Goal: Answer question/provide support

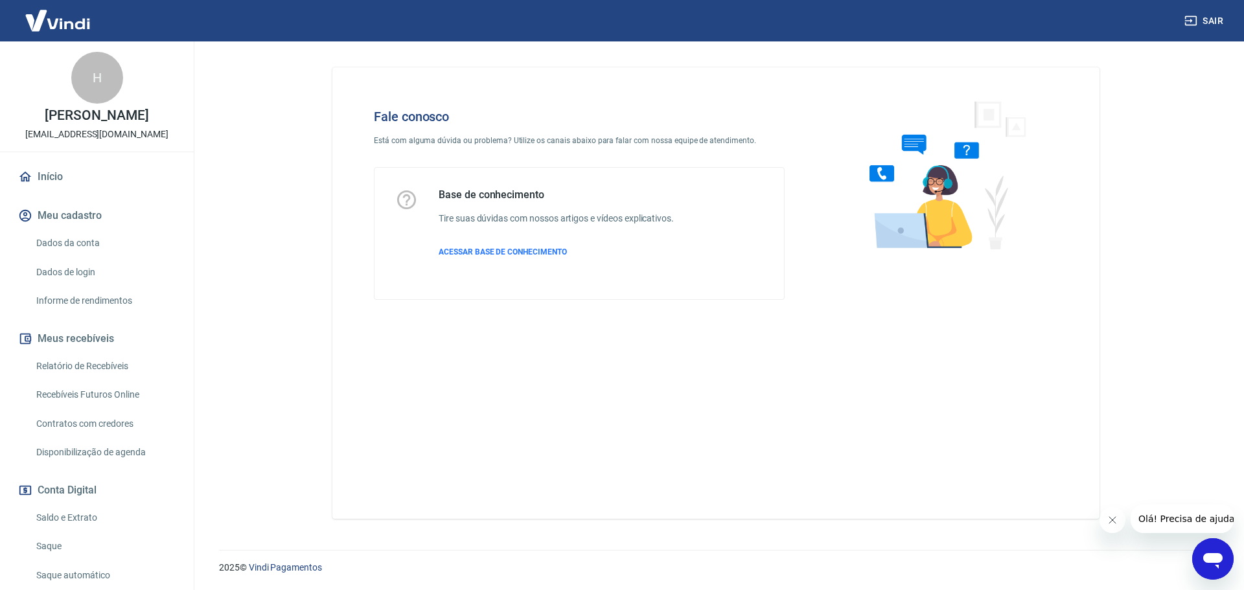
click at [1216, 562] on icon "Abrir janela de mensagens" at bounding box center [1212, 561] width 19 height 16
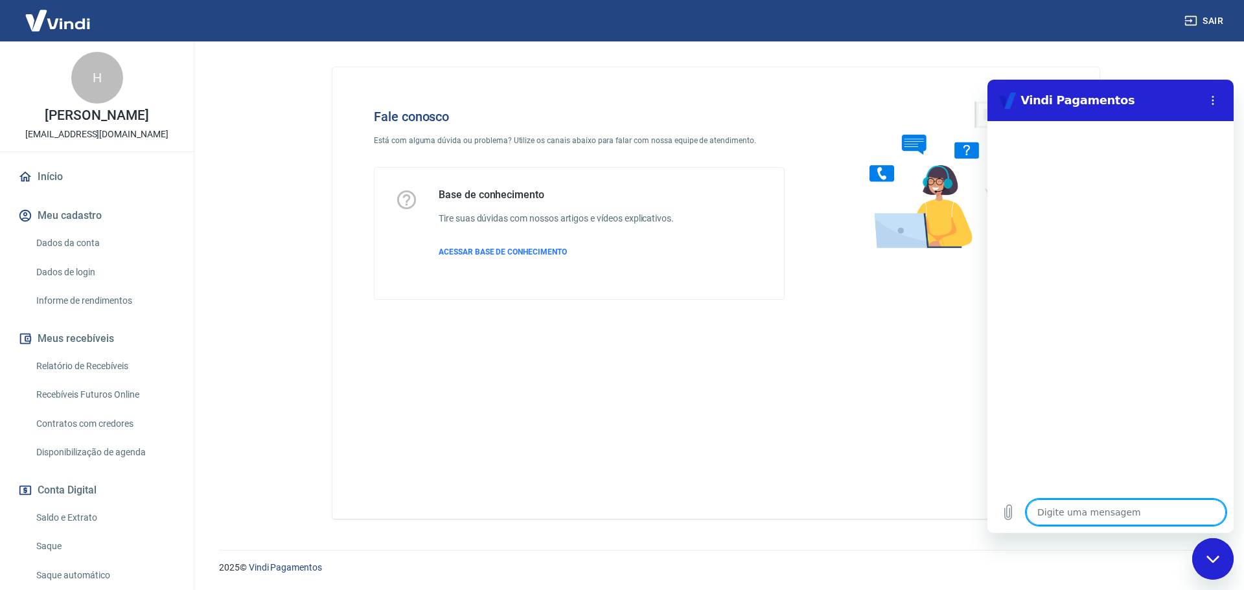
click at [1075, 517] on textarea at bounding box center [1126, 512] width 200 height 26
type textarea "C"
type textarea "x"
type textarea "Cl"
type textarea "x"
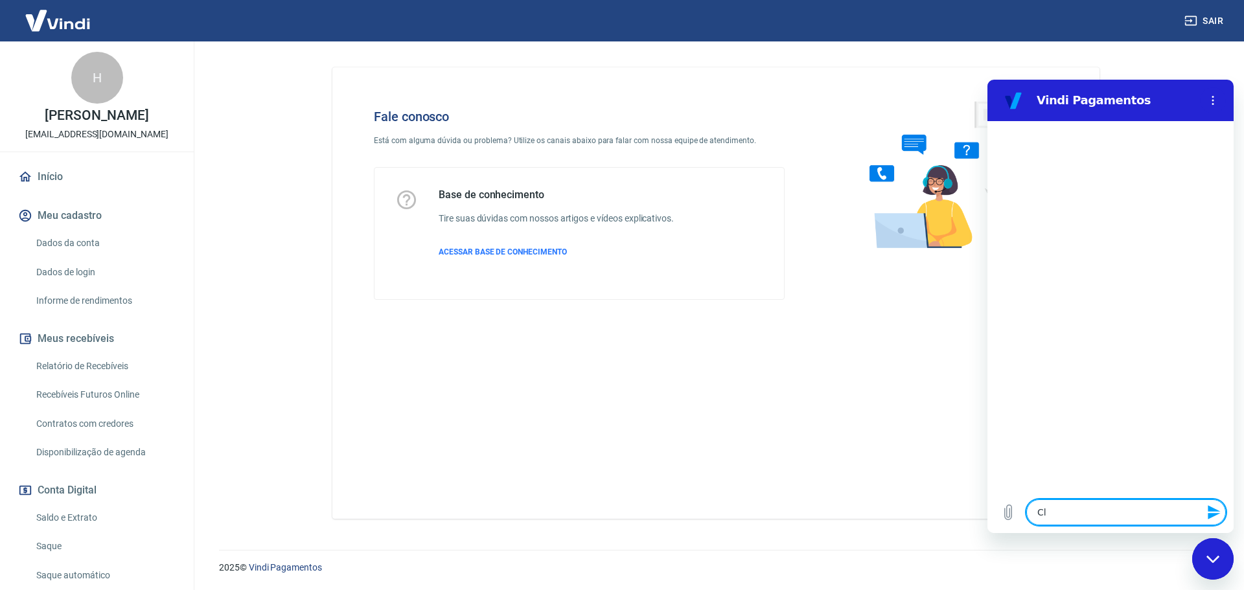
type textarea "Cli"
type textarea "x"
type textarea "Clie"
type textarea "x"
type textarea "Clien"
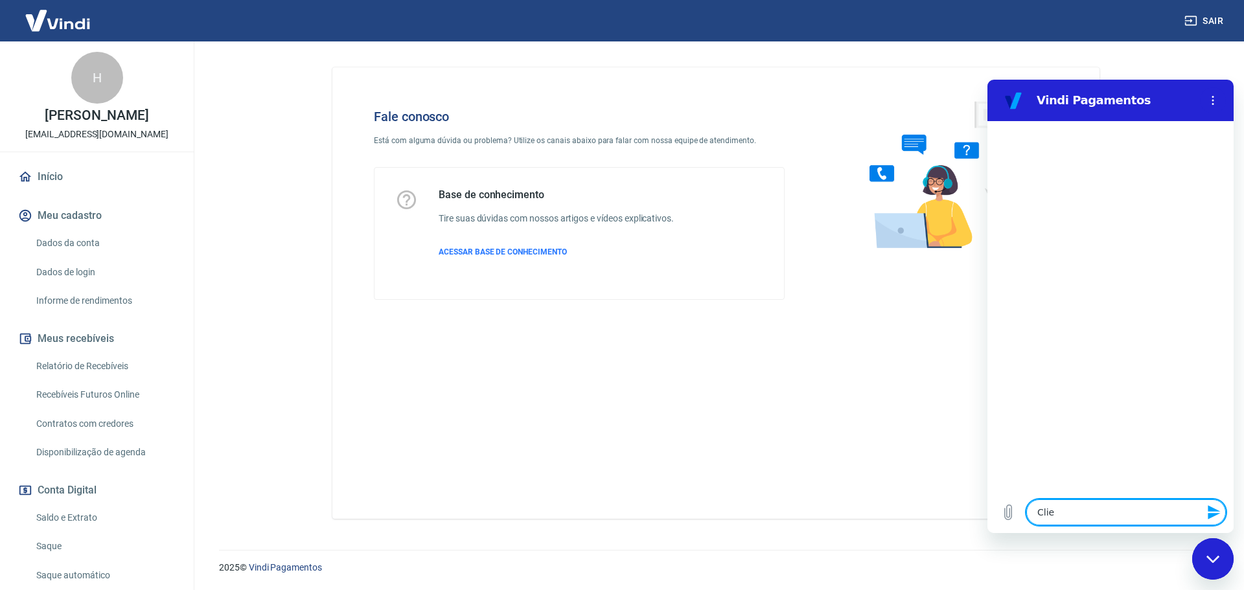
type textarea "x"
type textarea "Client"
type textarea "x"
type textarea "Cliente"
type textarea "x"
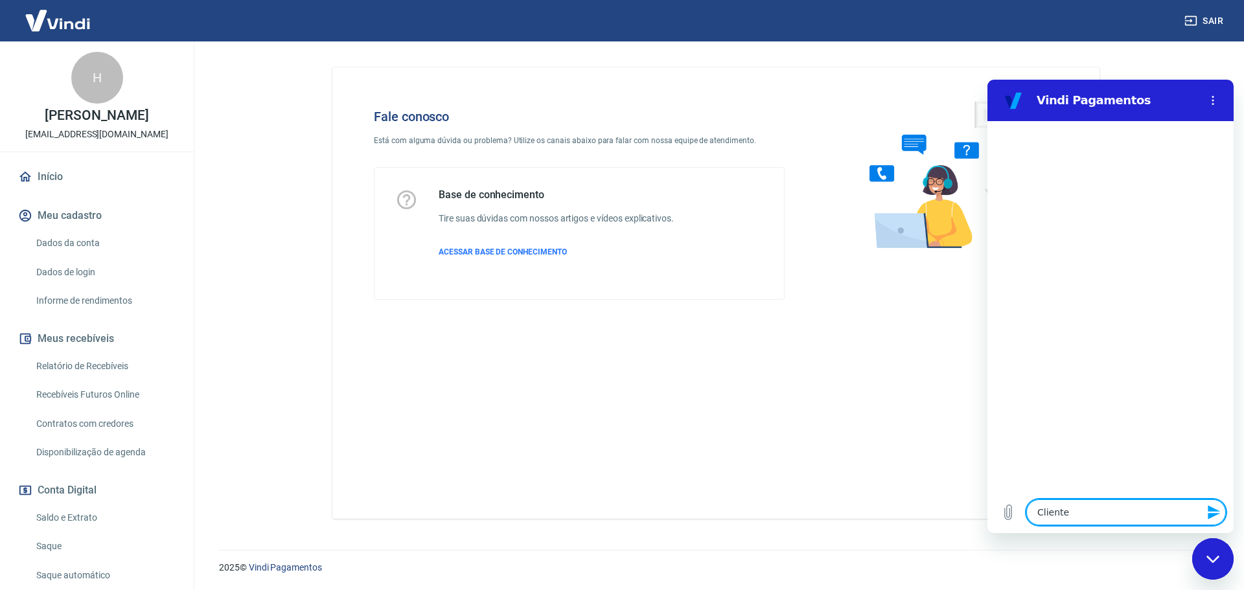
type textarea "Cliente"
type textarea "x"
type textarea "Cliente o"
type textarea "x"
type textarea "Cliente on"
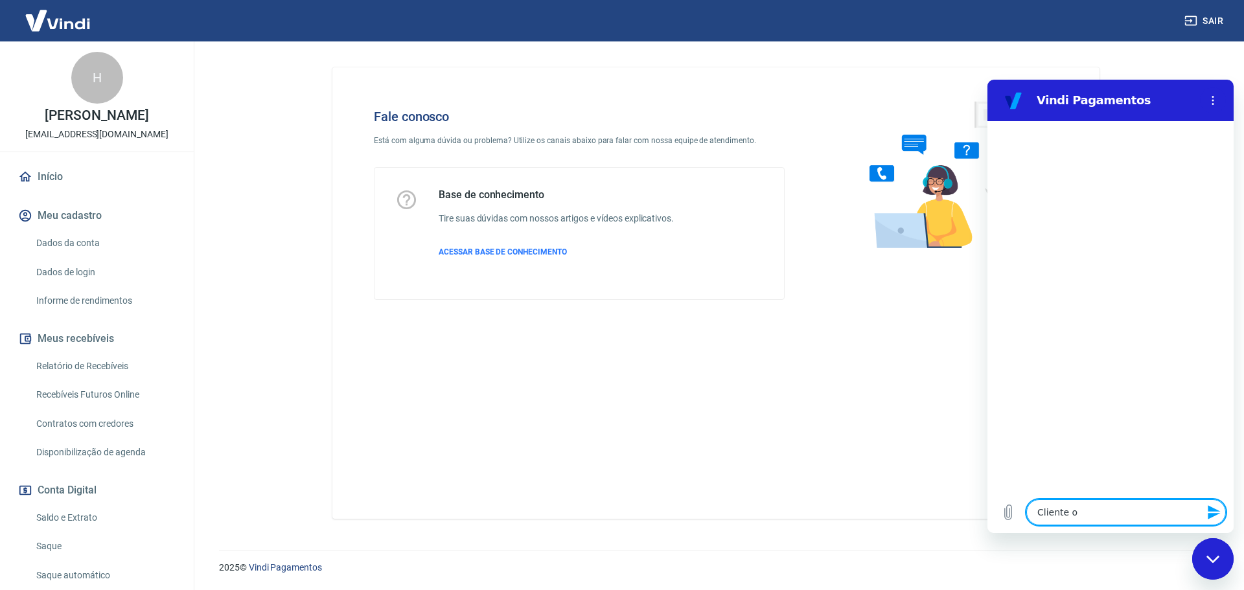
type textarea "x"
type textarea "Cliente ono"
type textarea "x"
type textarea "Cliente onos"
type textarea "x"
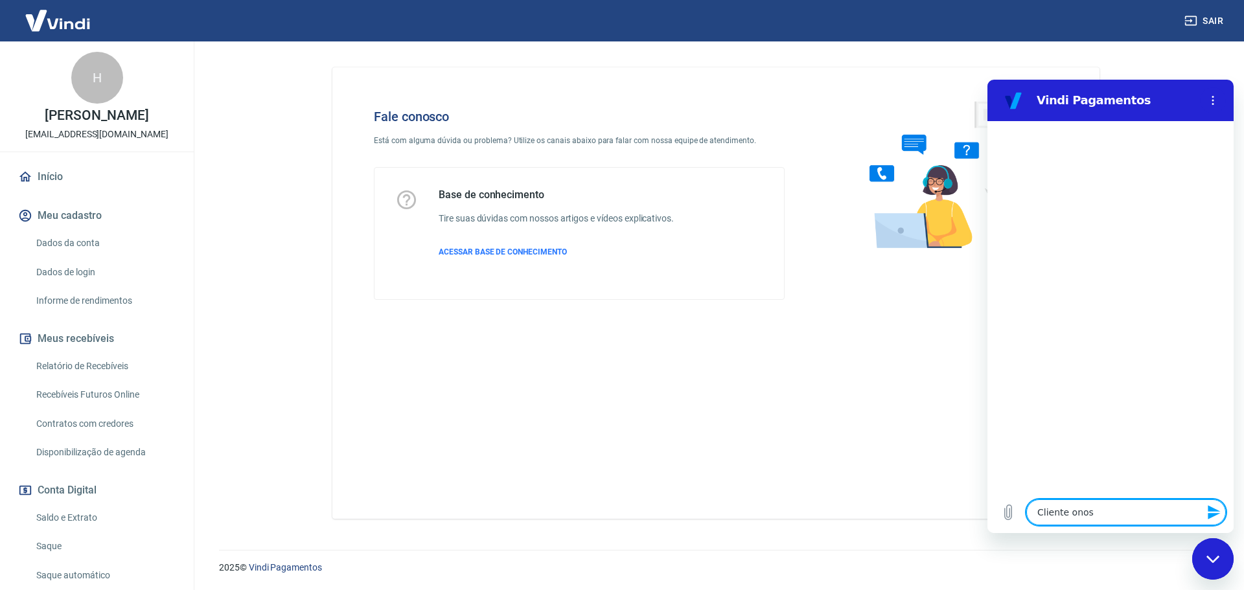
type textarea "Cliente ono"
type textarea "x"
type textarea "Cliente on"
type textarea "x"
type textarea "Cliente o"
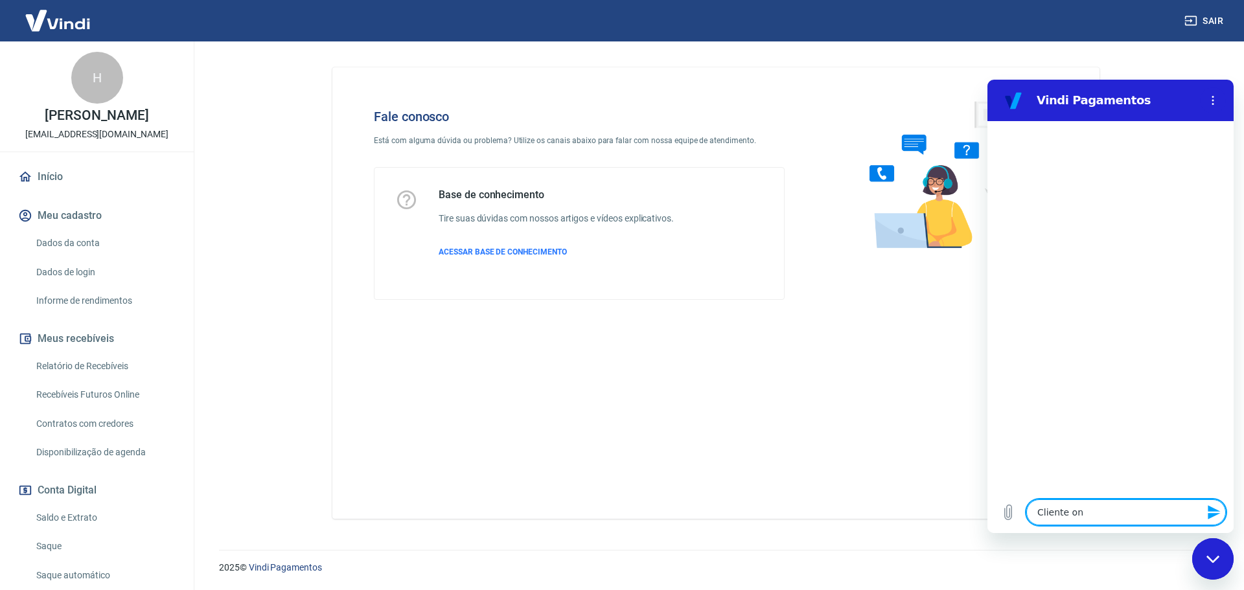
type textarea "x"
type textarea "Cliente"
type textarea "x"
type textarea "Cliente n"
type textarea "x"
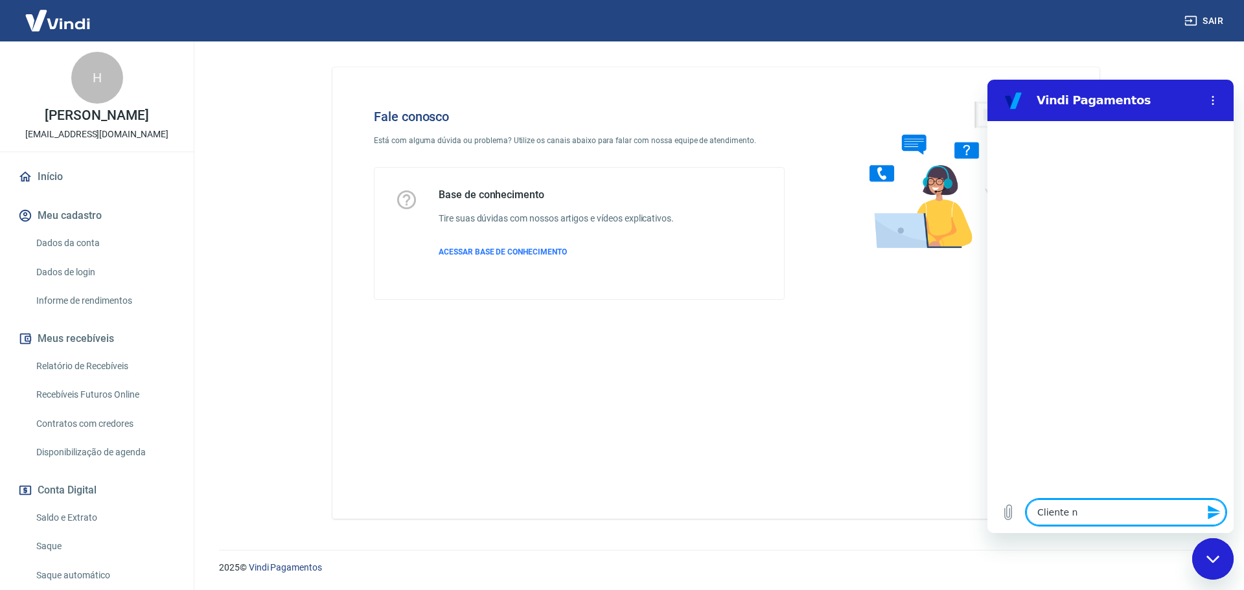
type textarea "Cliente no"
type textarea "x"
type textarea "Cliente nos"
type textarea "x"
type textarea "Cliente nos"
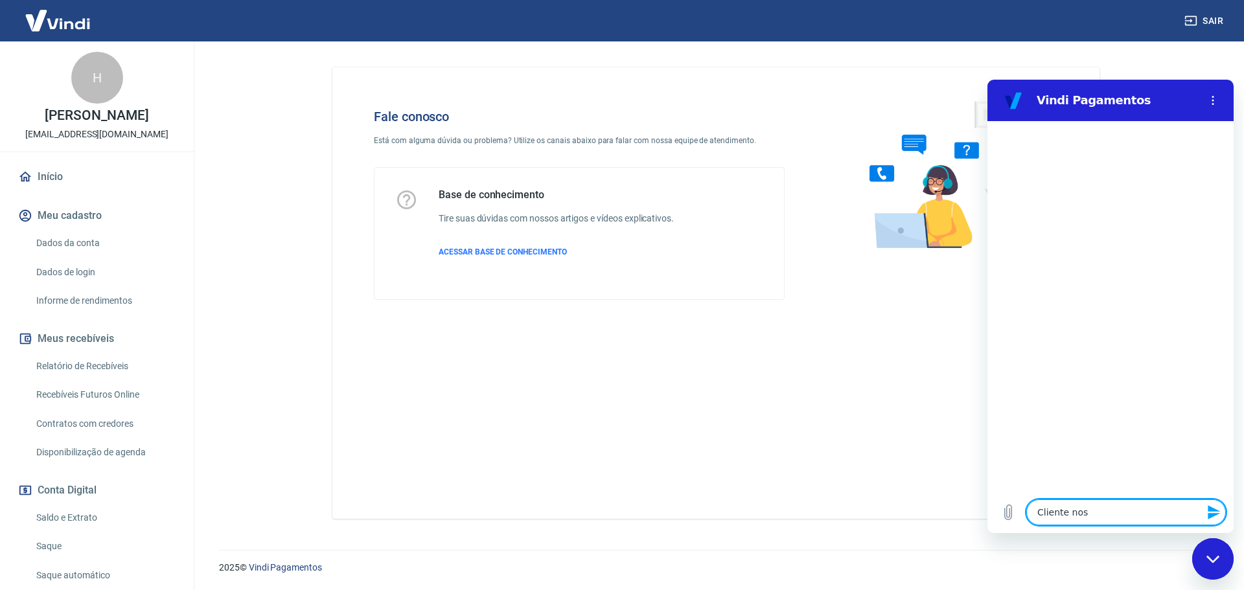
type textarea "x"
type textarea "Cliente nos c"
type textarea "x"
type textarea "Cliente nos co"
type textarea "x"
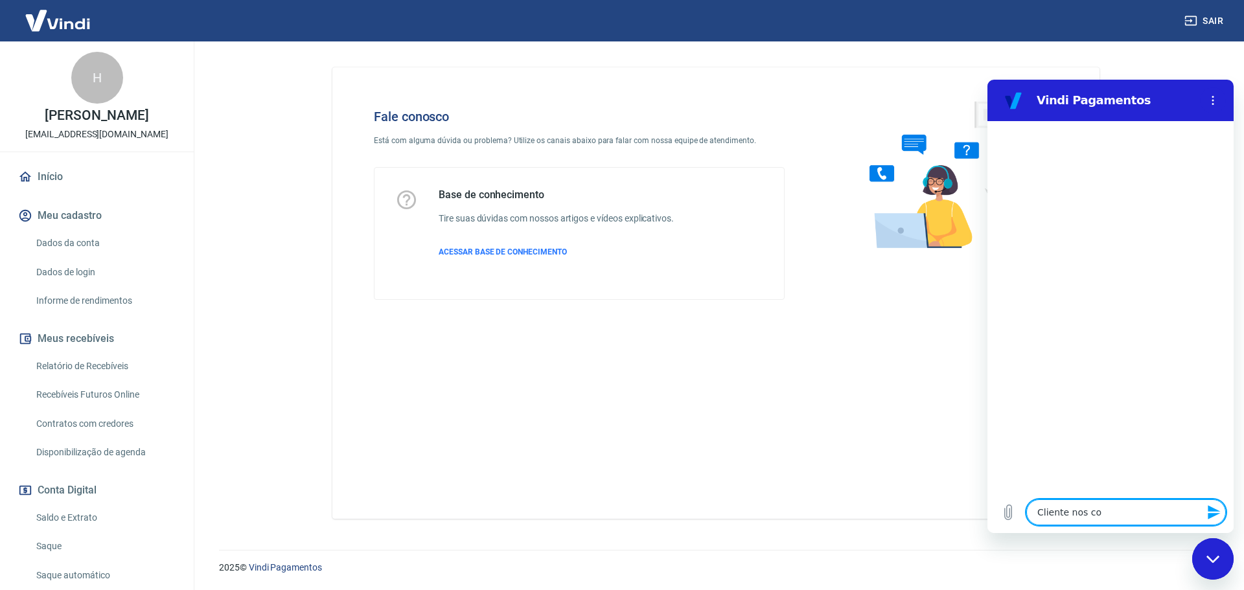
type textarea "Cliente nos con"
type textarea "x"
type textarea "Cliente nos cont"
type textarea "x"
type textarea "Cliente nos conta"
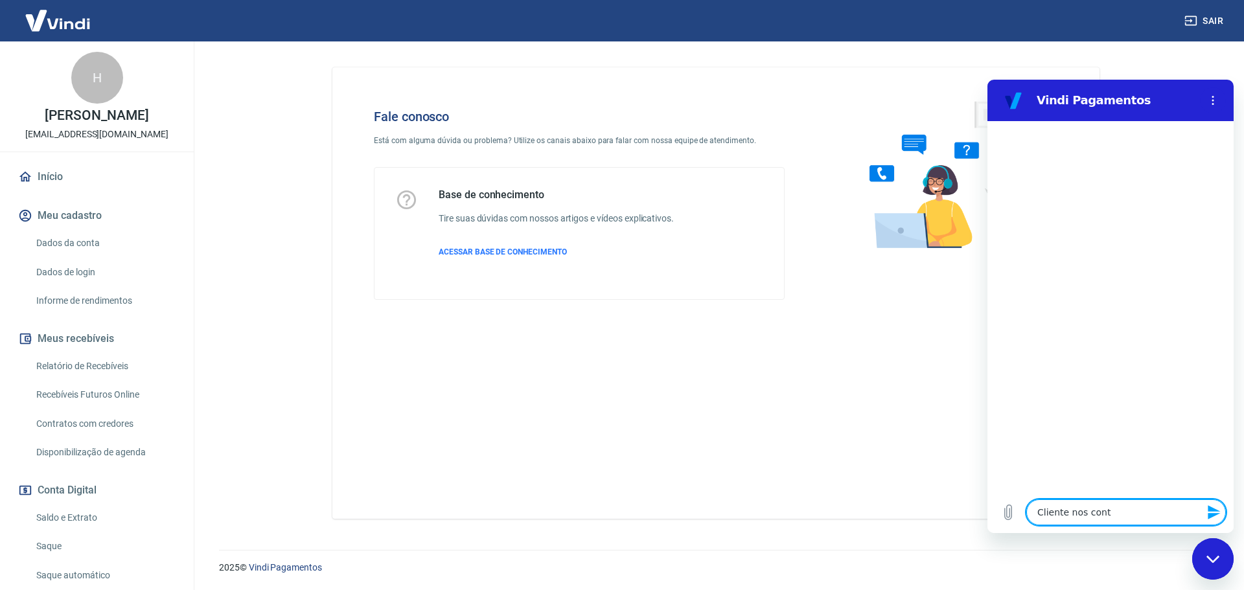
type textarea "x"
type textarea "Cliente nos contat"
type textarea "x"
type textarea "Cliente nos contato"
type textarea "x"
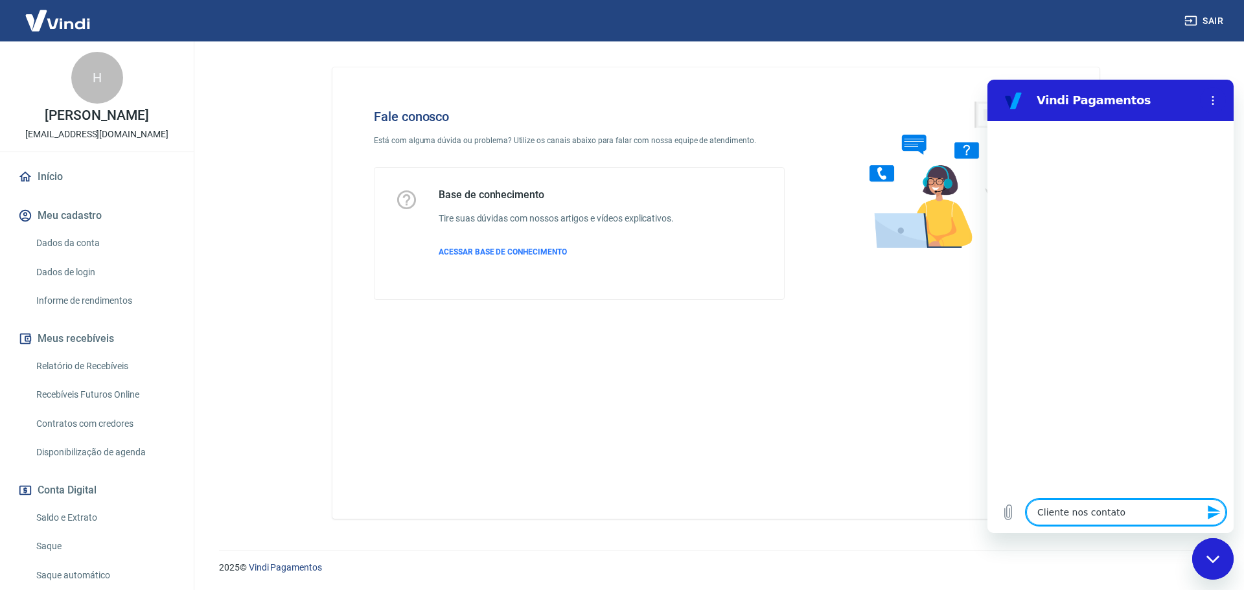
type textarea "Cliente nos contatou"
type textarea "x"
type textarea "Cliente nos contatou"
type textarea "x"
type textarea "Cliente nos contatou p"
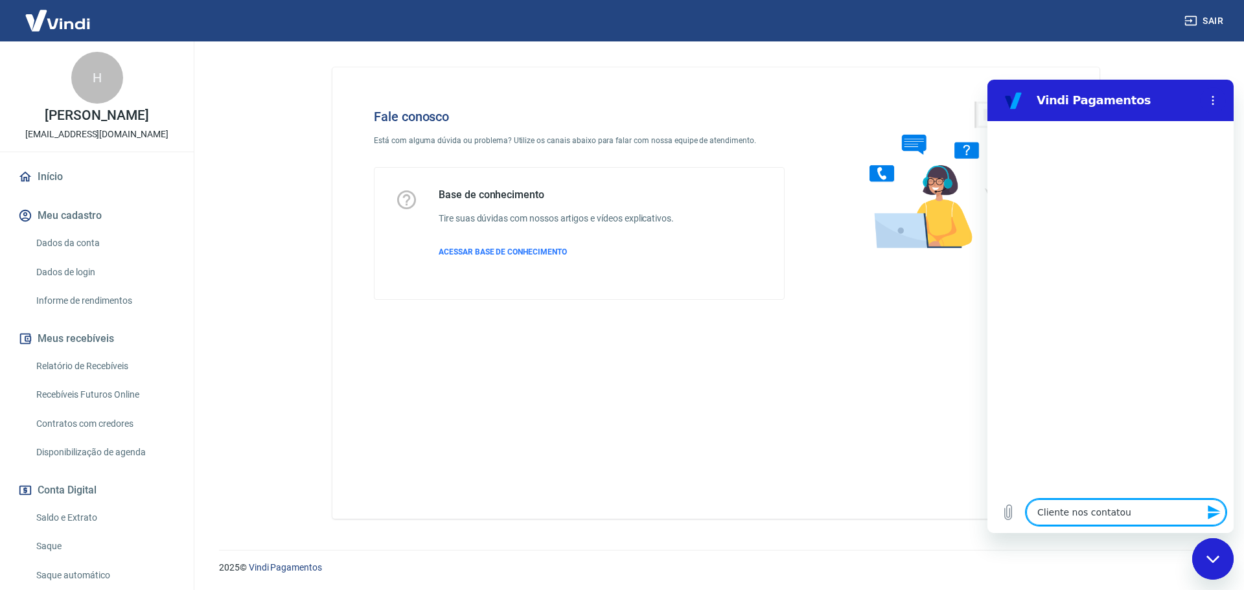
type textarea "x"
type textarea "Cliente nos contatou po"
type textarea "x"
type textarea "Cliente nos contatou por"
type textarea "x"
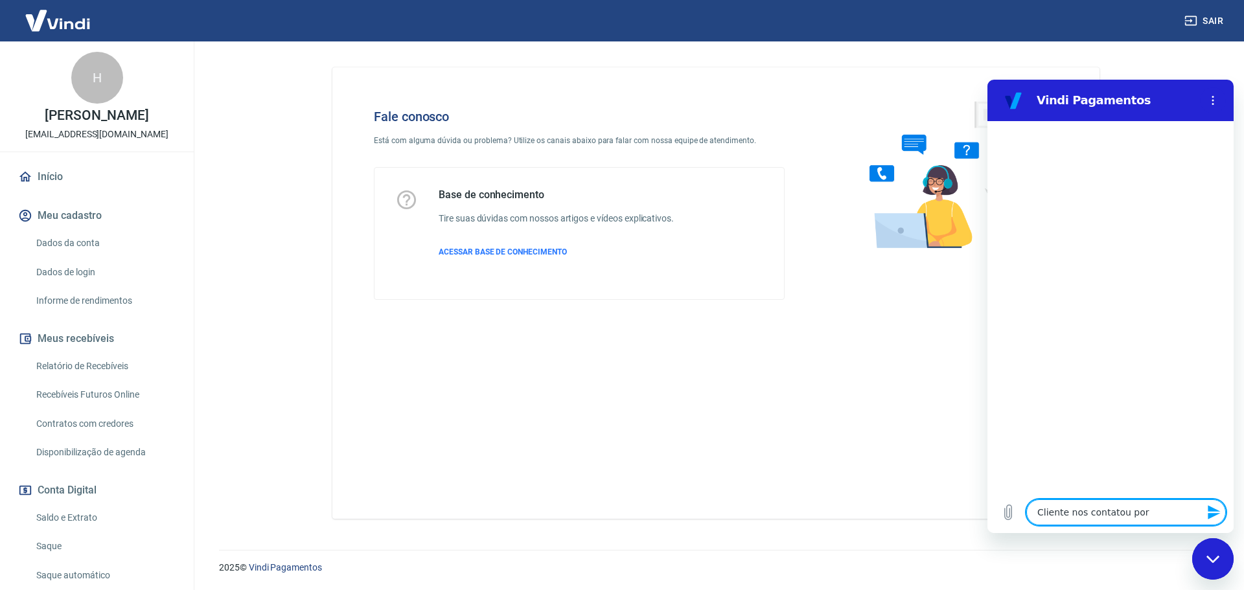
type textarea "Cliente nos contatou porq"
type textarea "x"
type textarea "Cliente nos contatou porqu"
type textarea "x"
type textarea "Cliente nos contatou porque"
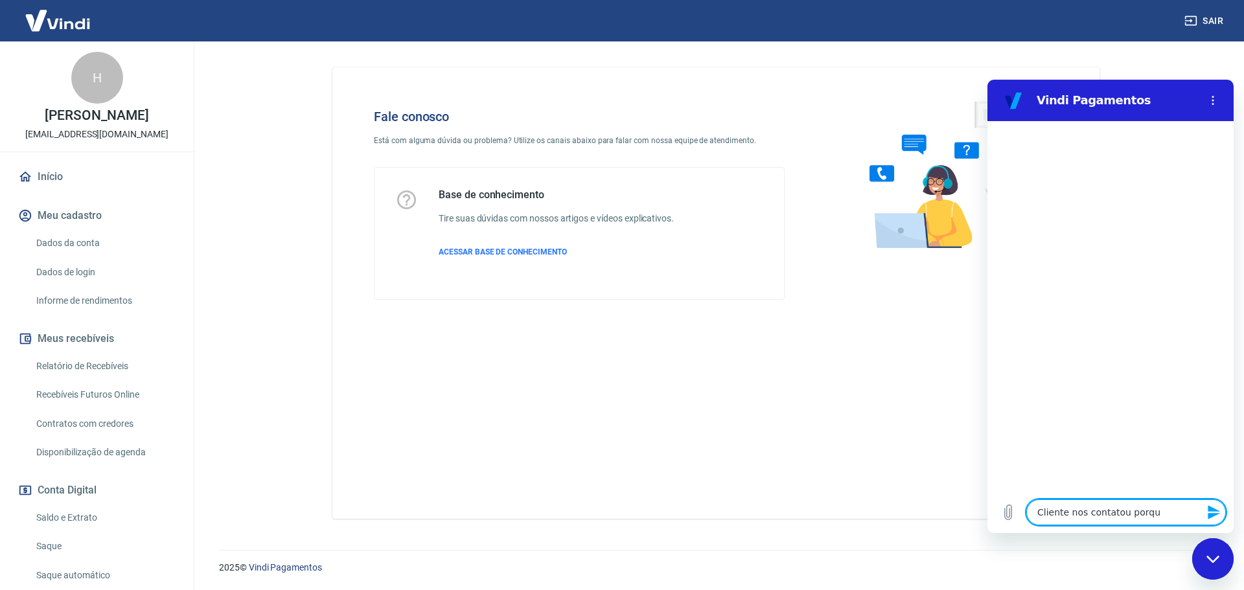
type textarea "x"
type textarea "Cliente nos contatou porque"
type textarea "x"
type textarea "Cliente nos contatou porque h"
type textarea "x"
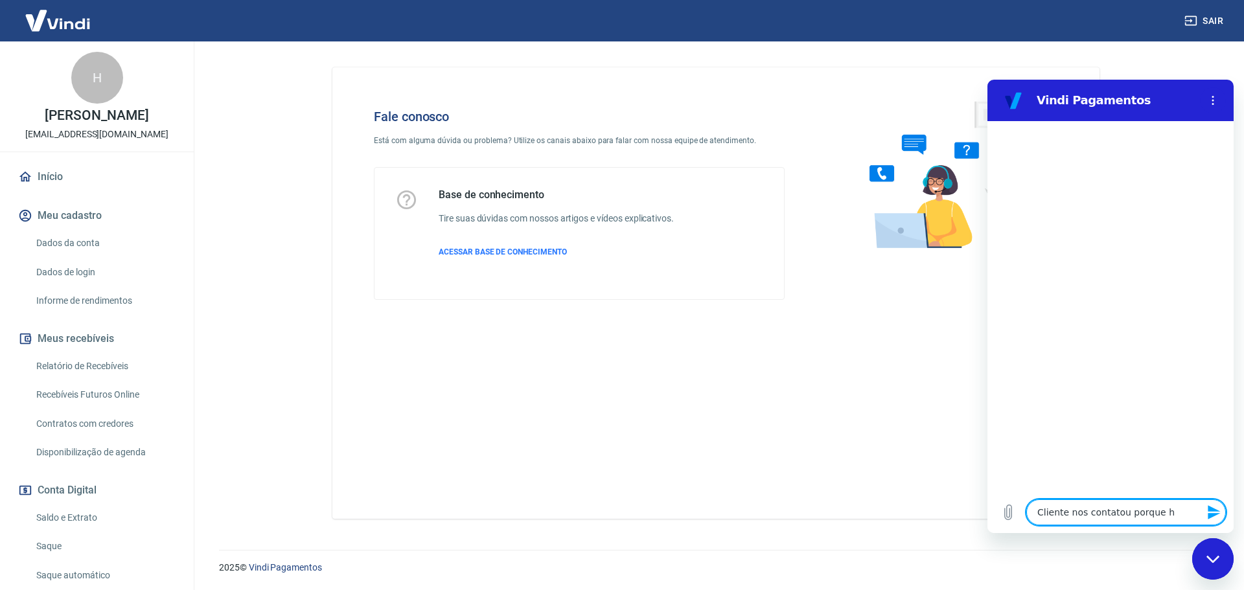
type textarea "Cliente nos contatou porque ho"
type textarea "x"
type textarea "Cliente nos contatou porque hou"
type textarea "x"
type textarea "Cliente nos contatou porque houv"
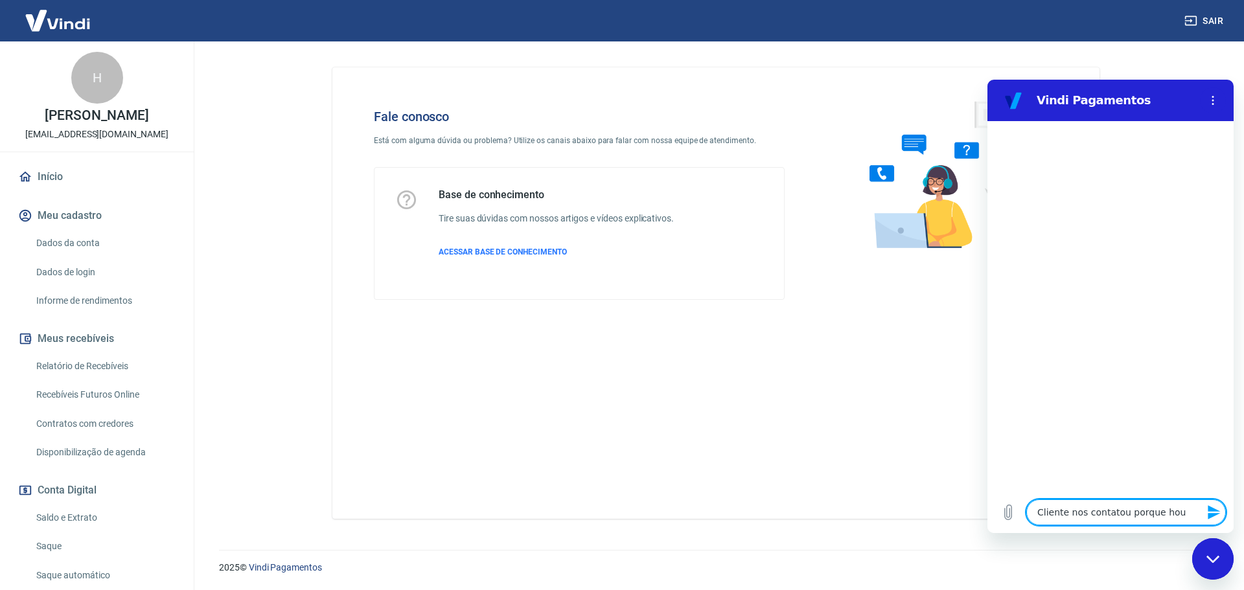
type textarea "x"
type textarea "Cliente nos contatou porque houve"
type textarea "x"
type textarea "Cliente nos contatou porque houve"
type textarea "x"
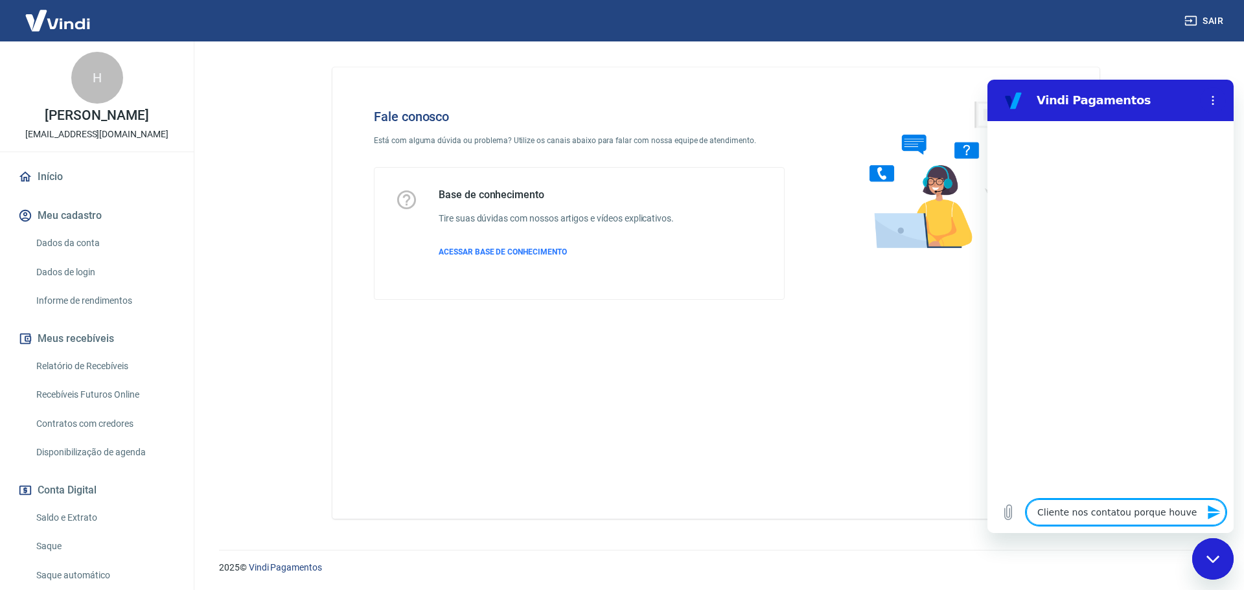
type textarea "Cliente nos contatou porque houve c"
type textarea "x"
type textarea "Cliente nos contatou porque houve co"
type textarea "x"
type textarea "Cliente nos contatou porque houve cob"
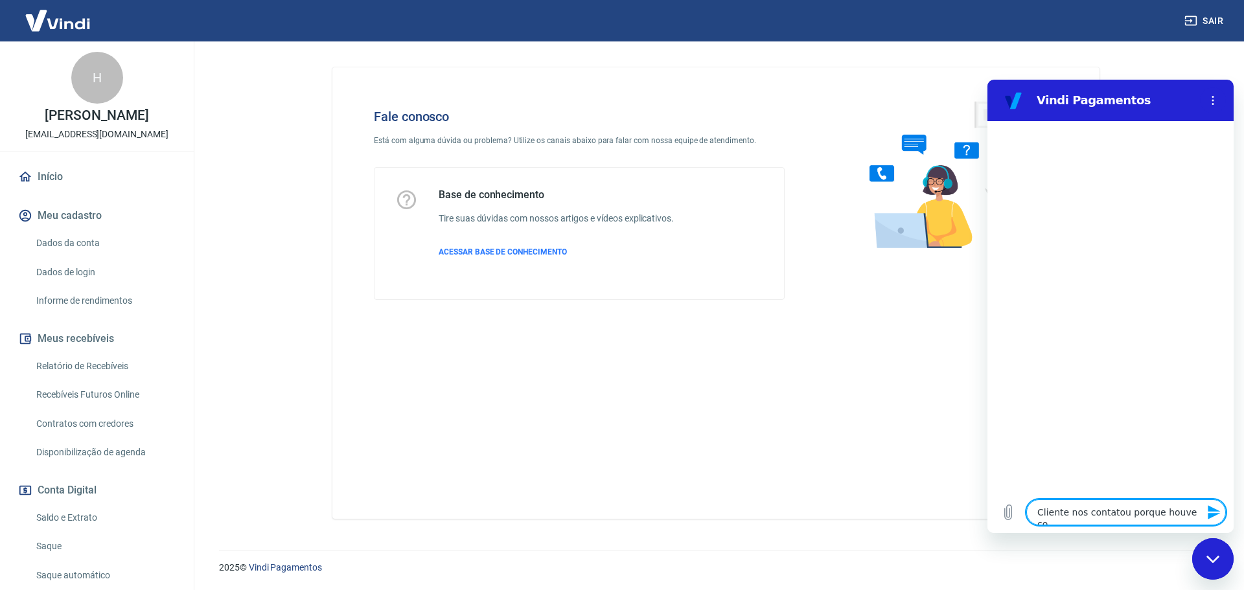
type textarea "x"
type textarea "Cliente nos contatou porque houve cobr"
type textarea "x"
type textarea "Cliente nos contatou porque houve cobra"
type textarea "x"
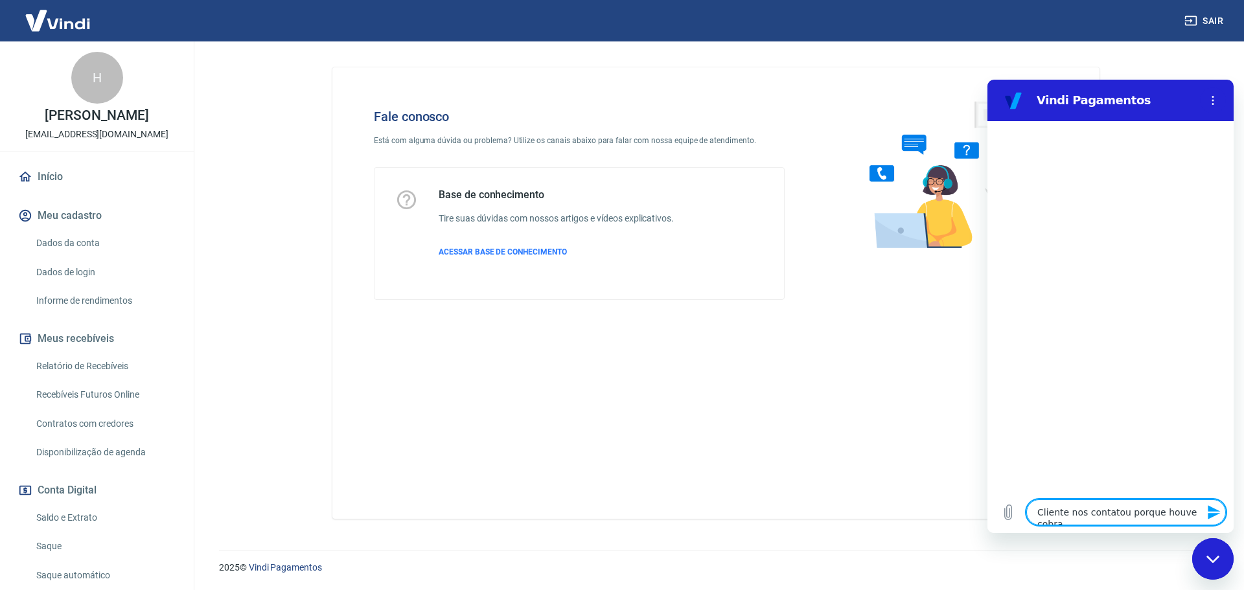
type textarea "Cliente nos contatou porque houve cobran"
type textarea "x"
type textarea "Cliente nos contatou porque houve cobranç"
type textarea "x"
type textarea "Cliente nos contatou porque houve cobrança"
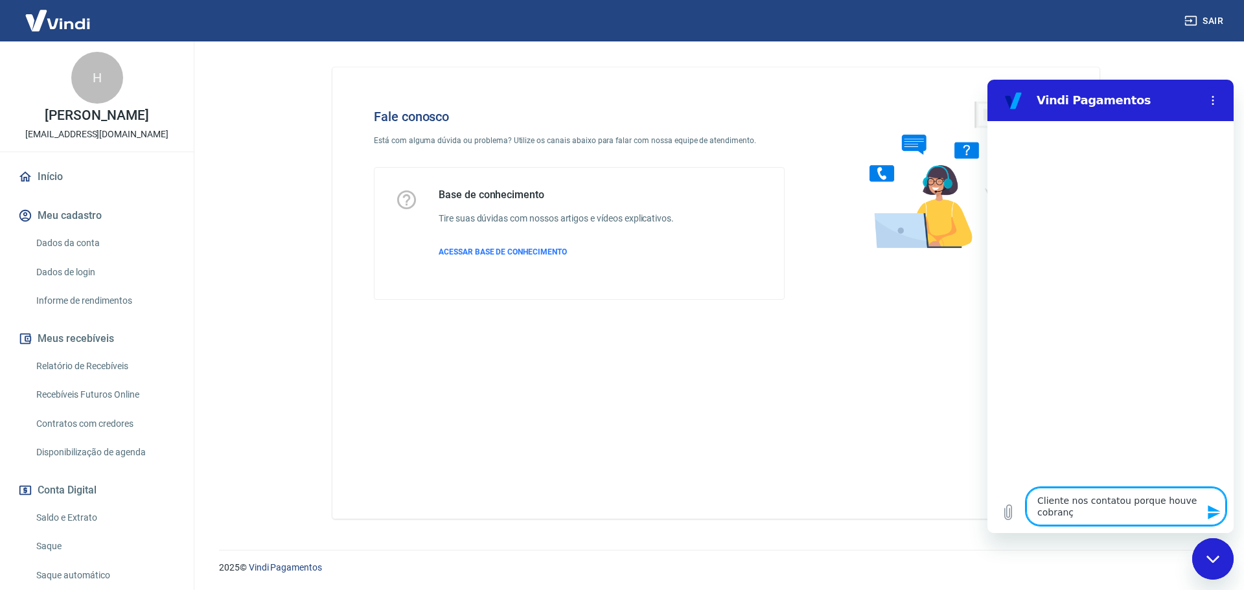
type textarea "x"
type textarea "Cliente nos contatou porque houve cobrança"
type textarea "x"
type textarea "Cliente nos contatou porque houve cobrança n"
type textarea "x"
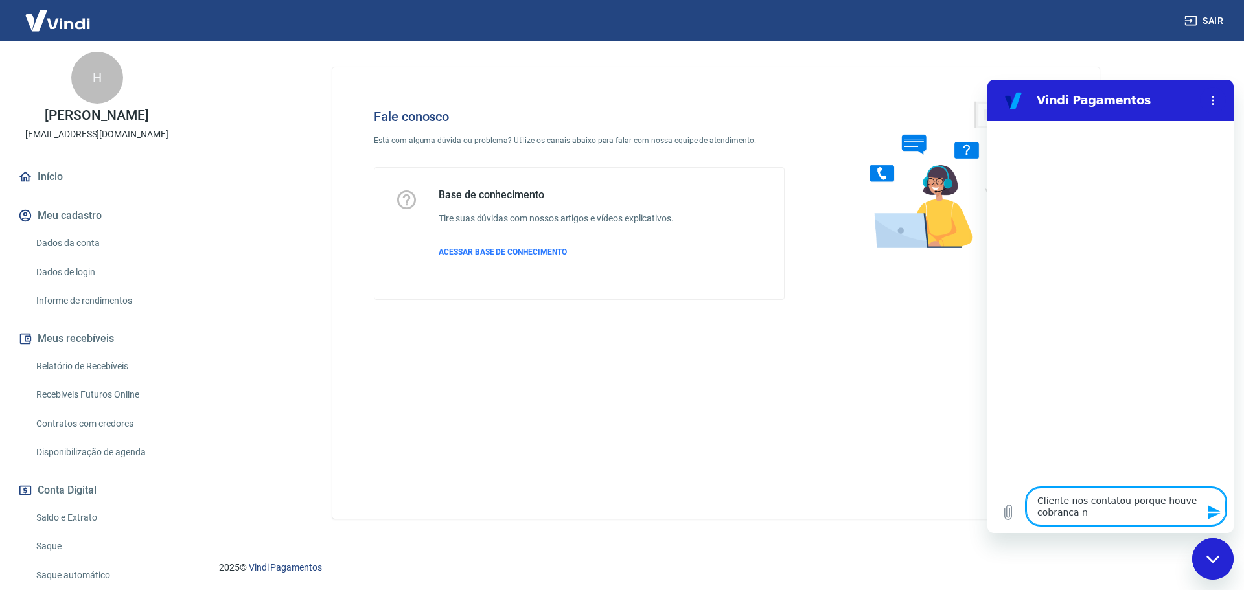
type textarea "Cliente nos contatou porque houve cobrança"
type textarea "x"
type textarea "Cliente nos contatou porque houve cobrança i"
type textarea "x"
type textarea "Cliente nos contatou porque houve cobrança in"
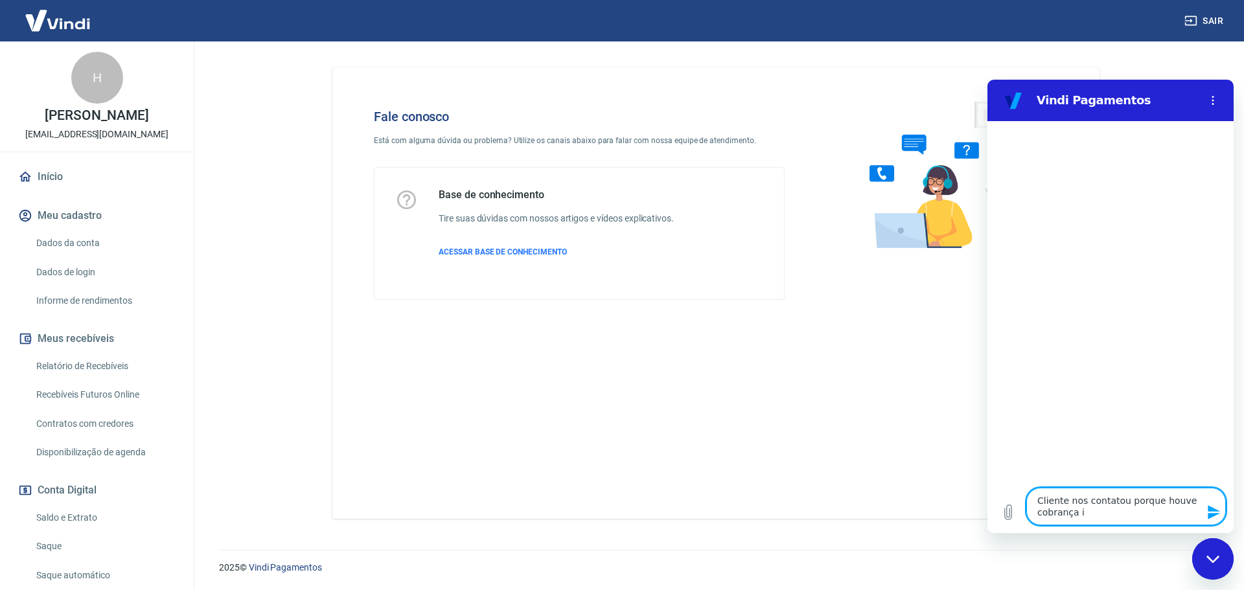
type textarea "x"
type textarea "Cliente nos contatou porque houve cobrança ind"
type textarea "x"
type textarea "Cliente nos contatou porque houve cobrança inde"
type textarea "x"
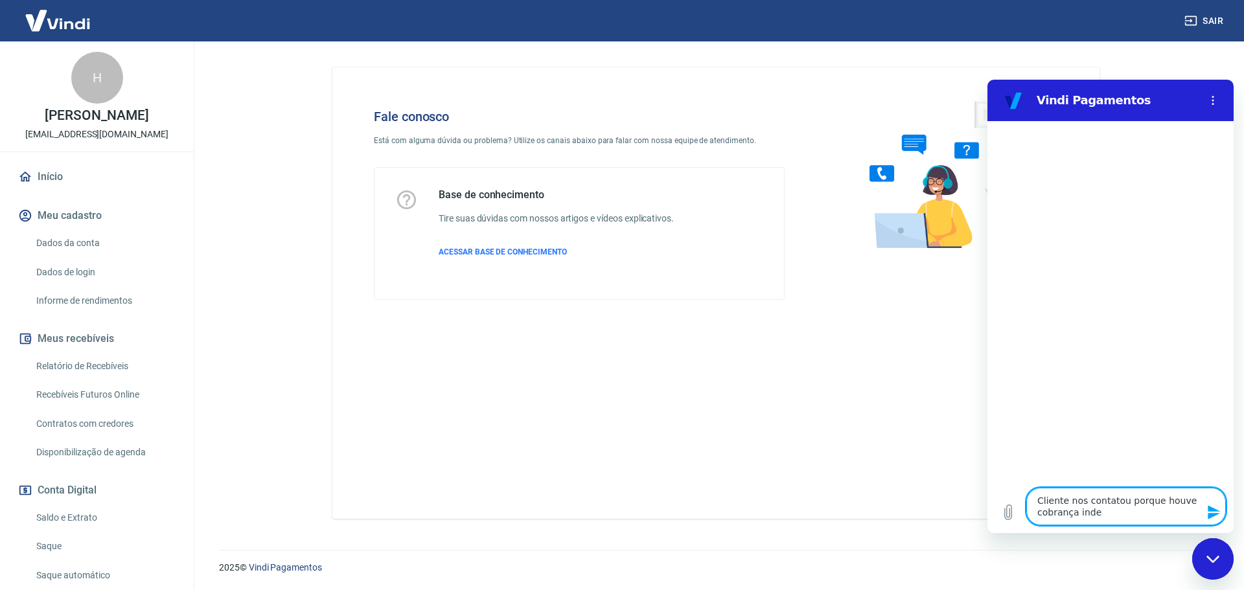
type textarea "Cliente nos contatou porque houve cobrança indev"
type textarea "x"
type textarea "Cliente nos contatou porque houve cobrança indevi"
type textarea "x"
type textarea "Cliente nos contatou porque houve cobrança indevid"
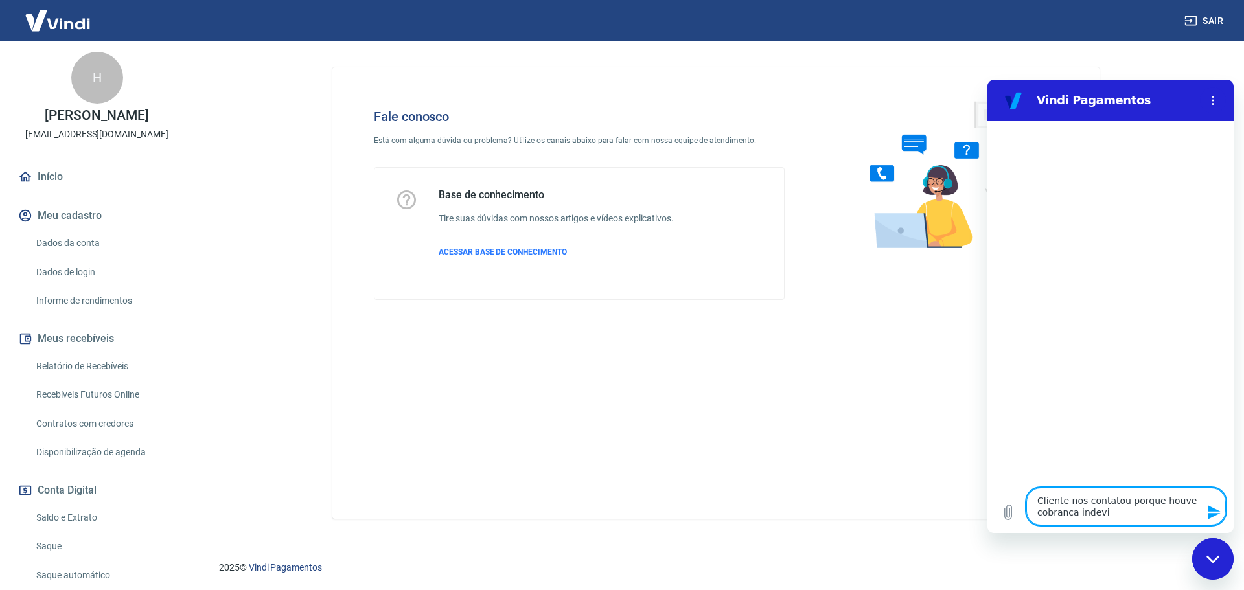
type textarea "x"
type textarea "Cliente nos contatou porque houve cobrança indevida"
type textarea "x"
type textarea "Cliente nos contatou porque houve cobrança indevida"
type textarea "x"
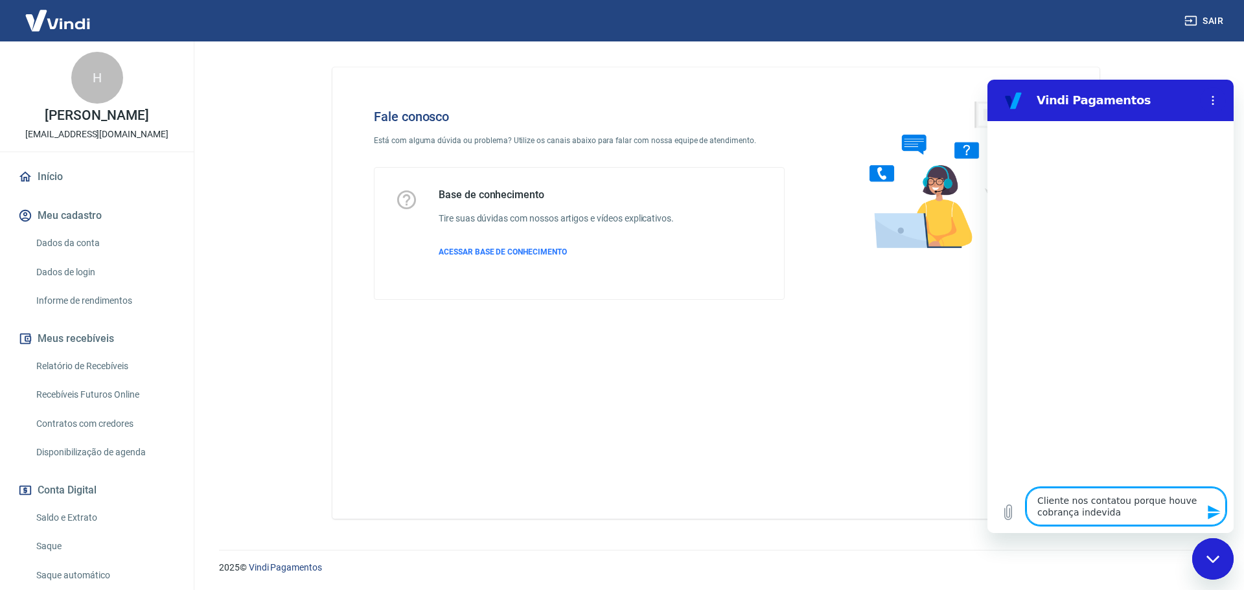
type textarea "Cliente nos contatou porque houve cobrança indevida n"
type textarea "x"
type textarea "Cliente nos contatou porque houve cobrança indevida no"
type textarea "x"
type textarea "Cliente nos contatou porque houve cobrança indevida no"
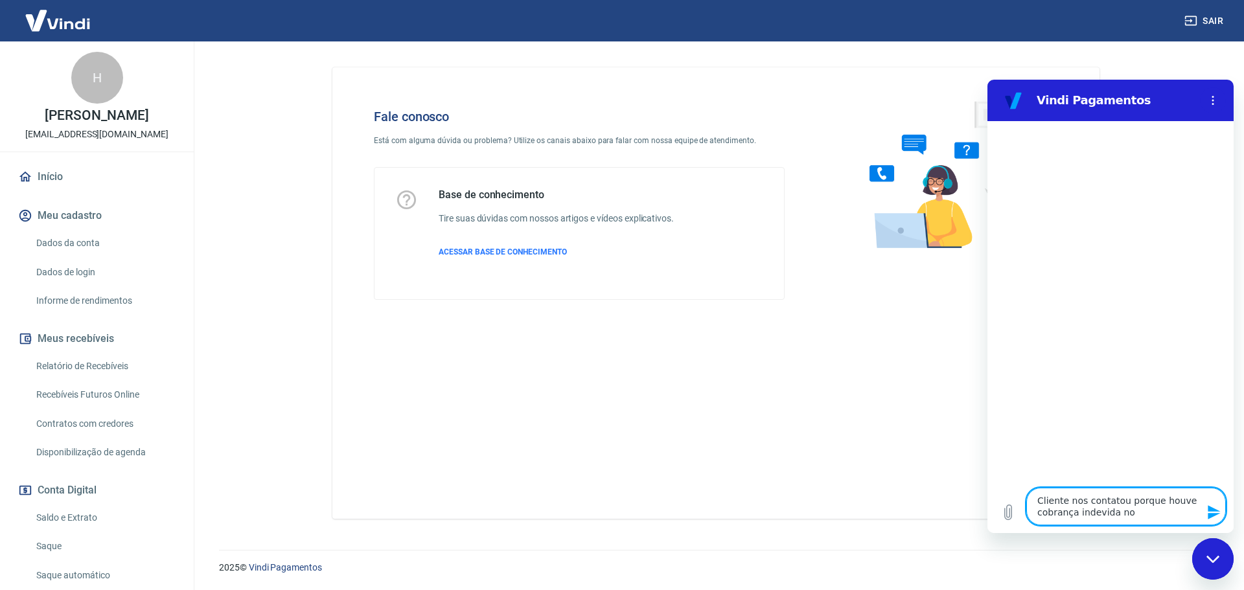
type textarea "x"
type textarea "Cliente nos contatou porque houve cobrança indevida no c"
type textarea "x"
type textarea "Cliente nos contatou porque houve cobrança indevida no ca"
type textarea "x"
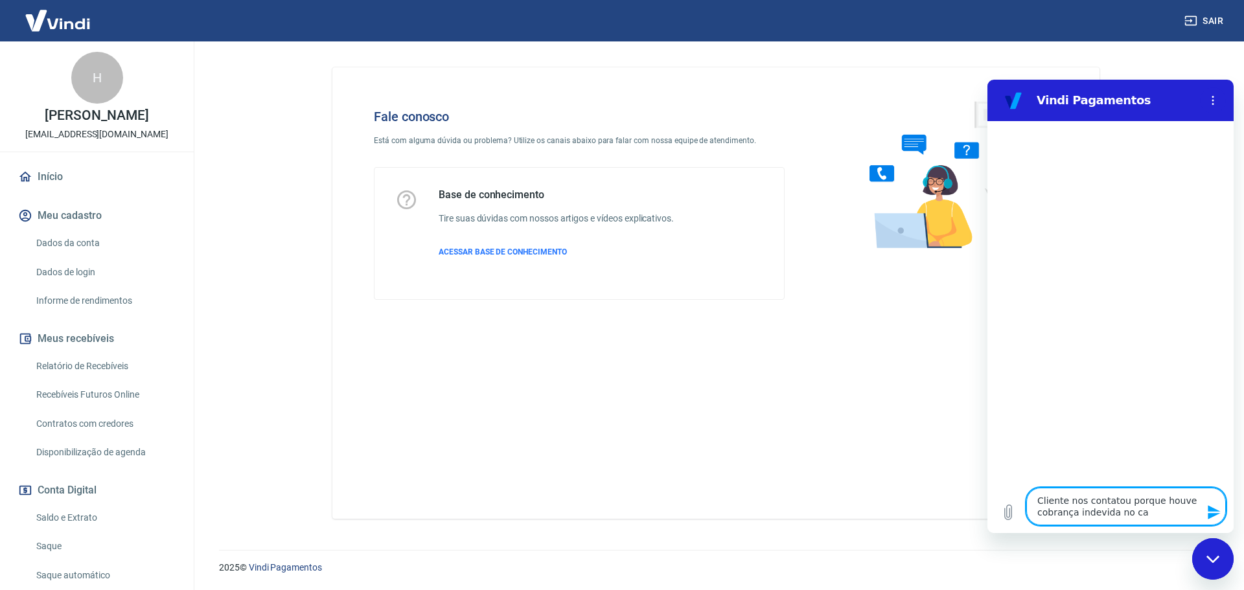
type textarea "Cliente nos contatou porque houve cobrança indevida no car"
type textarea "x"
type textarea "Cliente nos contatou porque houve cobrança indevida no cart"
type textarea "x"
type textarea "Cliente nos contatou porque houve cobrança indevida no cartã"
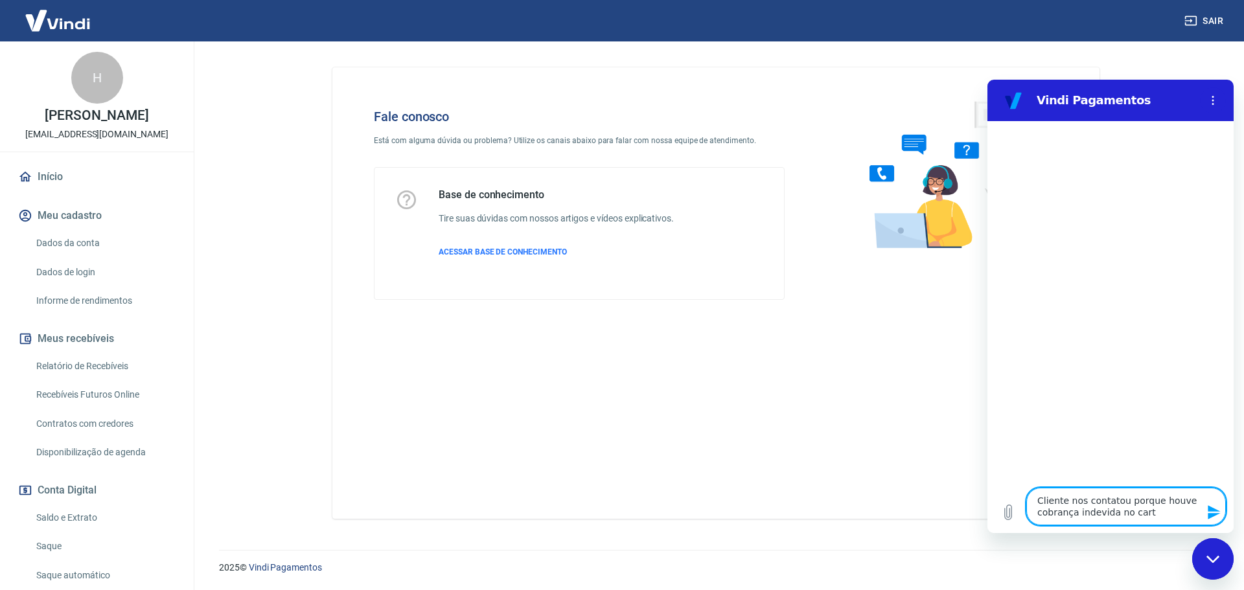
type textarea "x"
type textarea "Cliente nos contatou porque houve cobrança indevida no cartão"
type textarea "x"
type textarea "Cliente nos contatou porque houve cobrança indevida no cartão"
type textarea "x"
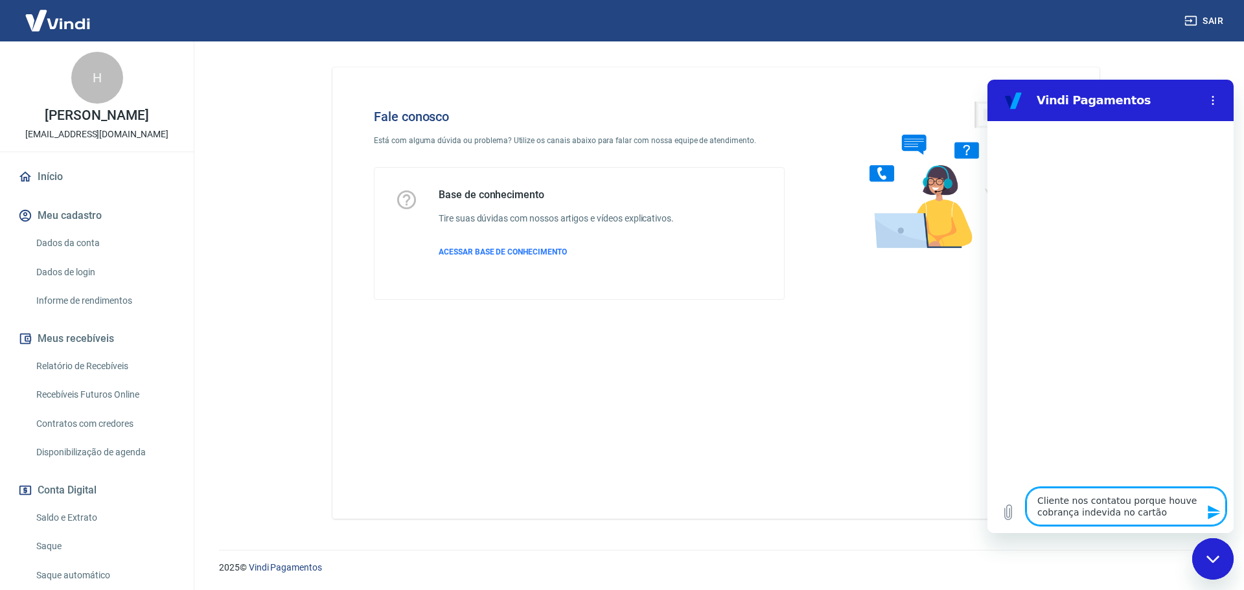
type textarea "Cliente nos contatou porque houve cobrança indevida no cartão d"
type textarea "x"
type textarea "Cliente nos contatou porque houve cobrança indevida no cartão de"
type textarea "x"
type textarea "Cliente nos contatou porque houve cobrança indevida no cartão del"
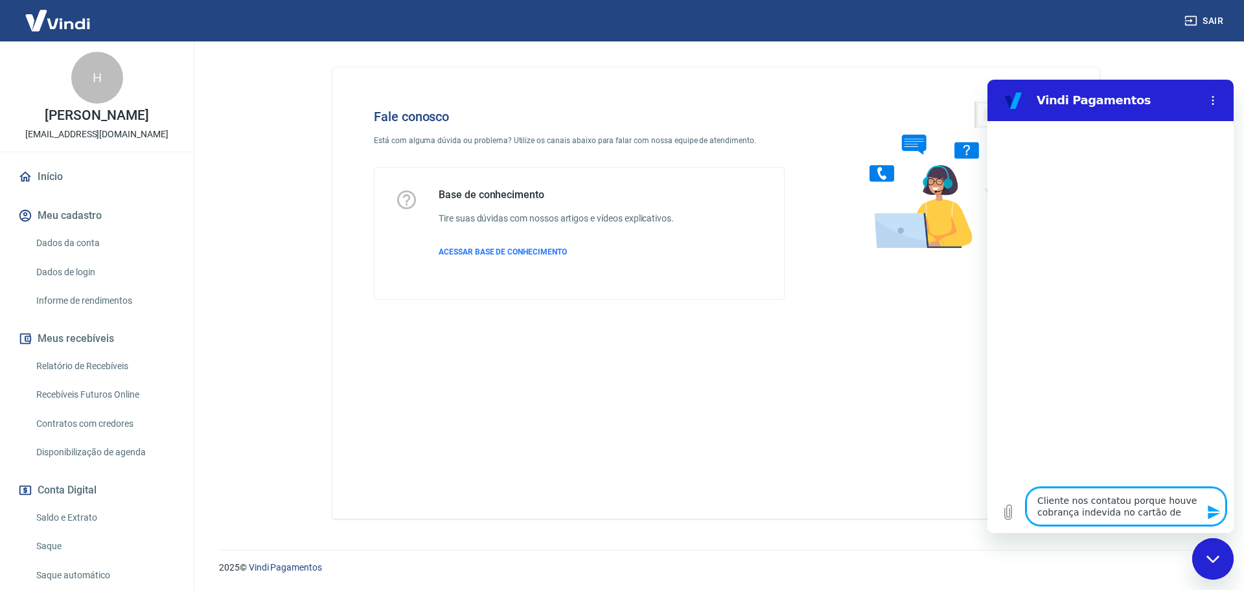
type textarea "x"
type textarea "Cliente nos contatou porque houve cobrança indevida no cartão dela"
type textarea "x"
type textarea "Cliente nos contatou porque houve cobrança indevida no cartão dela."
type textarea "x"
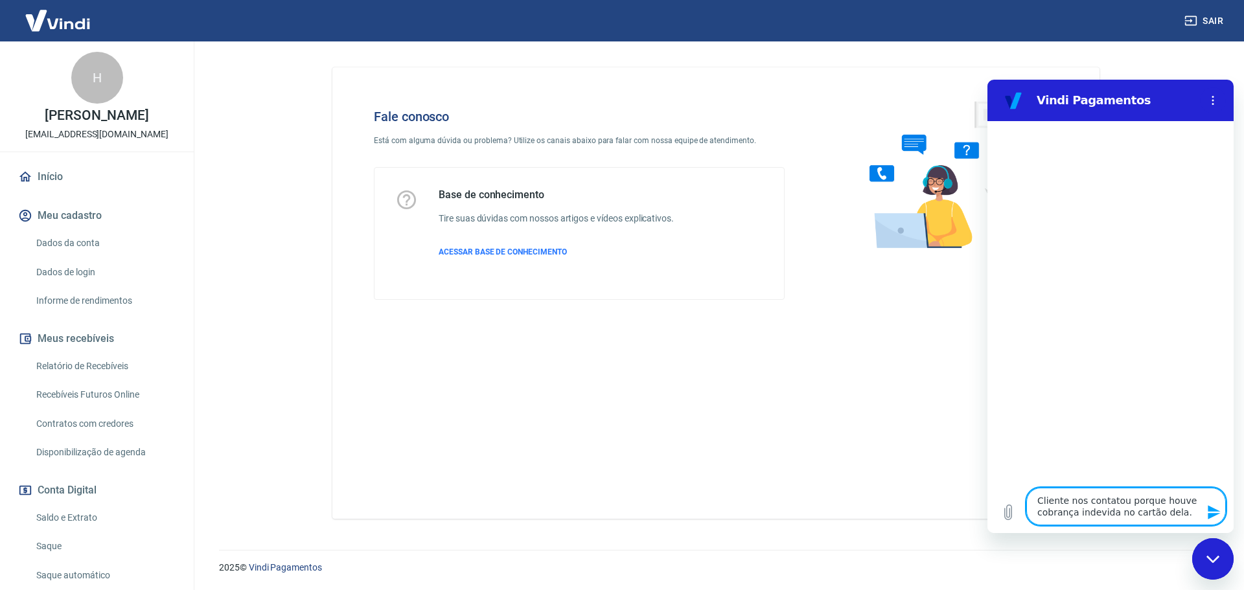
type textarea "Cliente nos contatou porque houve cobrança indevida no cartão dela."
type textarea "x"
type textarea "Cliente nos contatou porque houve cobrança indevida no cartão dela."
type textarea "x"
type textarea "Cliente nos contatou porque houve cobrança indevida no cartão dela. S"
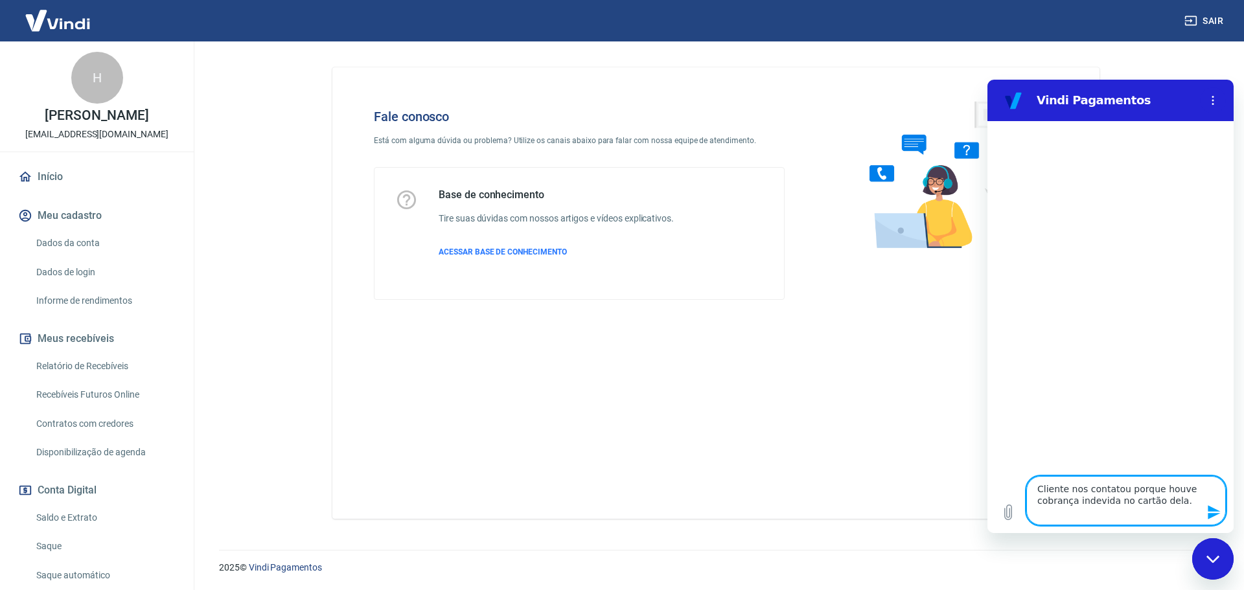
type textarea "x"
type textarea "Cliente nos contatou porque houve cobrança indevida no cartão dela. Sa"
type textarea "x"
type textarea "Cliente nos contatou porque houve cobrança indevida no cartão dela. Sab"
type textarea "x"
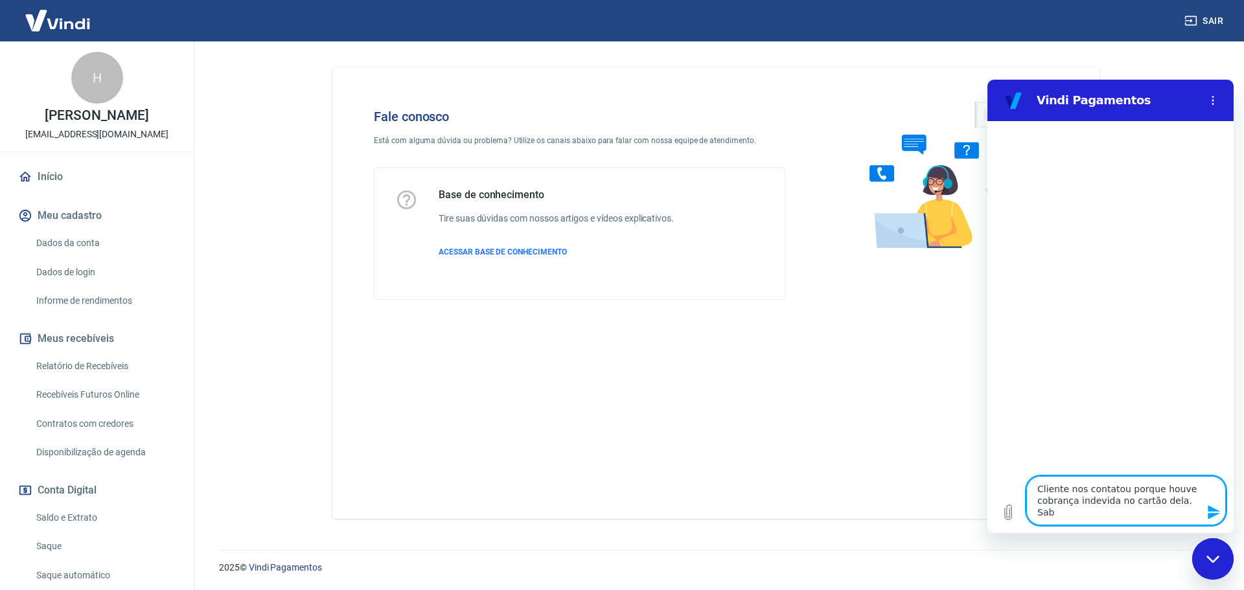
type textarea "Cliente nos contatou porque houve cobrança indevida no cartão dela. Sabe"
type textarea "x"
type textarea "Cliente nos contatou porque houve cobrança indevida no cartão dela. Sabem"
type textarea "x"
type textarea "Cliente nos contatou porque houve cobrança indevida no cartão dela. Sabem"
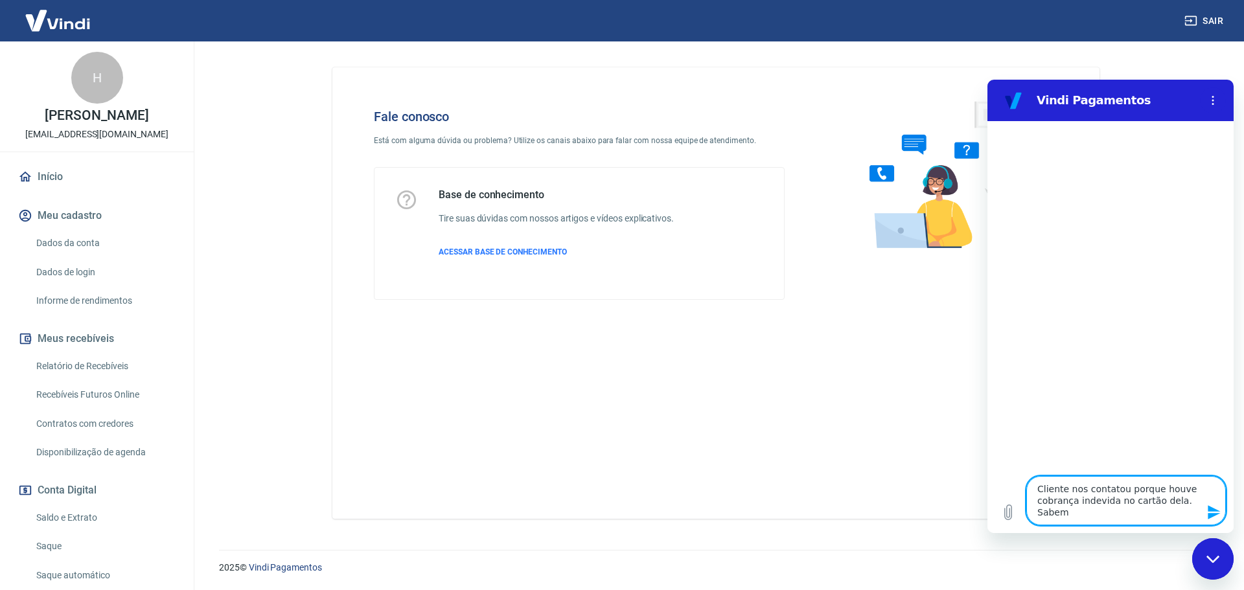
type textarea "x"
type textarea "Cliente nos contatou porque houve cobrança indevida no cartão dela. Sabem i"
type textarea "x"
type textarea "Cliente nos contatou porque houve cobrança indevida no cartão dela. Sabem in"
type textarea "x"
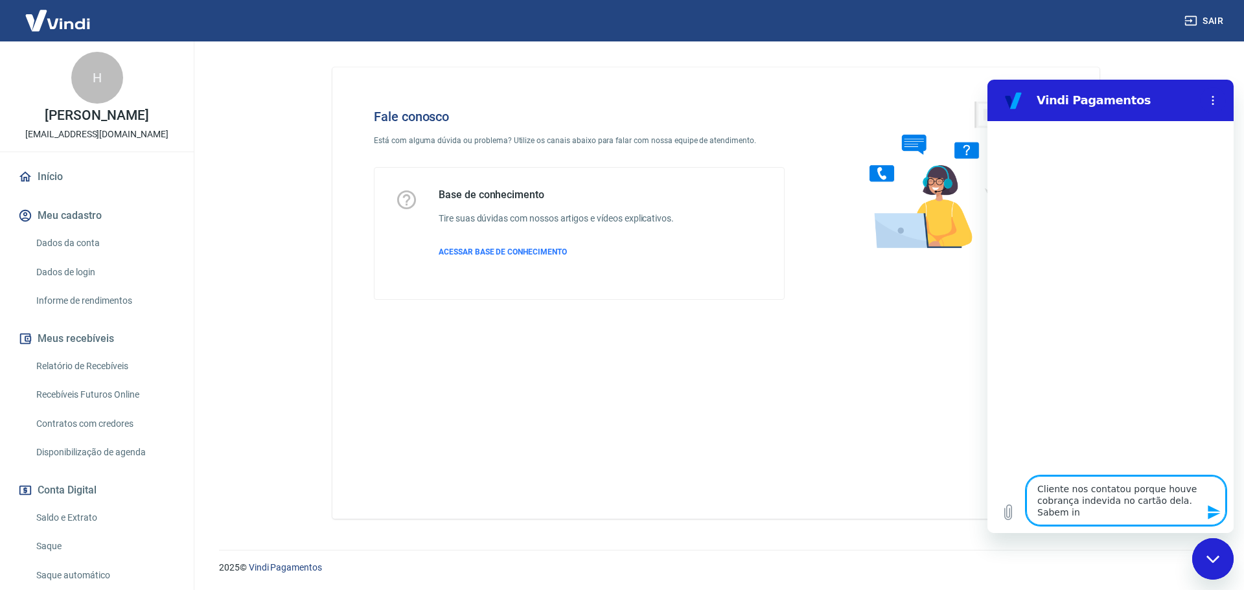
type textarea "Cliente nos contatou porque houve cobrança indevida no cartão dela. Sabem inf"
type textarea "x"
type textarea "Cliente nos contatou porque houve cobrança indevida no cartão dela. Sabem info"
type textarea "x"
type textarea "Cliente nos contatou porque houve cobrança indevida no cartão dela. Sabem infom"
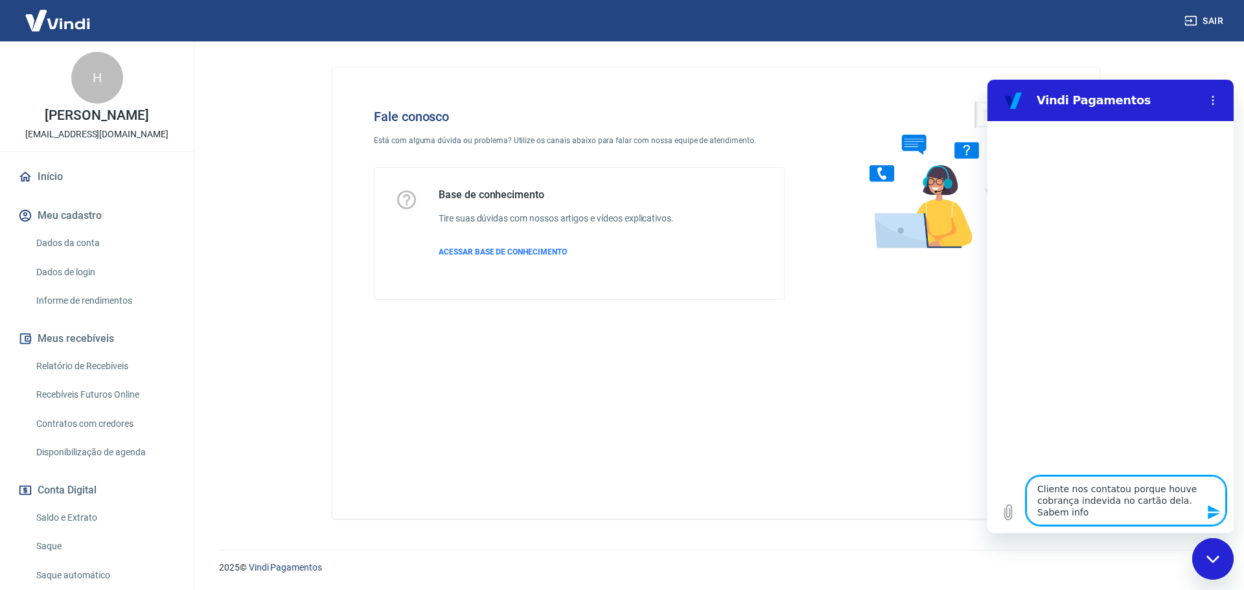
type textarea "x"
type textarea "Cliente nos contatou porque houve cobrança indevida no cartão dela. Sabem infomr"
type textarea "x"
type textarea "Cliente nos contatou porque houve cobrança indevida no cartão dela. Sabem infom"
type textarea "x"
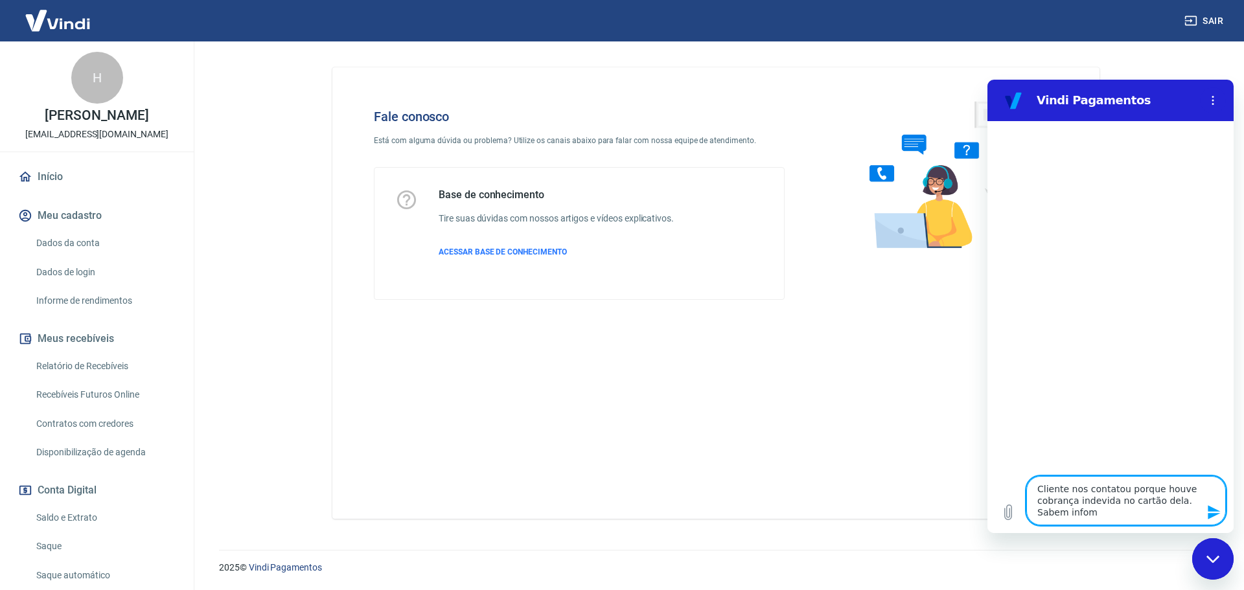
type textarea "Cliente nos contatou porque houve cobrança indevida no cartão dela. Sabem info"
type textarea "x"
type textarea "Cliente nos contatou porque houve cobrança indevida no cartão dela. Sabem infor"
type textarea "x"
type textarea "Cliente nos contatou porque houve cobrança indevida no cartão dela. Sabem inform"
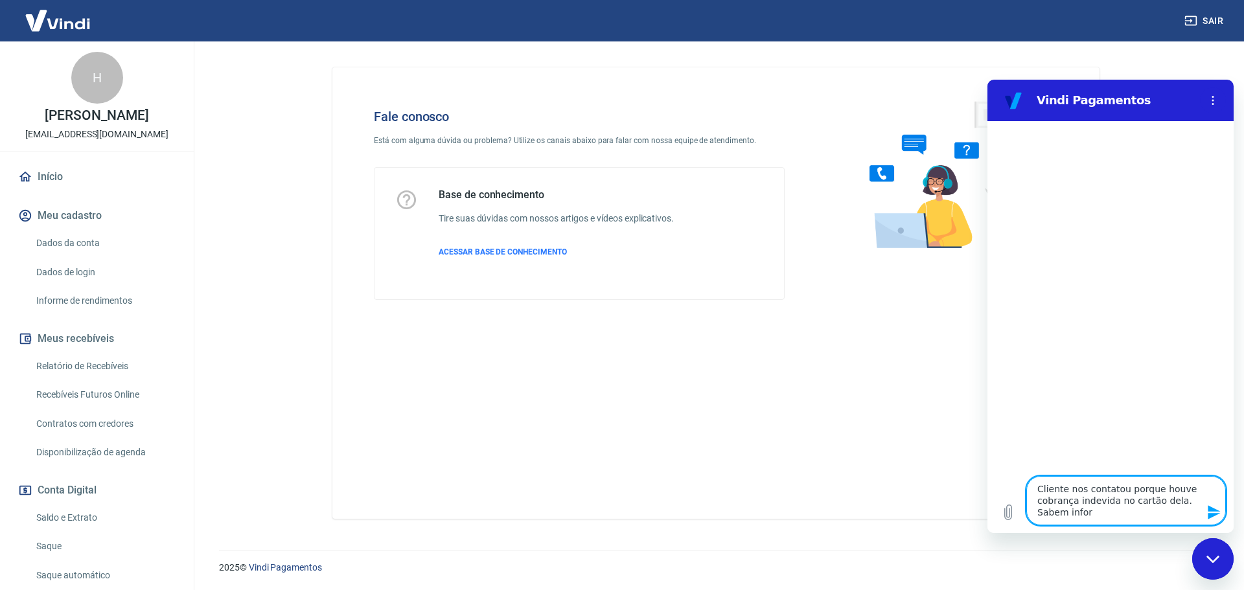
type textarea "x"
type textarea "Cliente nos contatou porque houve cobrança indevida no cartão dela. Sabem infor…"
type textarea "x"
type textarea "Cliente nos contatou porque houve cobrança indevida no cartão dela. Sabem infor…"
type textarea "x"
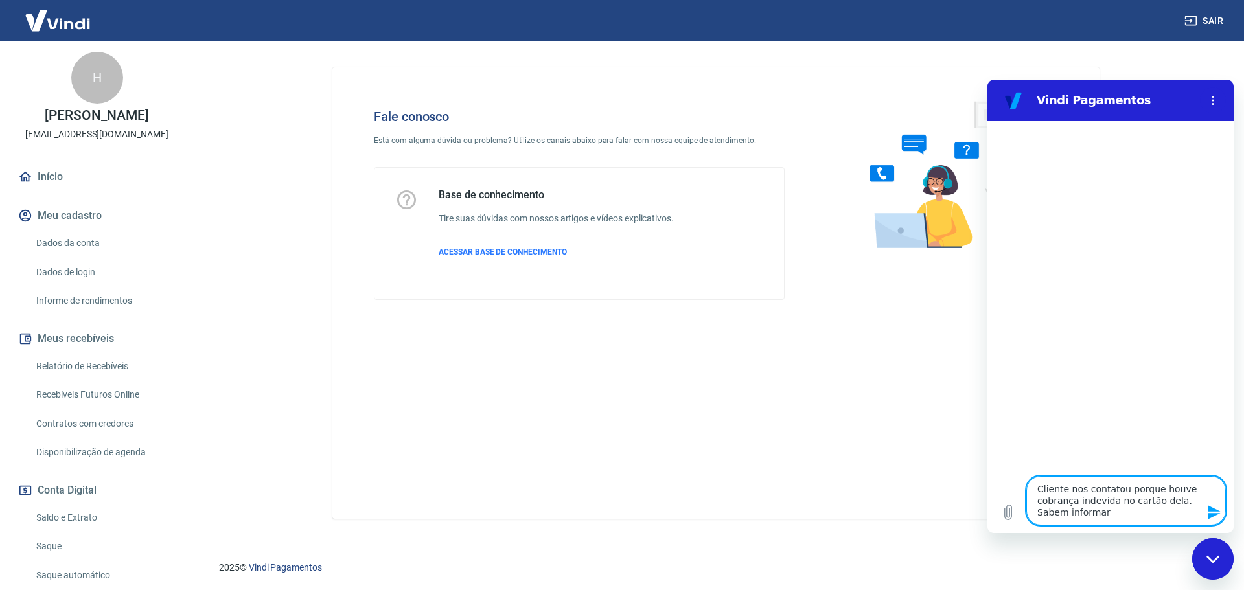
type textarea "Cliente nos contatou porque houve cobrança indevida no cartão dela. Sabem infor…"
type textarea "x"
type textarea "Cliente nos contatou porque houve cobrança indevida no cartão dela. Sabem infor…"
type textarea "x"
type textarea "Cliente nos contatou porque houve cobrança indevida no cartão dela. Sabem infor…"
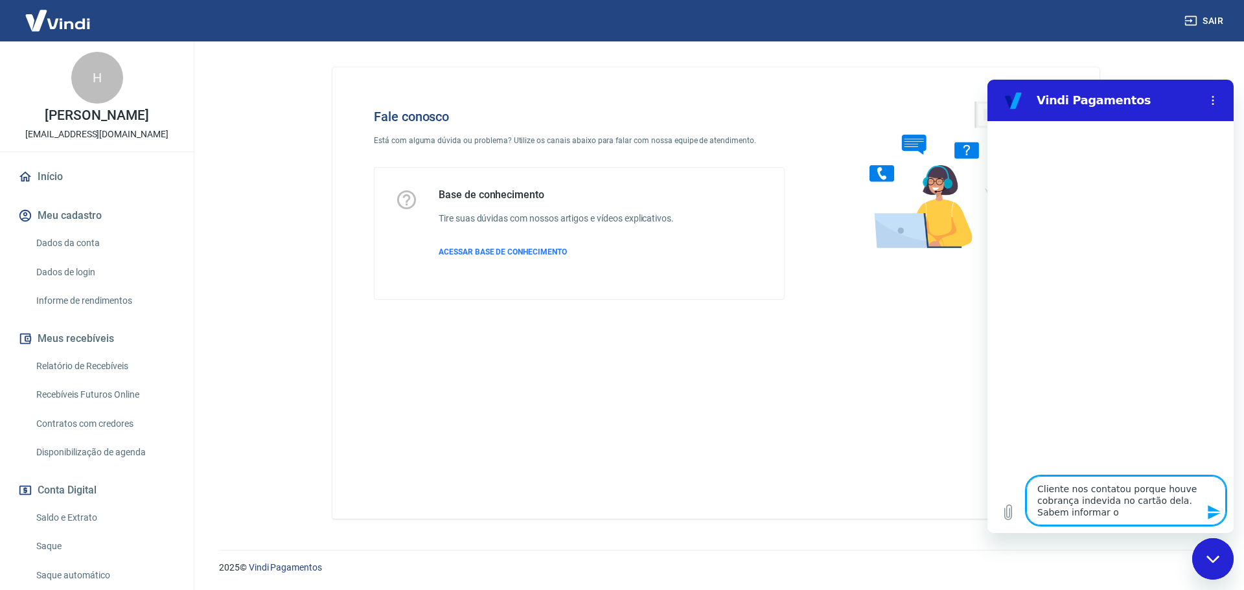
type textarea "x"
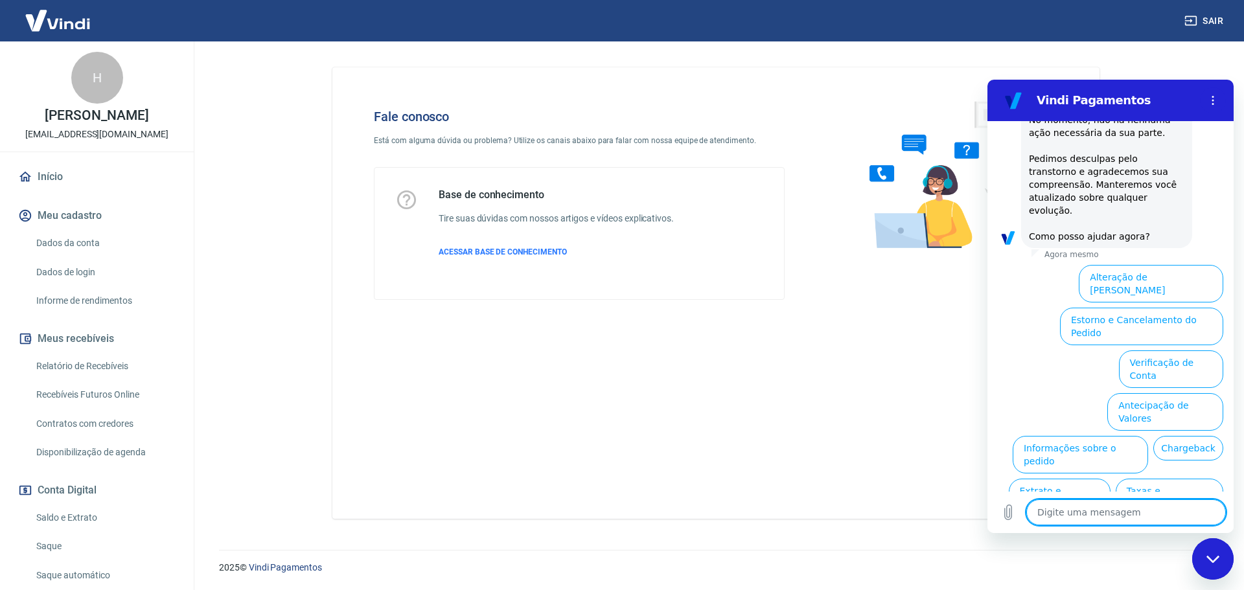
scroll to position [341, 0]
click at [1148, 435] on button "Informações sobre o pedido" at bounding box center [1079, 454] width 135 height 38
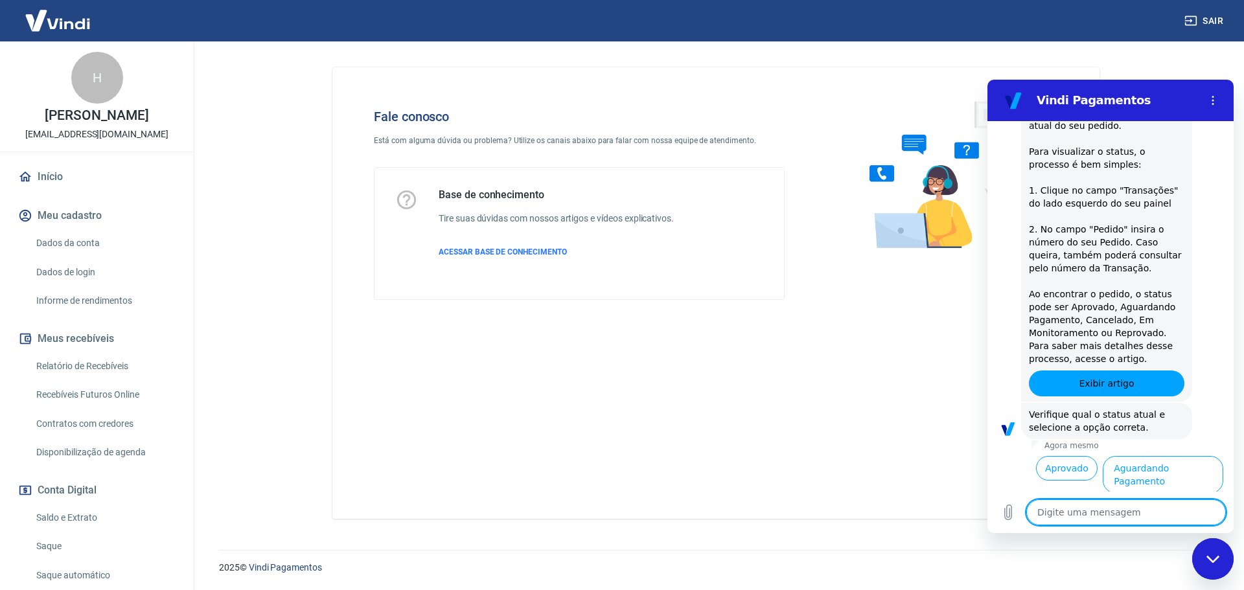
scroll to position [564, 0]
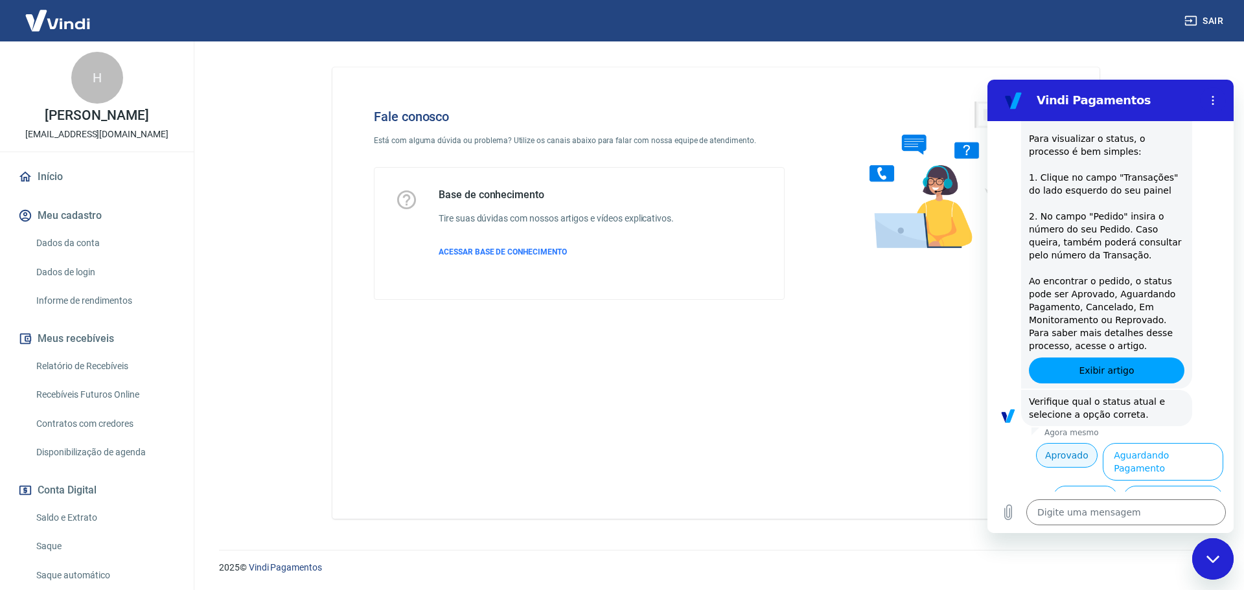
click at [1067, 443] on button "Aprovado" at bounding box center [1067, 455] width 62 height 25
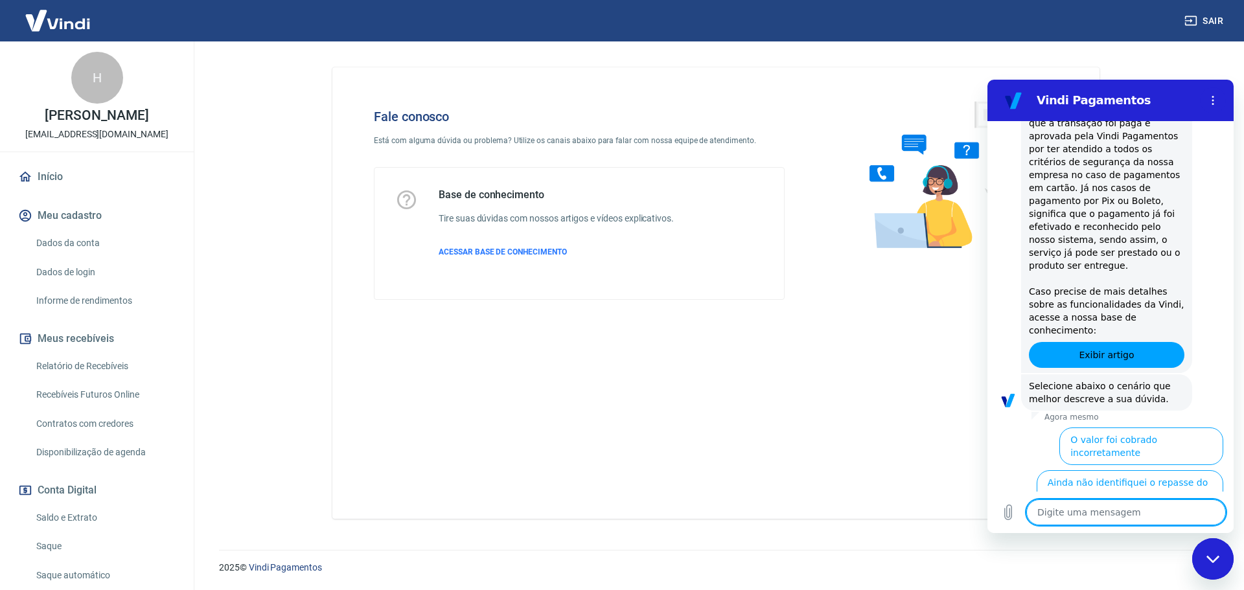
scroll to position [957, 0]
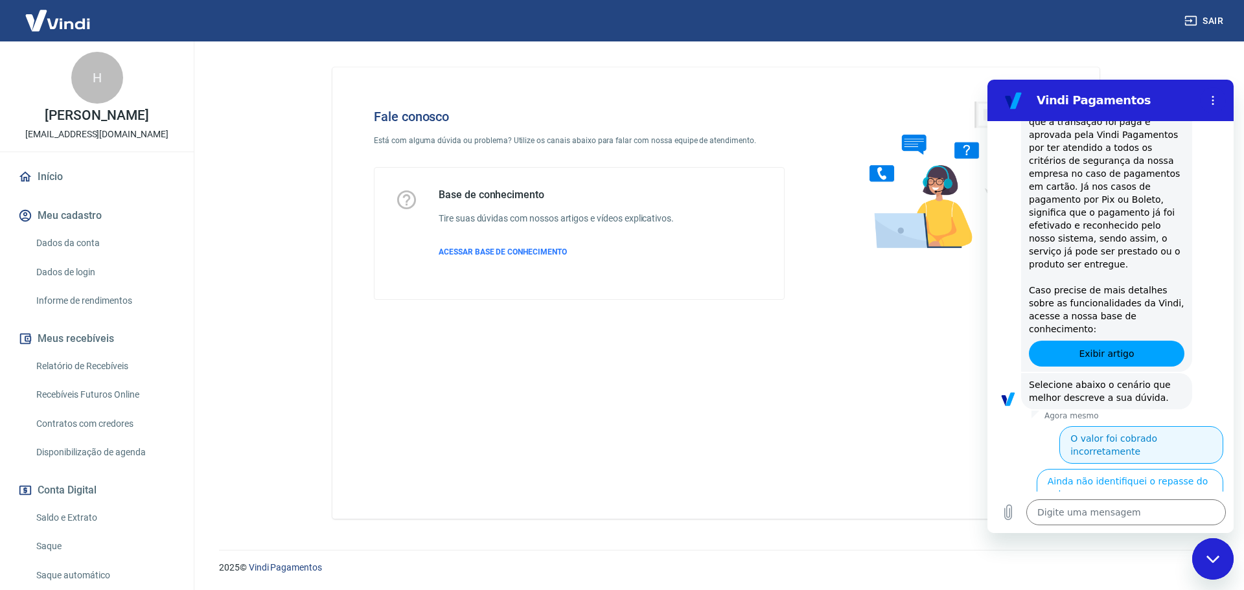
click at [1129, 426] on button "O valor foi cobrado incorretamente" at bounding box center [1141, 445] width 164 height 38
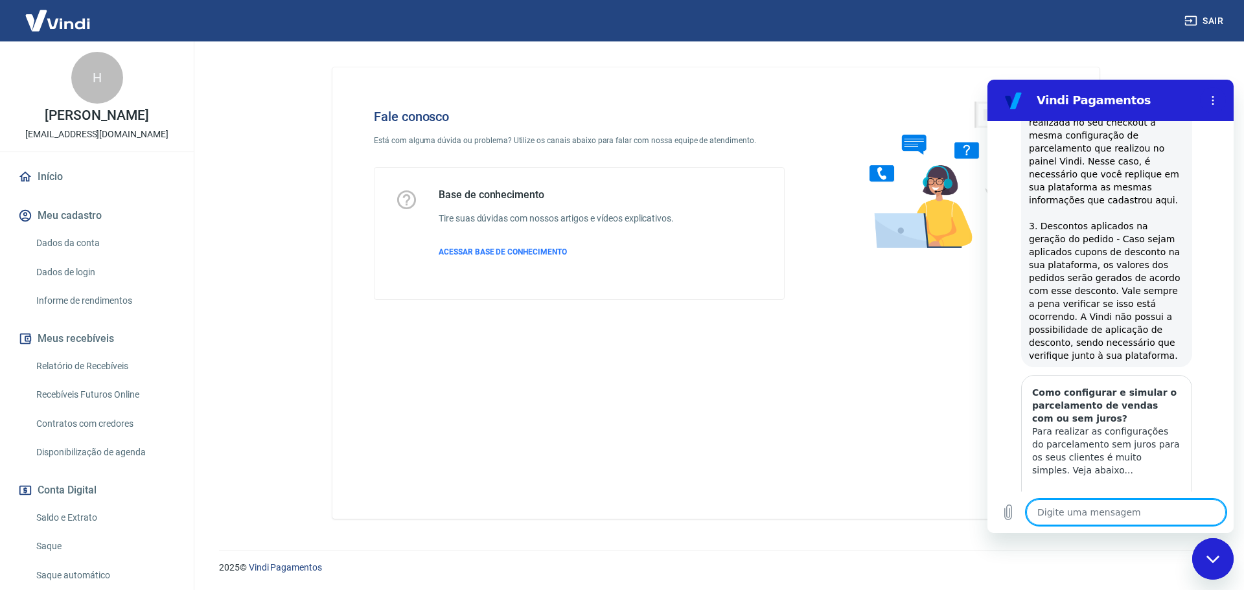
scroll to position [1636, 0]
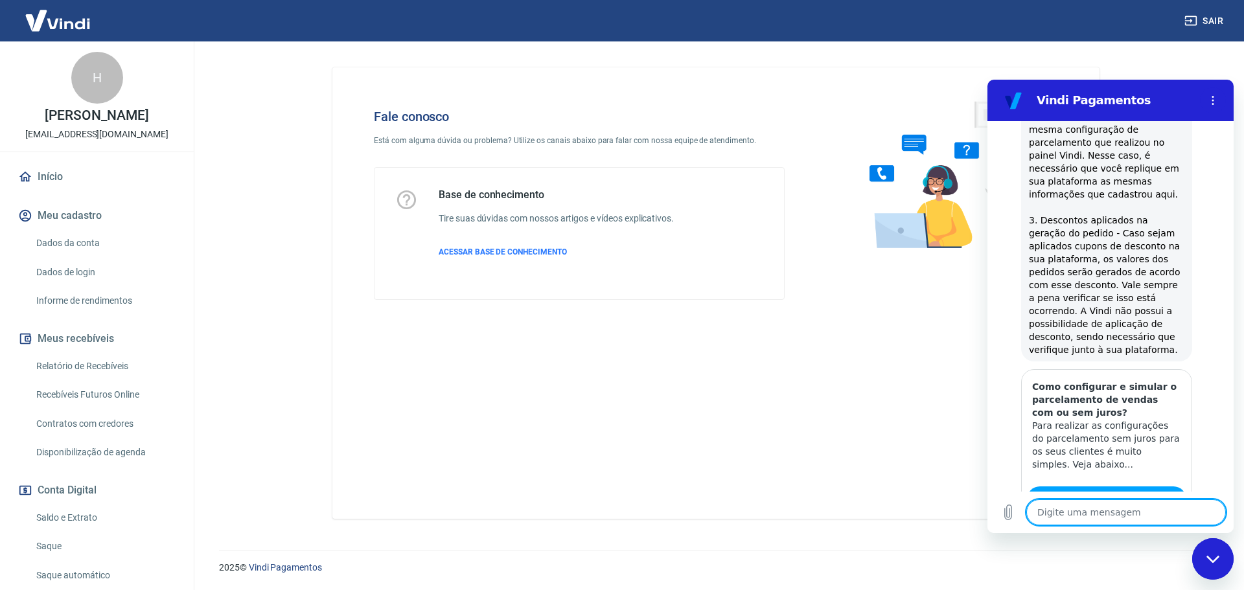
click at [1152, 567] on button "Sim" at bounding box center [1160, 579] width 38 height 25
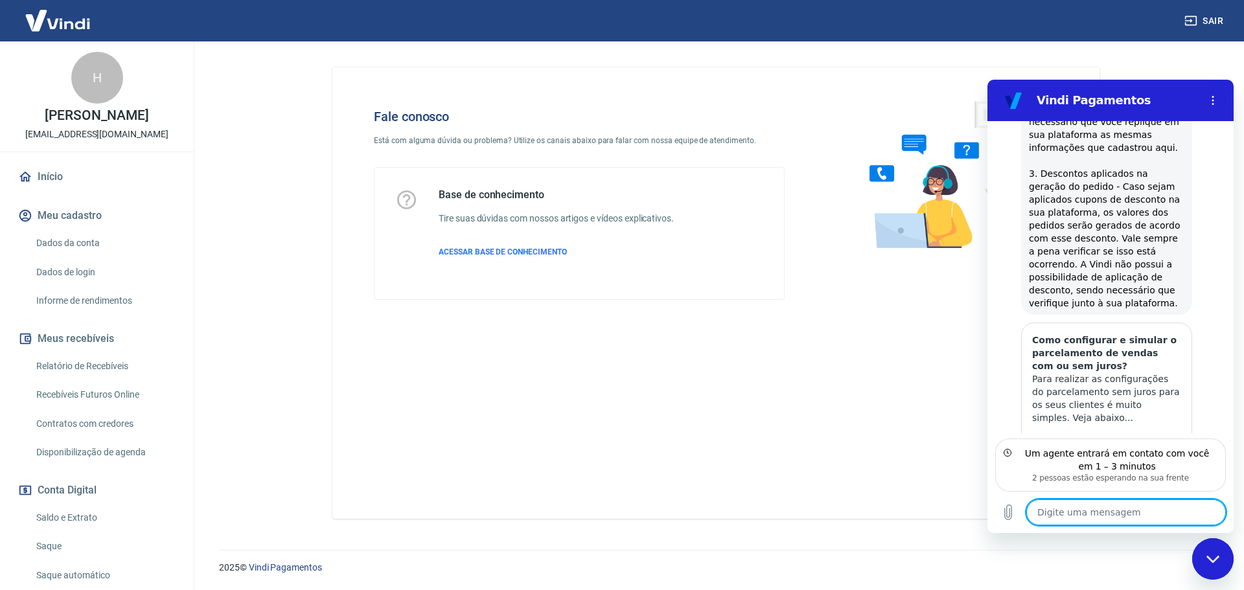
scroll to position [1741, 0]
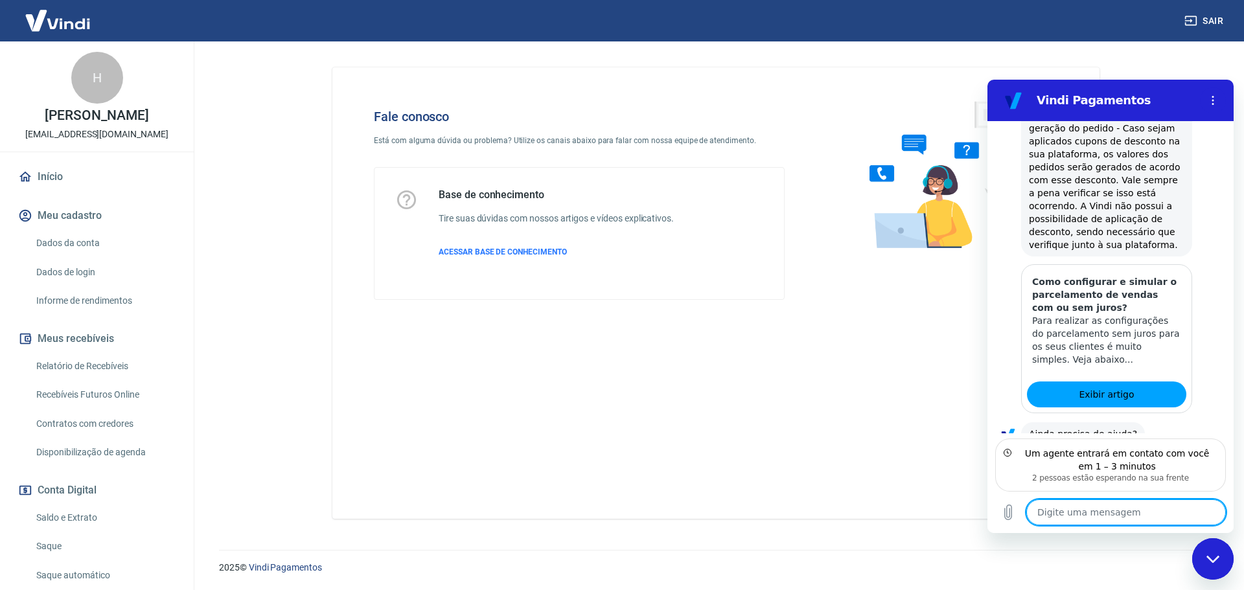
click at [1082, 512] on textarea at bounding box center [1126, 512] width 200 height 26
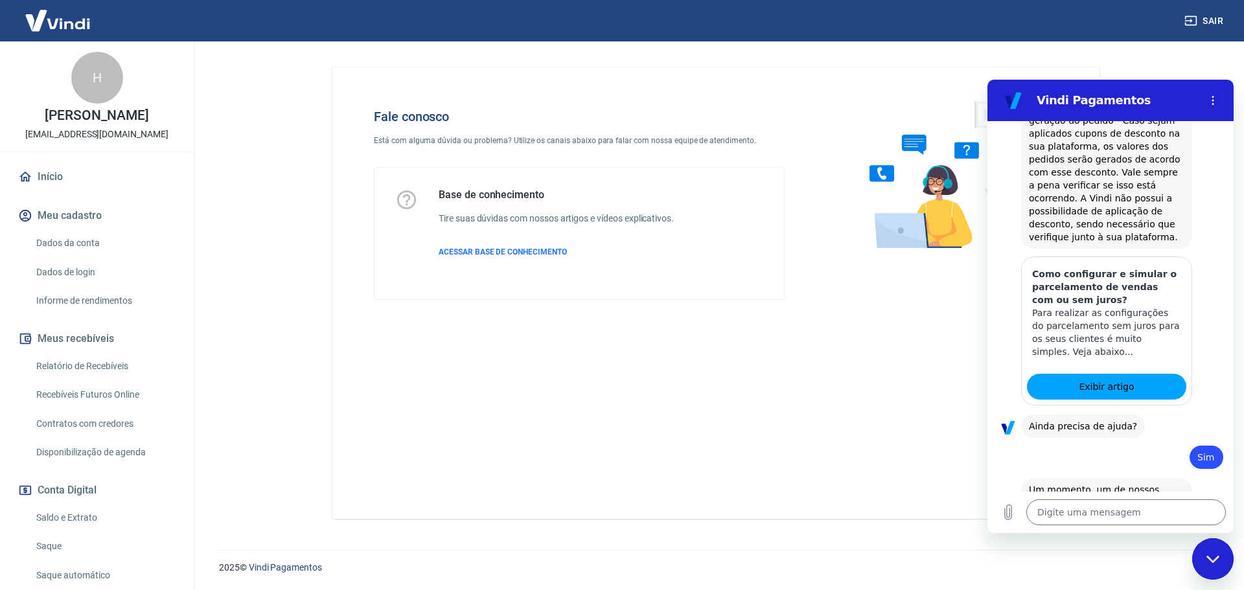
scroll to position [1751, 0]
click at [1077, 503] on textarea at bounding box center [1126, 512] width 200 height 26
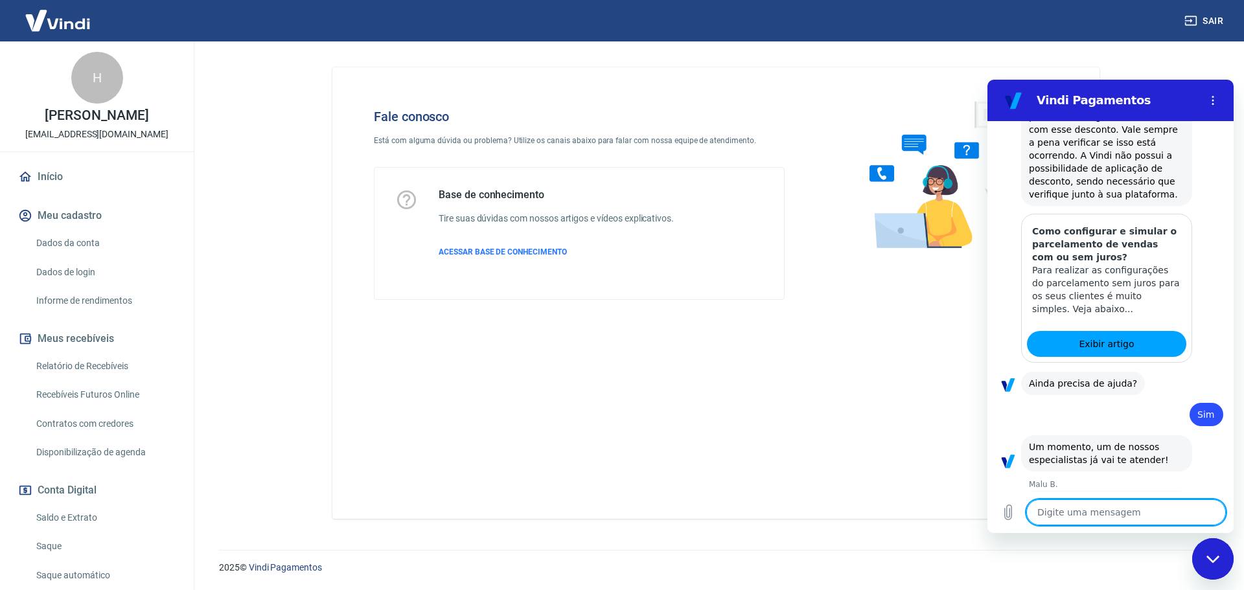
scroll to position [1820, 0]
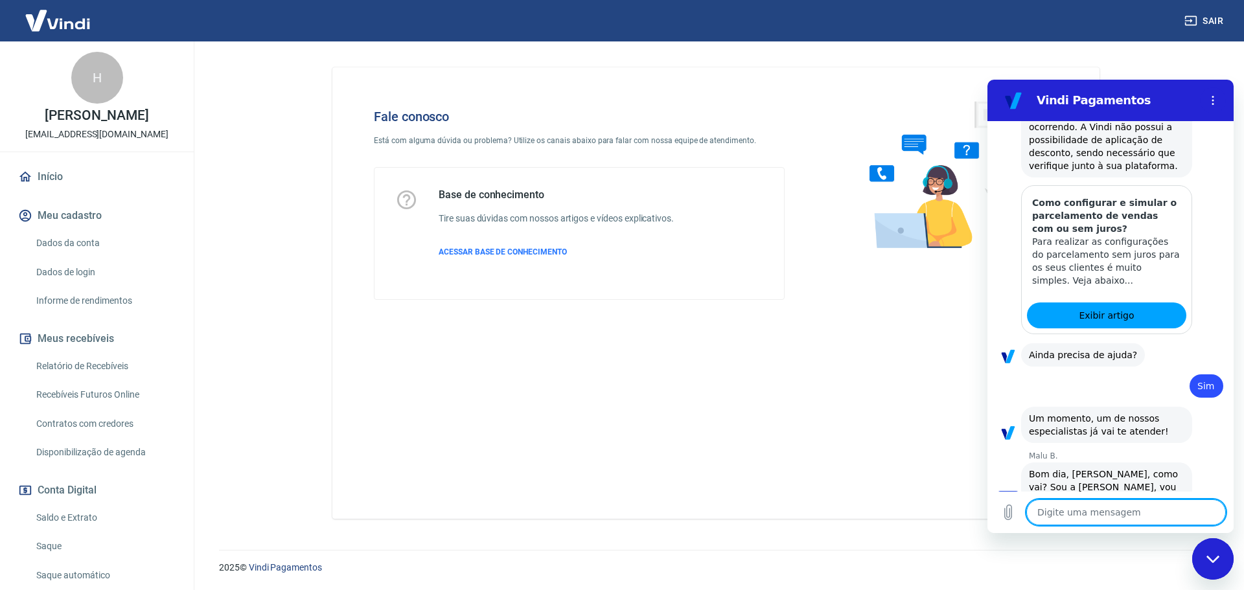
paste textarea "223904982"
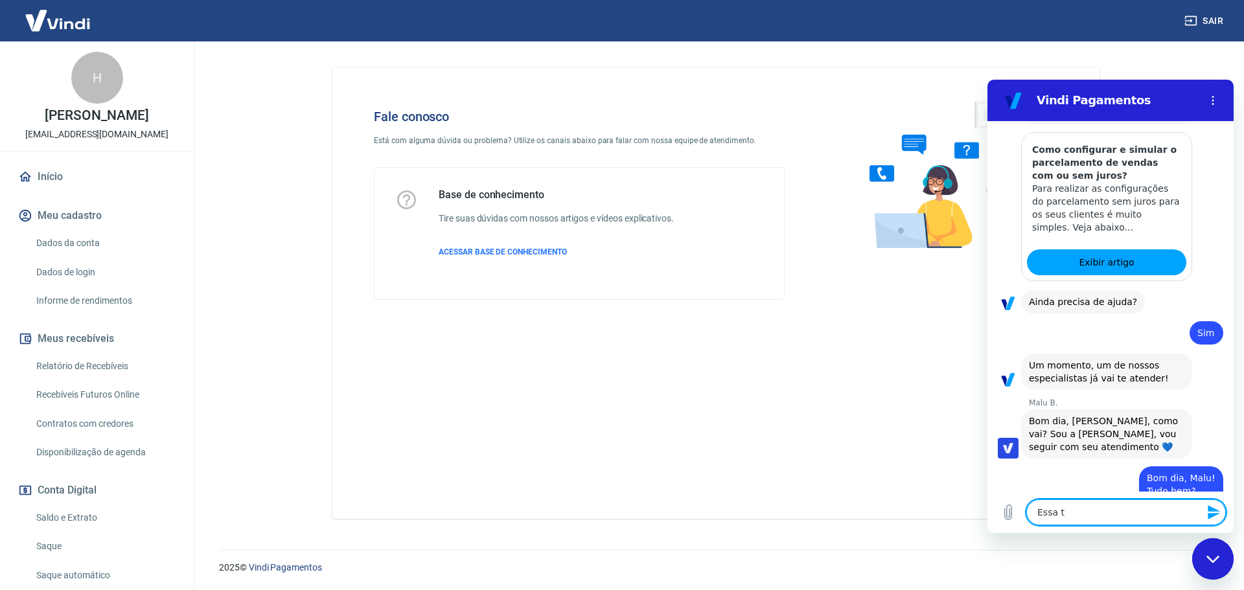
scroll to position [1875, 0]
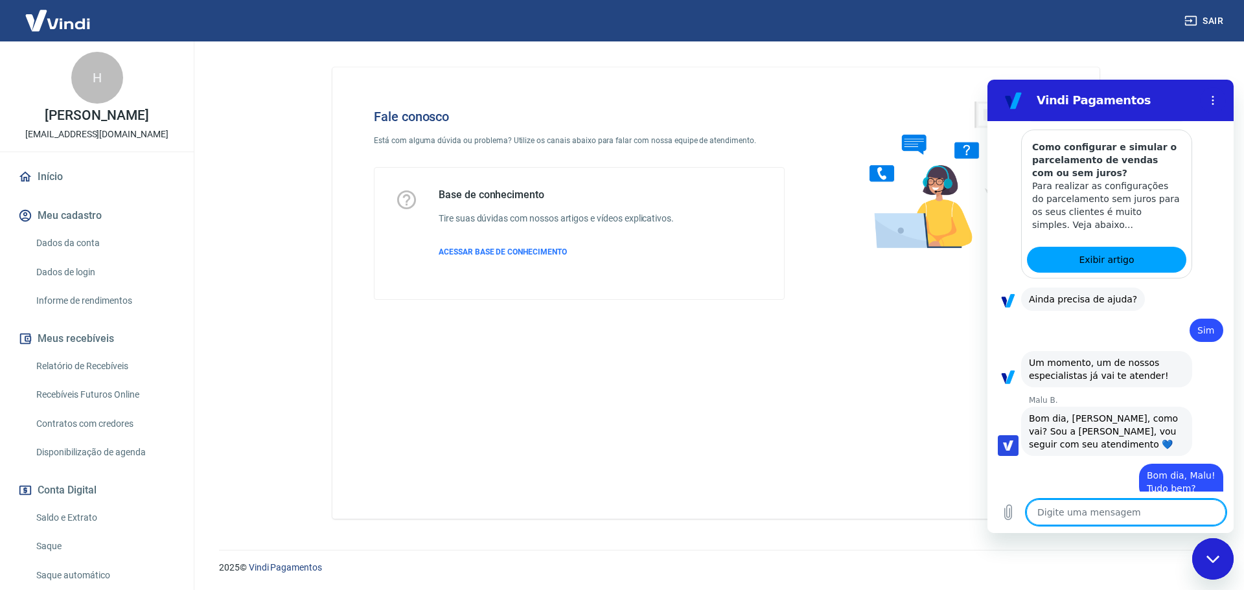
click at [1107, 510] on textarea at bounding box center [1126, 512] width 200 height 26
paste textarea "erica.independencia@hotmail.con"
click at [1213, 513] on icon "Enviar mensagem" at bounding box center [1214, 513] width 16 height 16
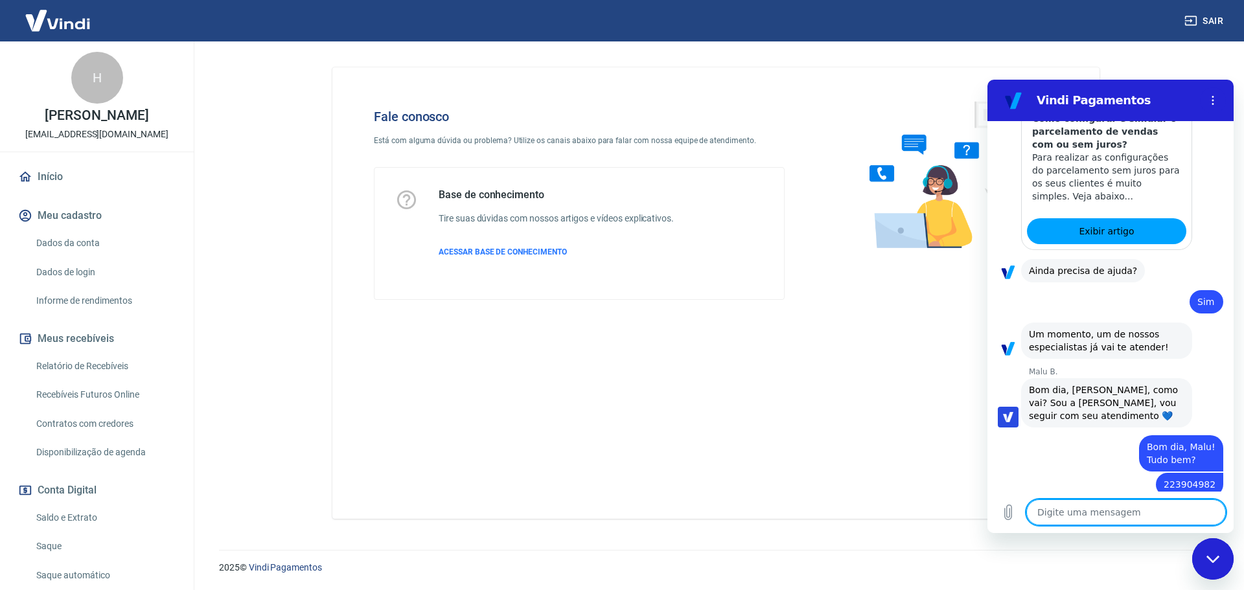
scroll to position [1906, 0]
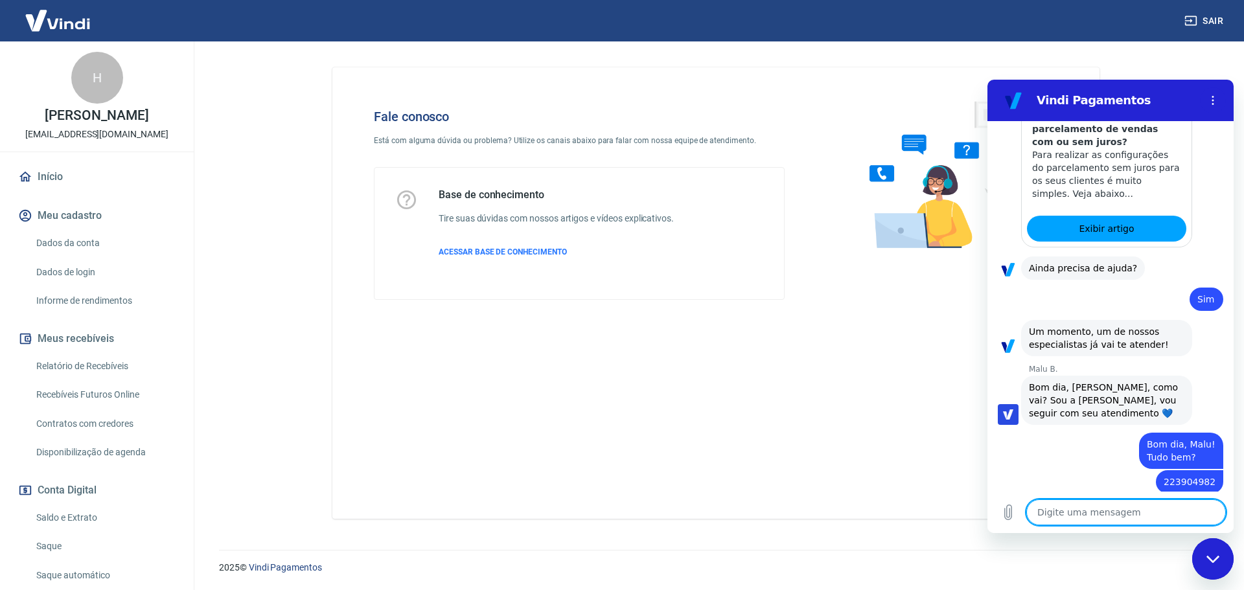
click at [1188, 510] on textarea at bounding box center [1126, 512] width 200 height 26
click at [1012, 514] on icon "Carregar arquivo" at bounding box center [1008, 512] width 7 height 15
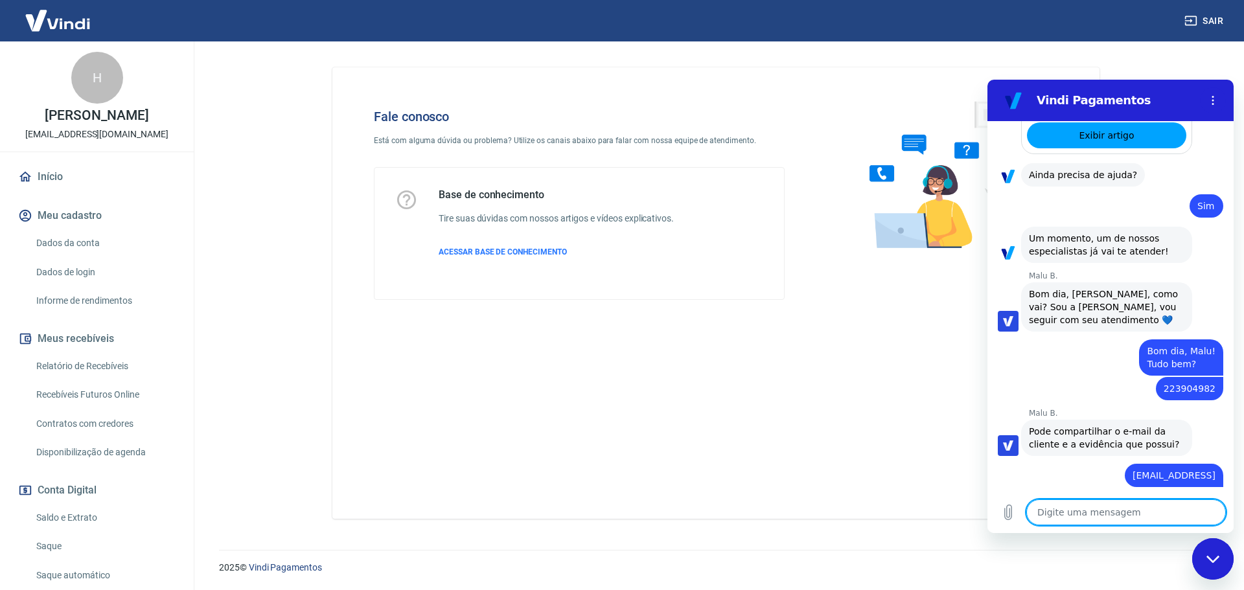
scroll to position [2002, 0]
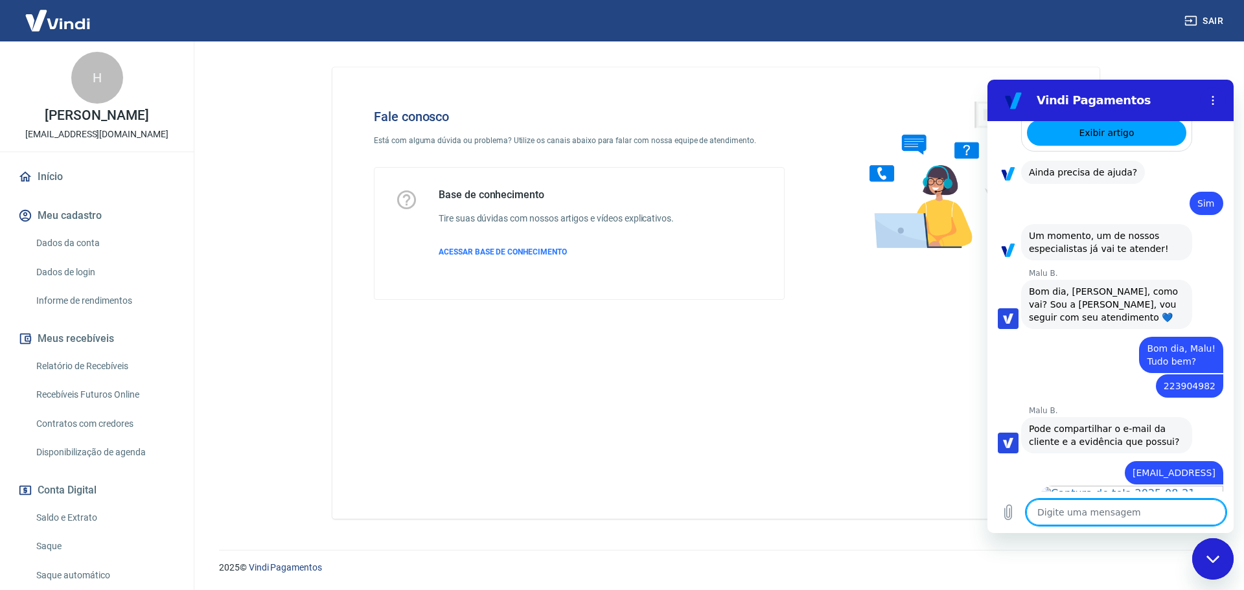
click at [1114, 508] on textarea at bounding box center [1126, 512] width 200 height 26
paste textarea "223904982"
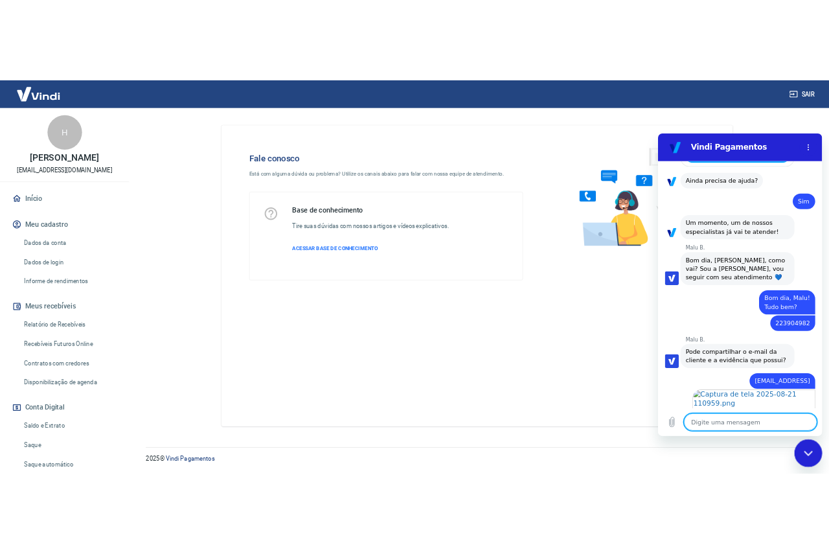
scroll to position [2027, 0]
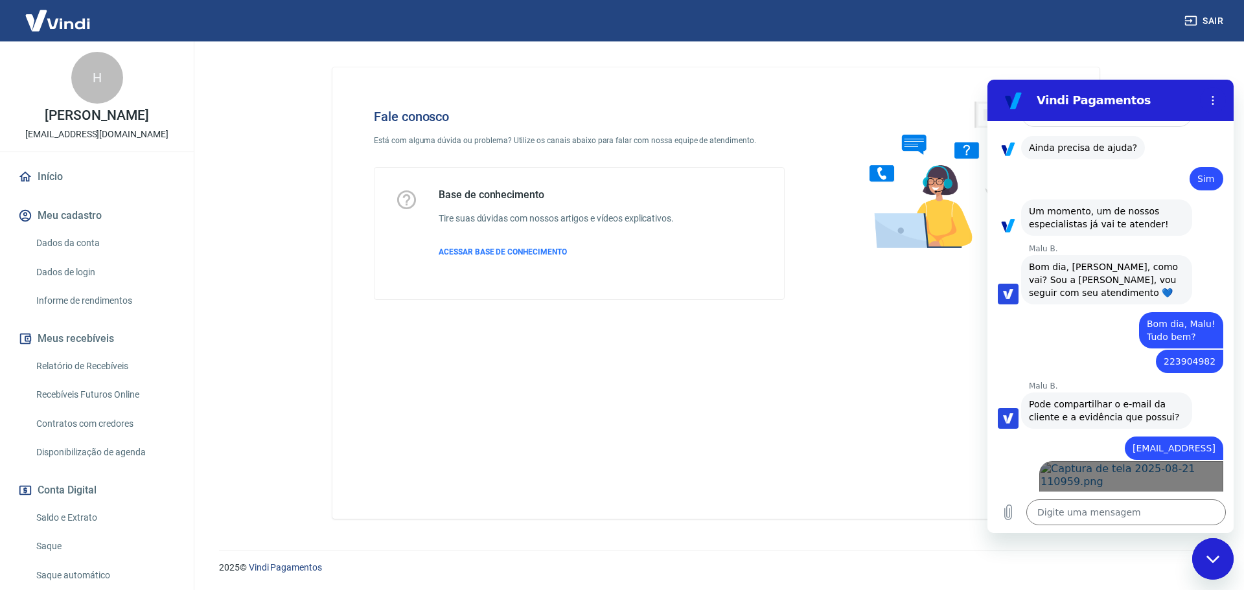
click at [1097, 461] on link "Abrir em nova aba" at bounding box center [1131, 508] width 184 height 95
click at [1075, 582] on div "Enviado · 11:09" at bounding box center [1101, 587] width 228 height 10
click at [1068, 514] on textarea at bounding box center [1126, 512] width 200 height 26
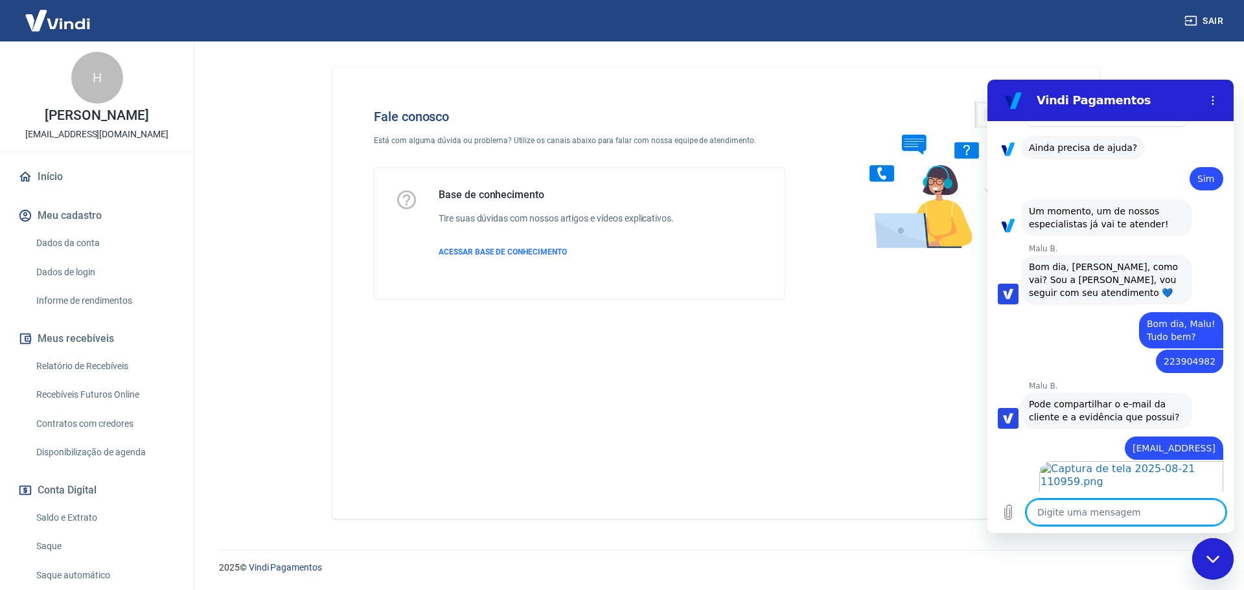
click at [1077, 521] on textarea at bounding box center [1126, 512] width 200 height 26
click at [1093, 516] on textarea at bounding box center [1126, 512] width 200 height 26
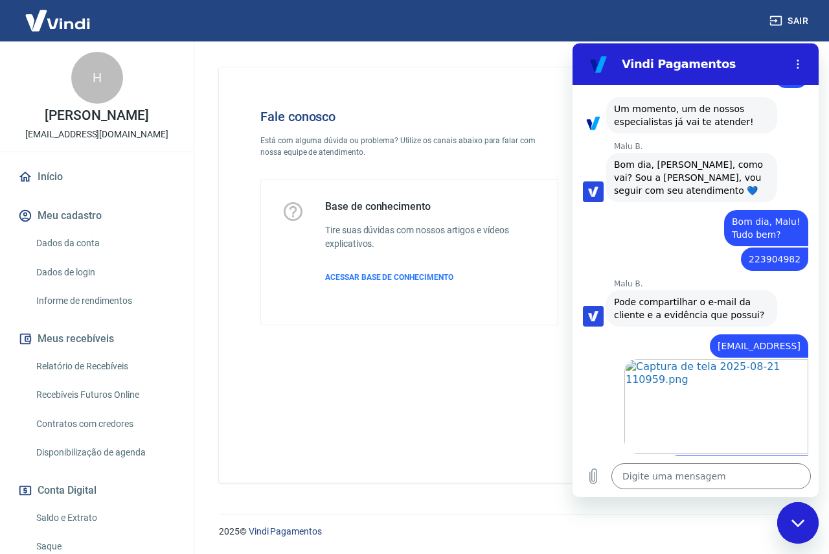
scroll to position [2096, 0]
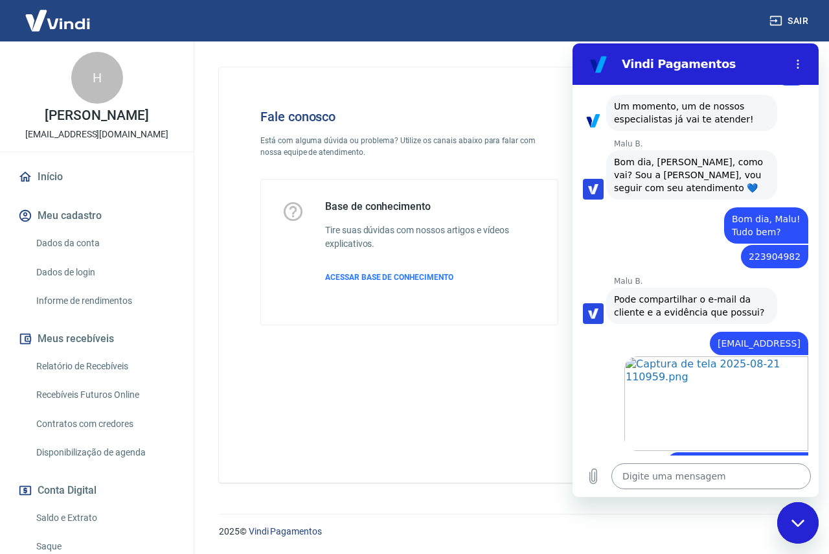
click at [680, 474] on textarea at bounding box center [711, 476] width 200 height 26
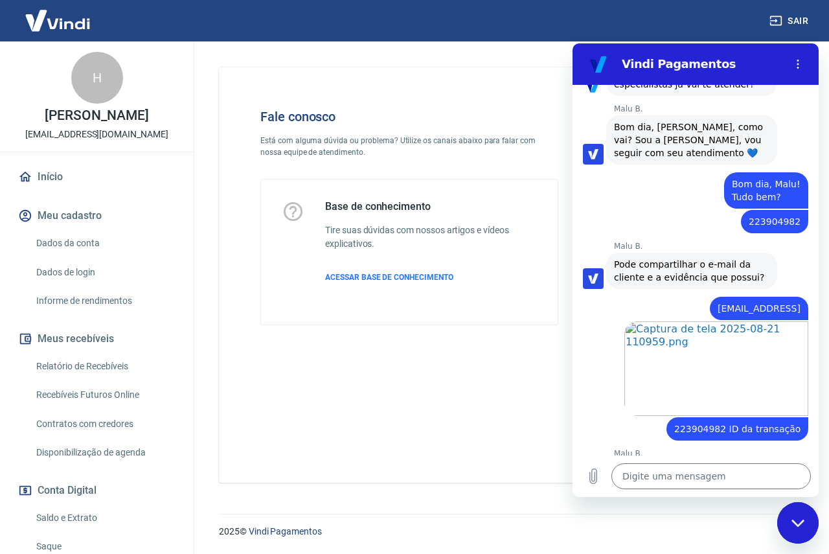
scroll to position [2133, 0]
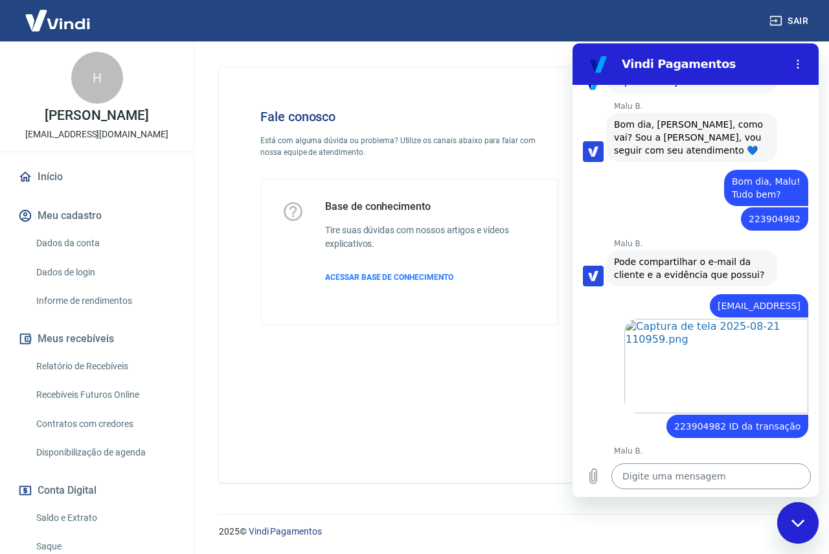
click at [694, 477] on textarea at bounding box center [711, 476] width 200 height 26
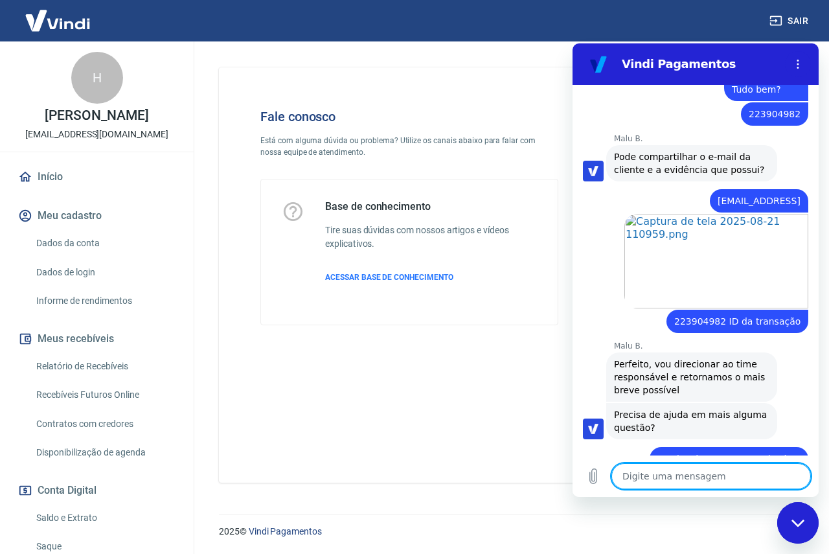
scroll to position [2241, 0]
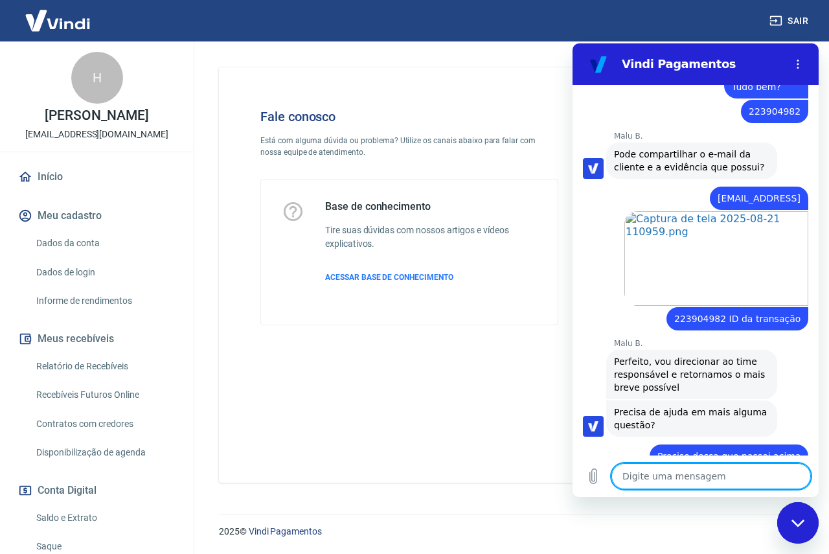
click at [707, 473] on textarea at bounding box center [711, 476] width 200 height 26
click at [597, 479] on icon "Carregar arquivo" at bounding box center [593, 476] width 7 height 15
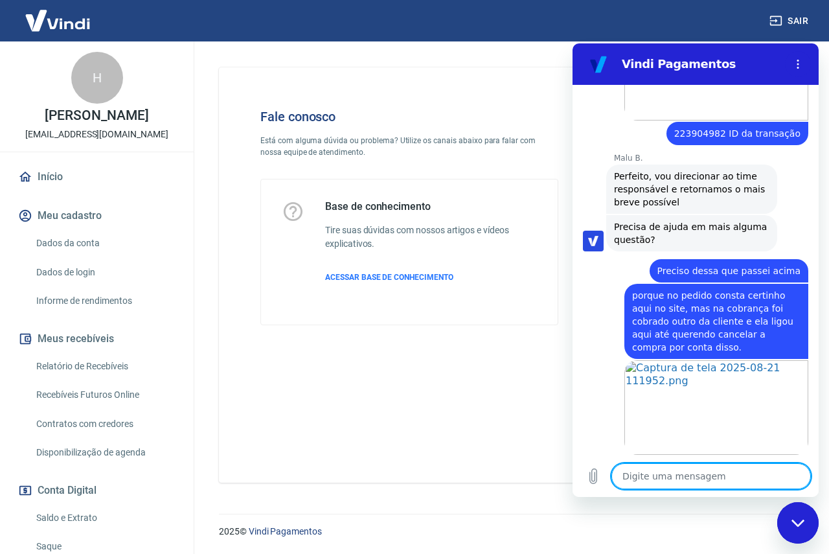
scroll to position [2425, 0]
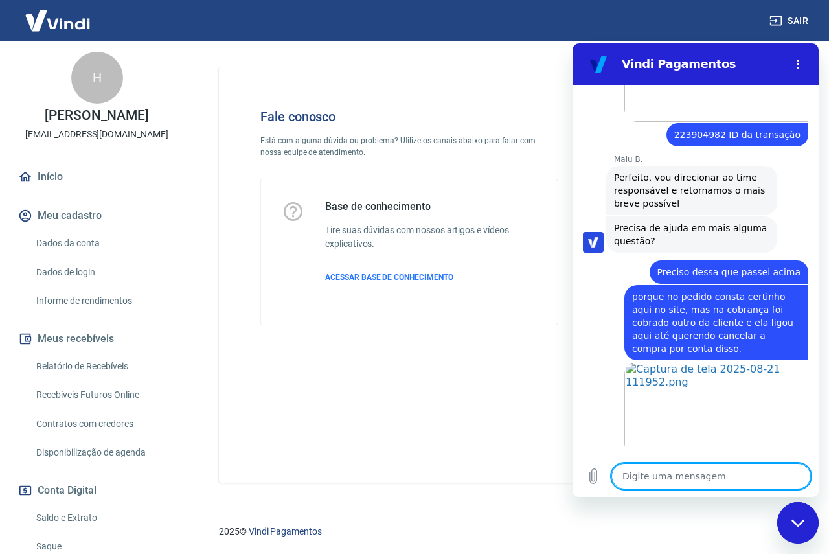
click at [695, 479] on textarea at bounding box center [711, 476] width 200 height 26
click at [694, 479] on textarea at bounding box center [711, 476] width 200 height 26
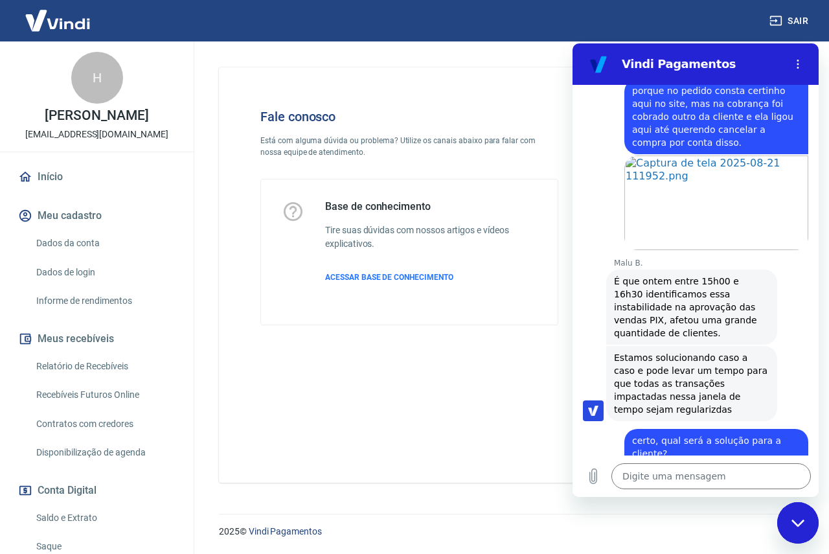
scroll to position [2633, 0]
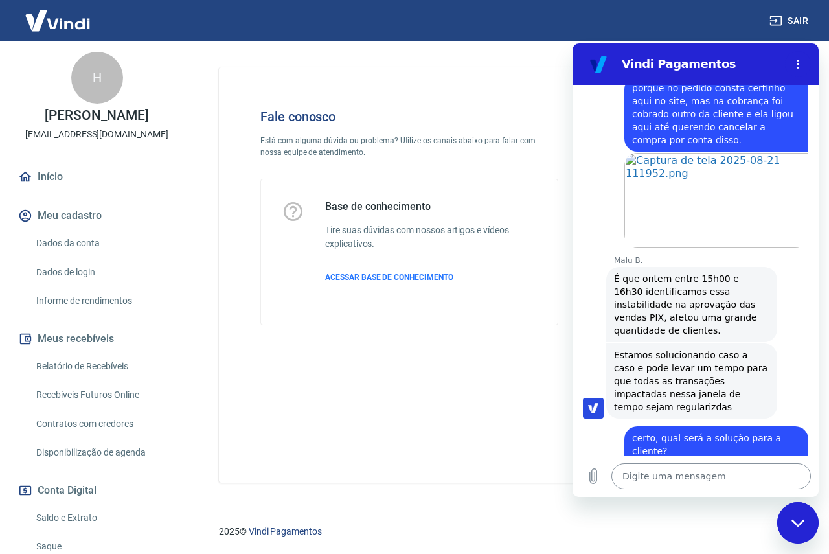
click at [651, 477] on textarea at bounding box center [711, 476] width 200 height 26
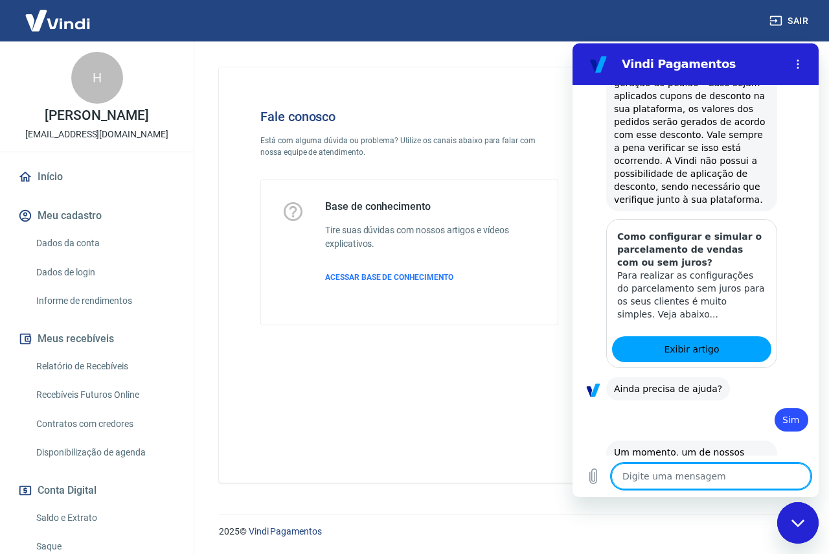
scroll to position [1722, 0]
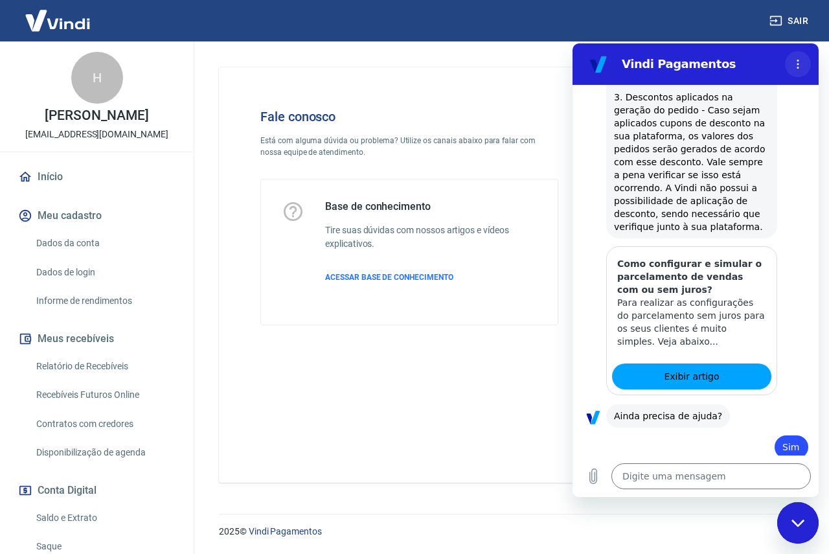
click at [804, 63] on button "Menu de opções" at bounding box center [798, 64] width 26 height 26
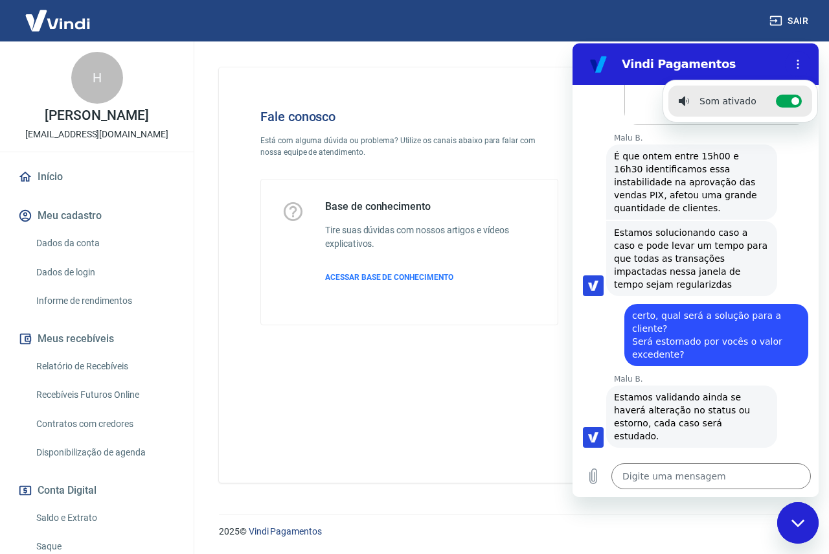
scroll to position [2759, 0]
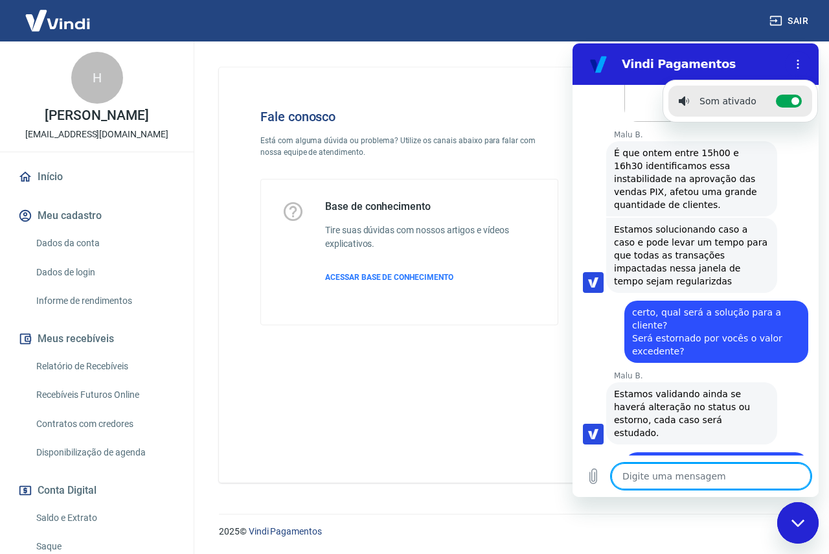
click at [643, 477] on textarea at bounding box center [711, 476] width 200 height 26
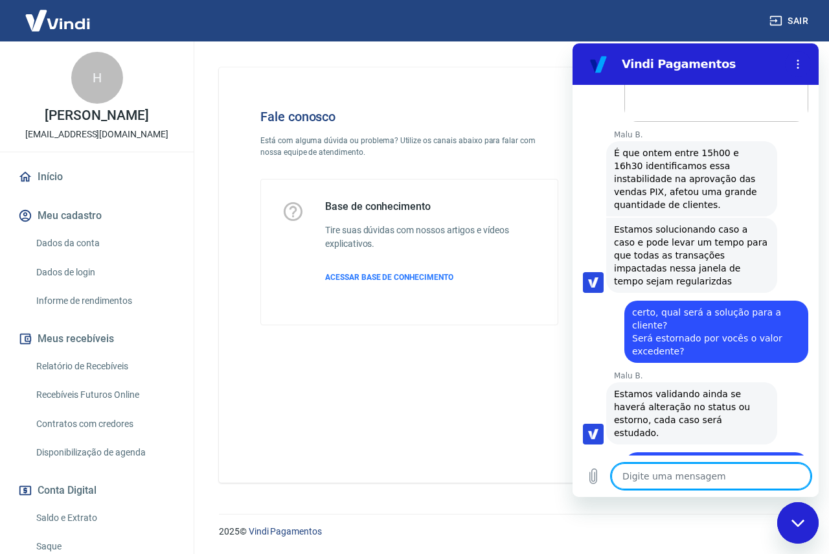
click at [643, 477] on textarea at bounding box center [711, 476] width 200 height 26
click at [667, 483] on textarea at bounding box center [711, 476] width 200 height 26
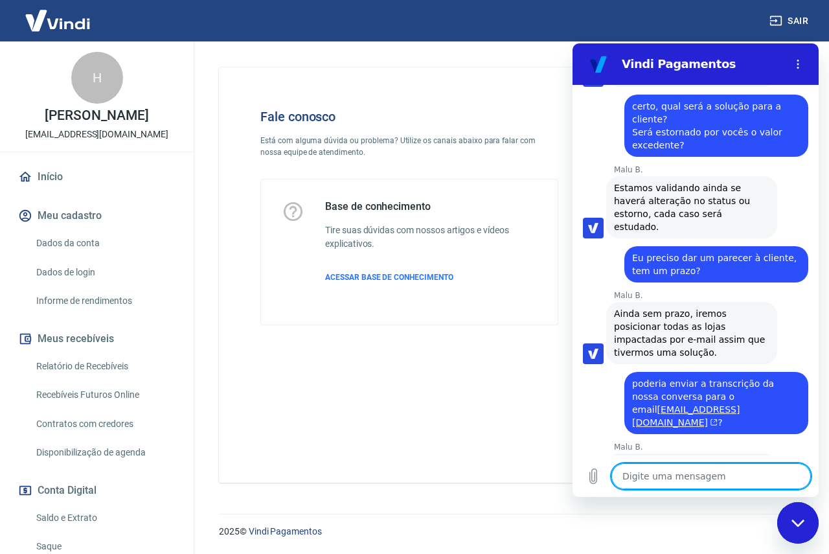
scroll to position [2967, 0]
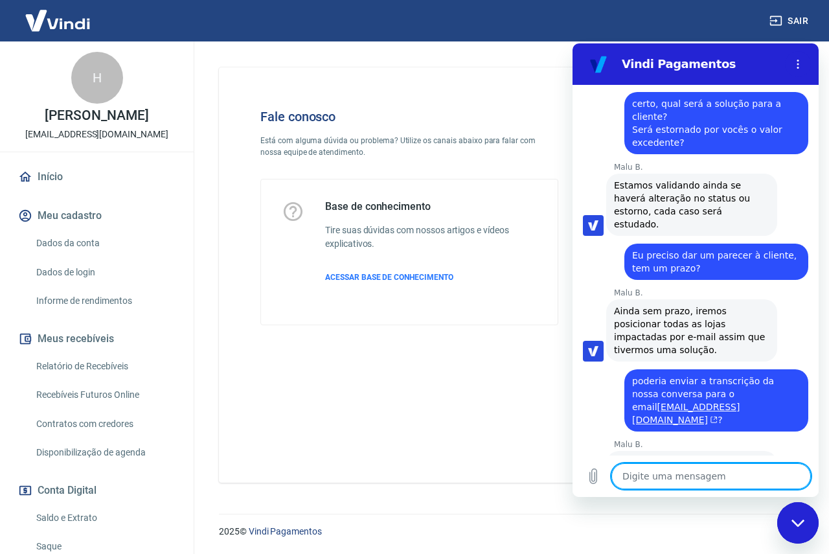
click at [744, 477] on textarea at bounding box center [711, 476] width 200 height 26
click at [678, 472] on textarea at bounding box center [711, 476] width 200 height 26
click at [703, 480] on textarea at bounding box center [711, 476] width 200 height 26
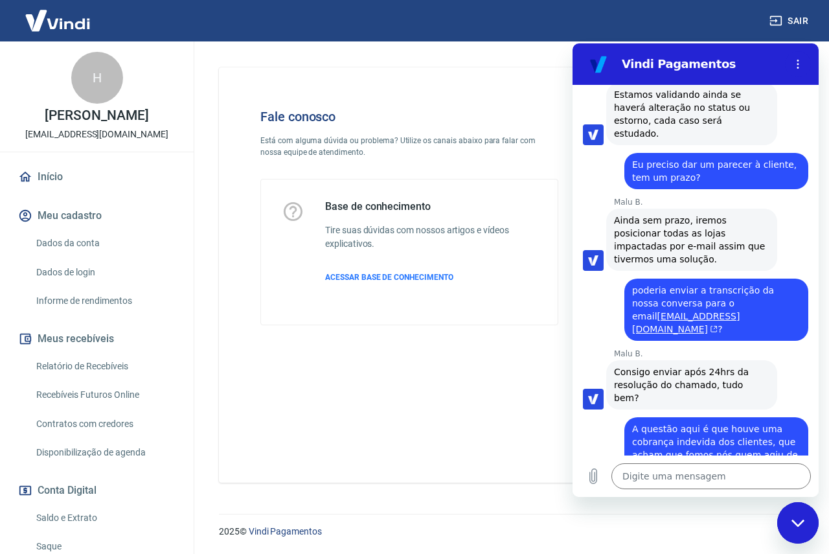
scroll to position [3061, 0]
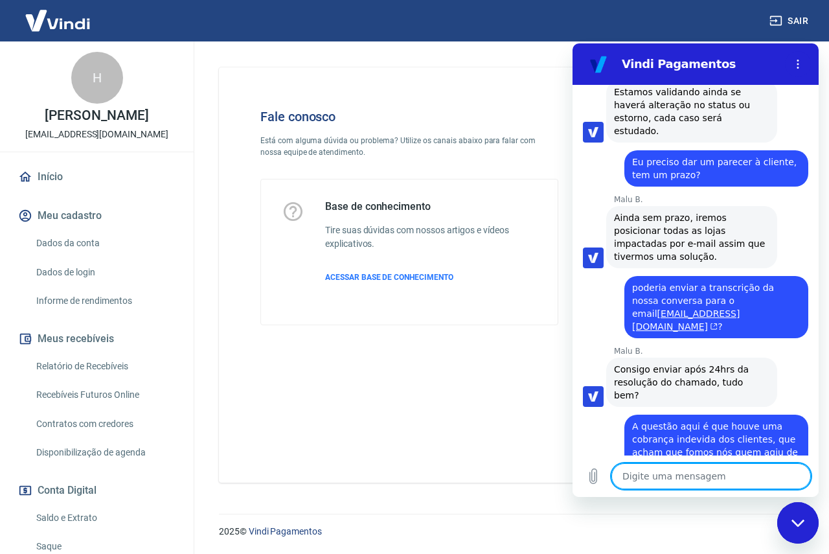
click at [753, 479] on textarea at bounding box center [711, 476] width 200 height 26
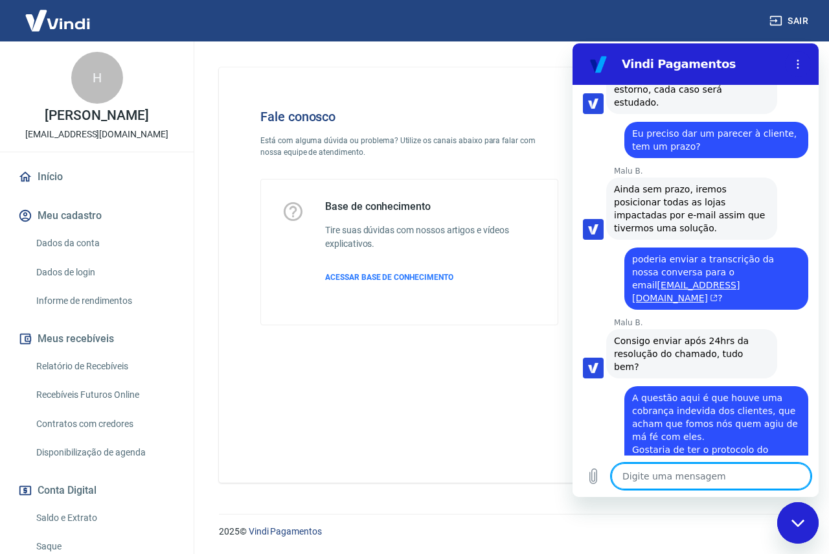
scroll to position [3092, 0]
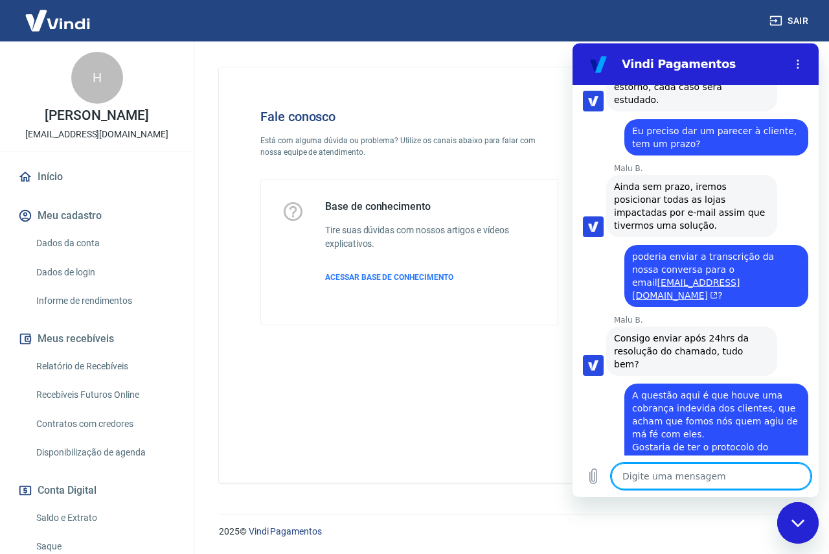
click at [760, 477] on textarea at bounding box center [711, 476] width 200 height 26
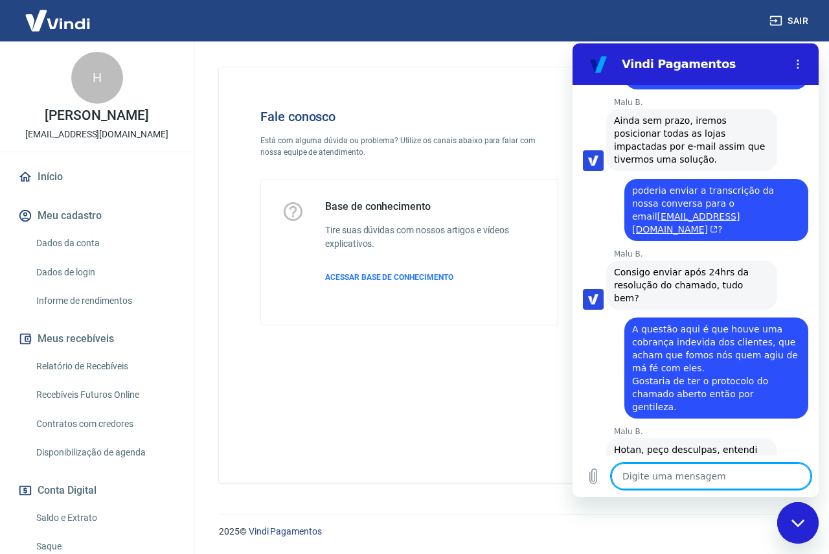
scroll to position [3160, 0]
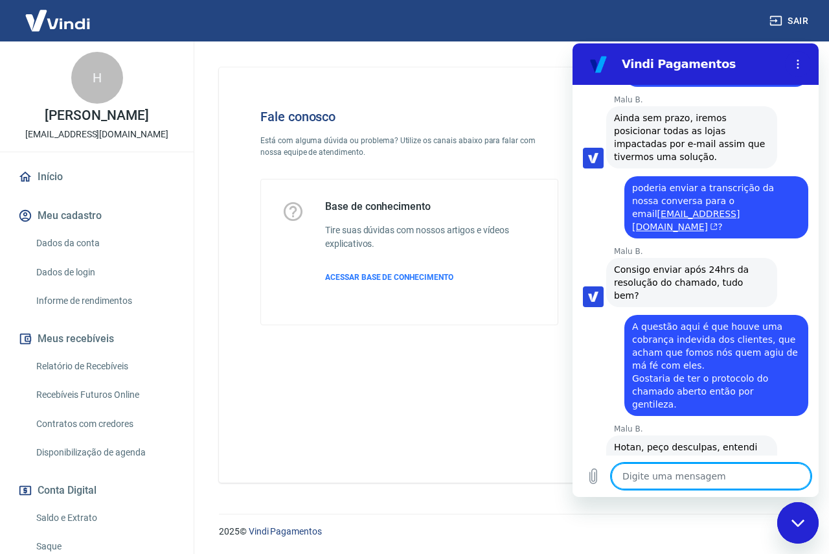
click at [760, 477] on textarea at bounding box center [711, 476] width 200 height 26
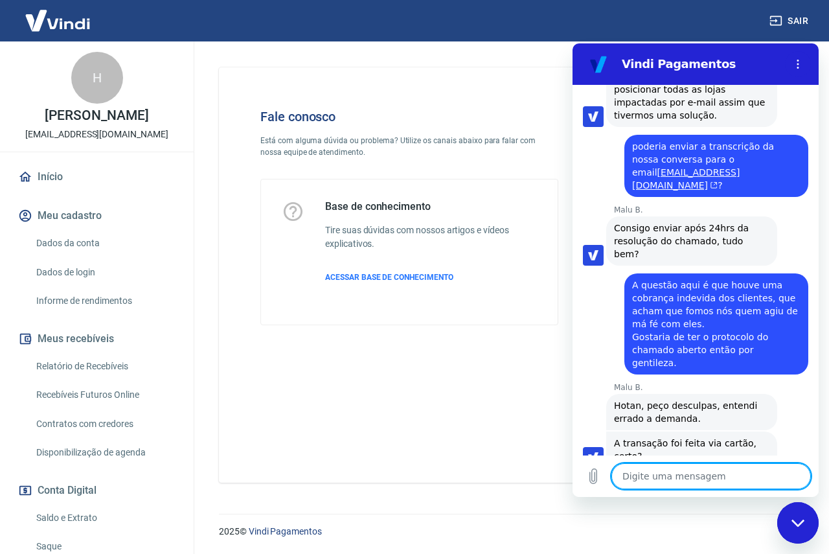
scroll to position [3205, 0]
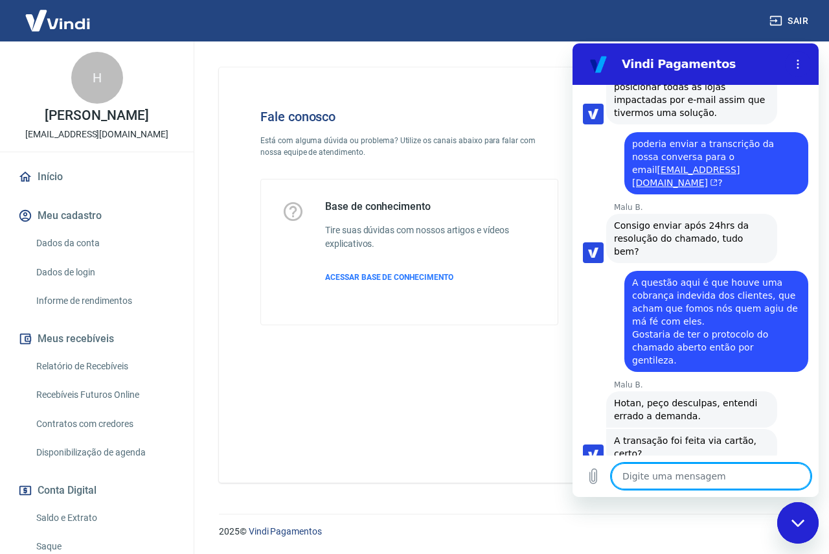
drag, startPoint x: 685, startPoint y: 475, endPoint x: 662, endPoint y: 475, distance: 22.7
click at [683, 475] on textarea at bounding box center [711, 476] width 200 height 26
click at [595, 475] on icon "Carregar arquivo" at bounding box center [593, 476] width 7 height 15
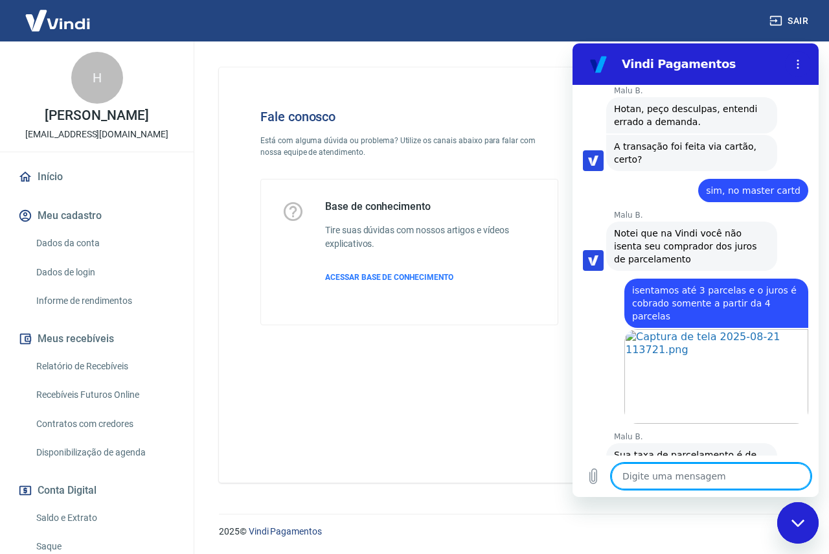
scroll to position [3497, 0]
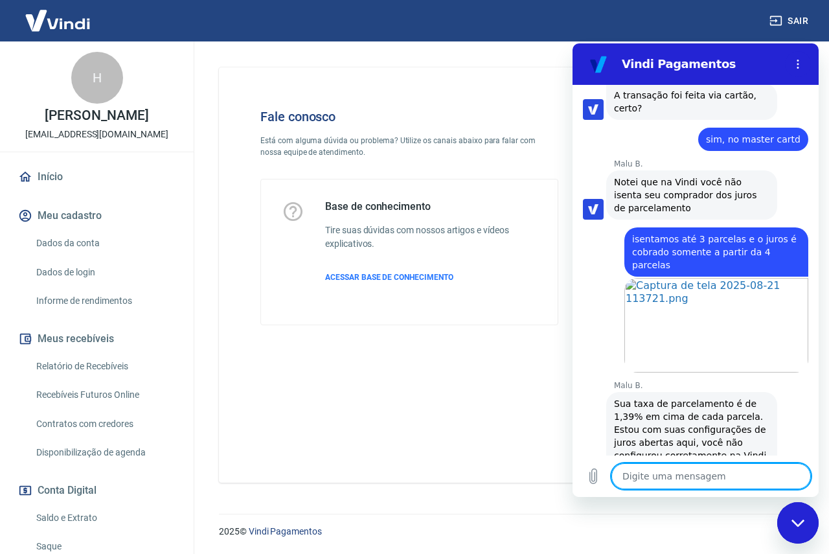
scroll to position [3554, 0]
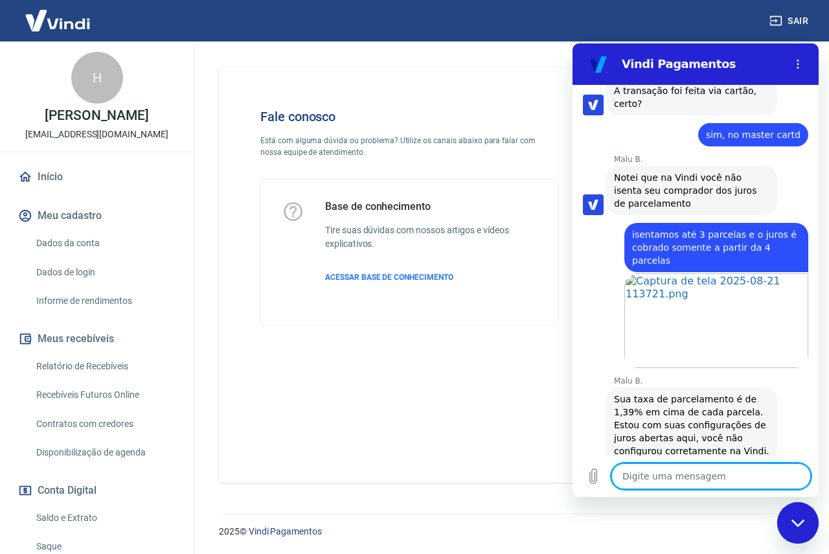
click at [706, 472] on textarea at bounding box center [711, 476] width 200 height 26
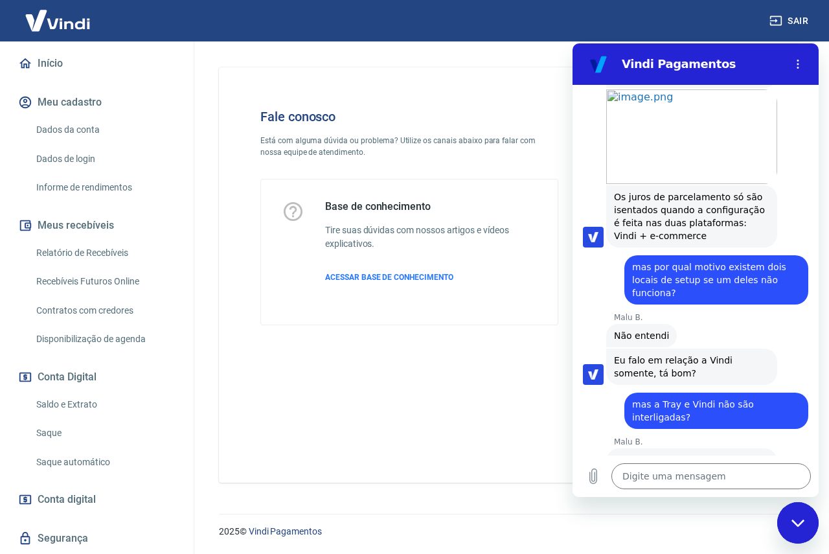
scroll to position [3931, 0]
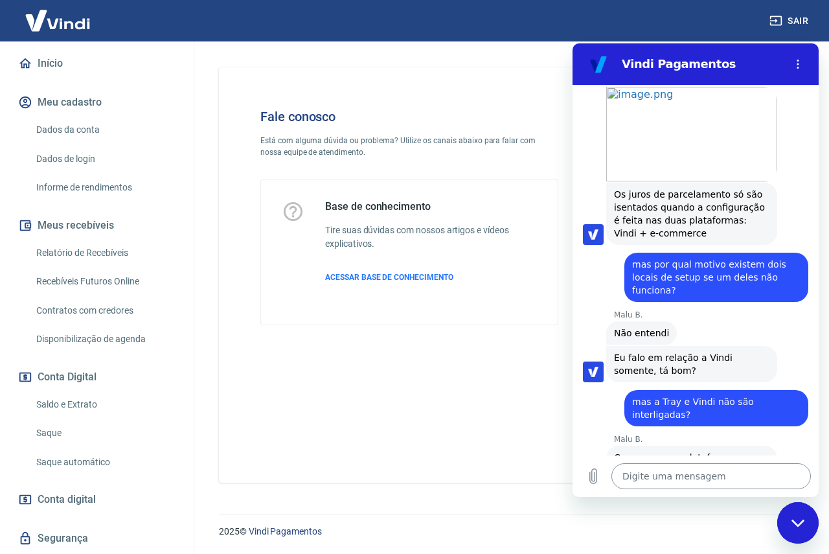
click at [709, 477] on textarea at bounding box center [711, 476] width 200 height 26
click at [650, 477] on textarea at bounding box center [711, 476] width 200 height 26
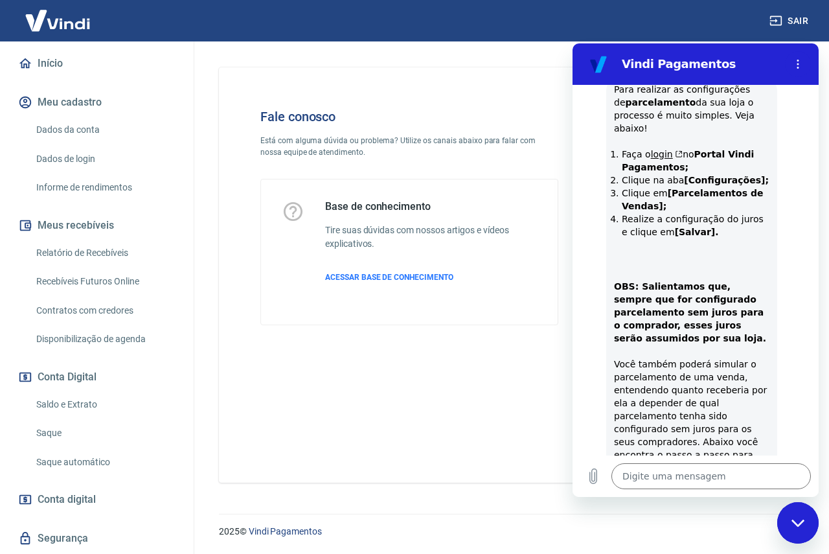
scroll to position [4554, 0]
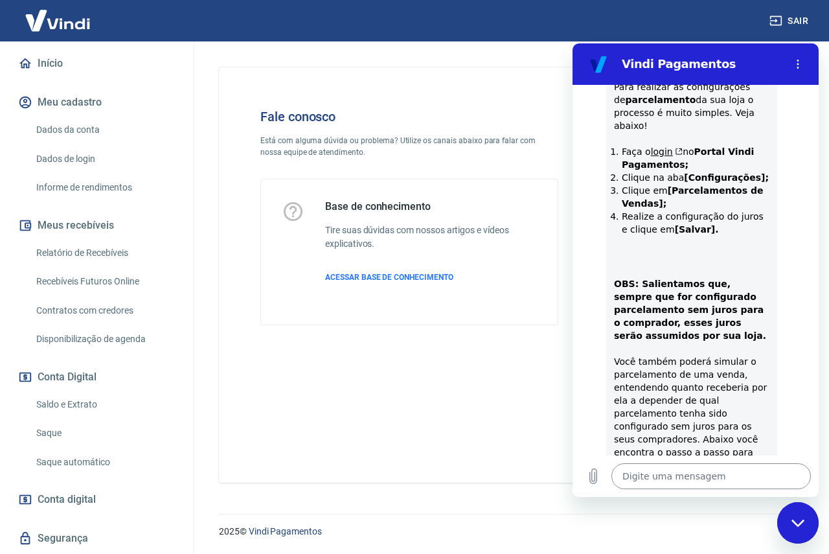
click at [696, 470] on textarea at bounding box center [711, 476] width 200 height 26
click at [589, 470] on icon "Carregar arquivo" at bounding box center [594, 476] width 16 height 16
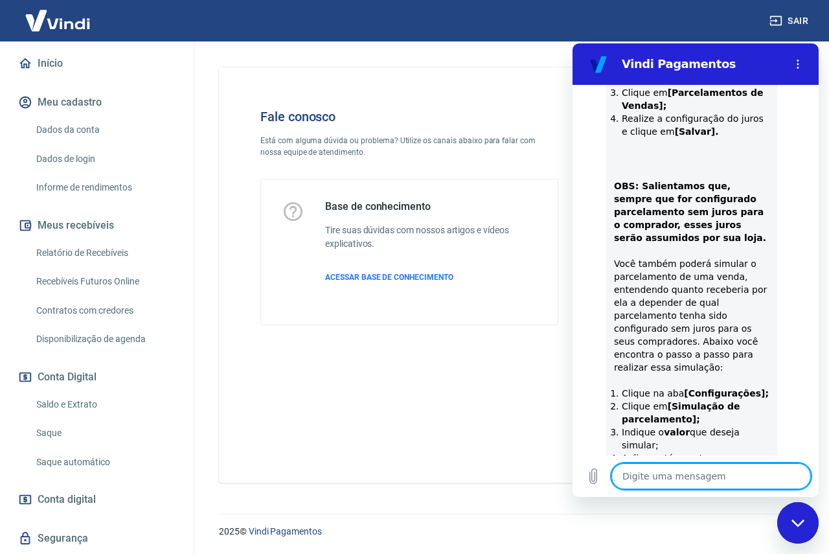
scroll to position [4657, 0]
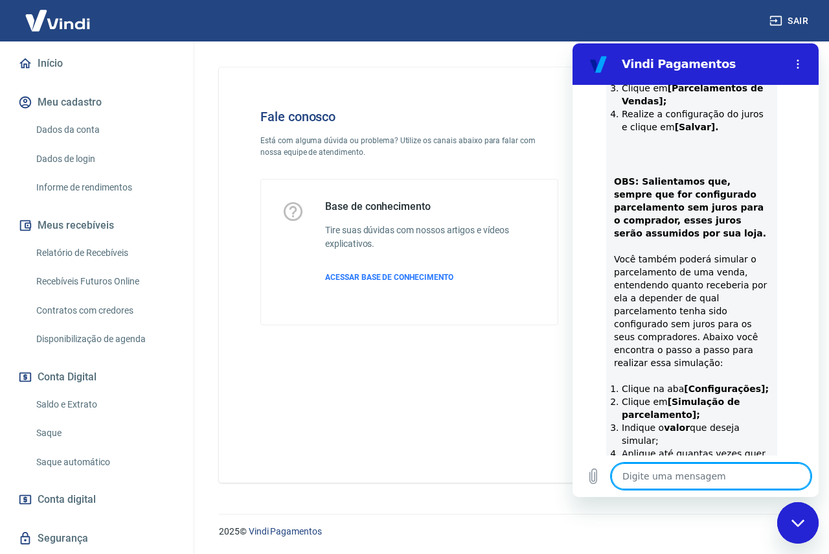
click at [709, 484] on textarea at bounding box center [711, 476] width 200 height 26
click at [714, 483] on textarea at bounding box center [711, 476] width 200 height 26
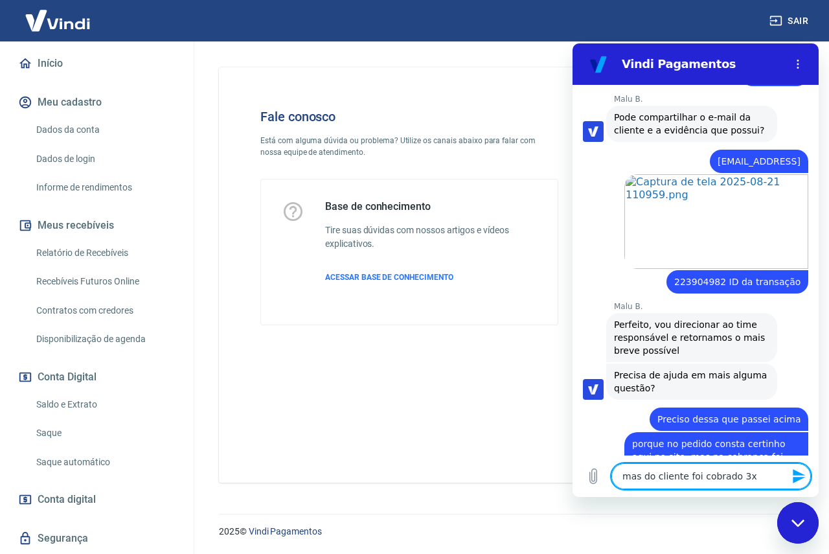
scroll to position [2581, 0]
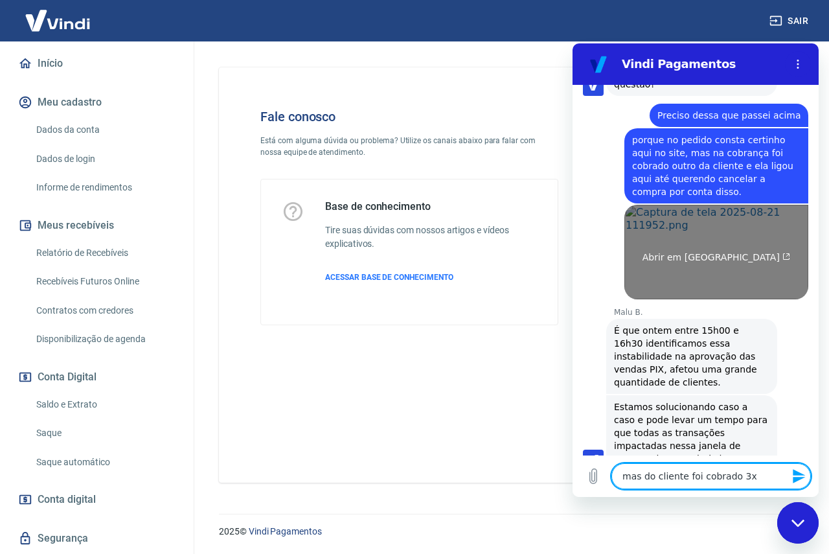
click at [726, 252] on span "Abrir em nova aba" at bounding box center [717, 257] width 148 height 10
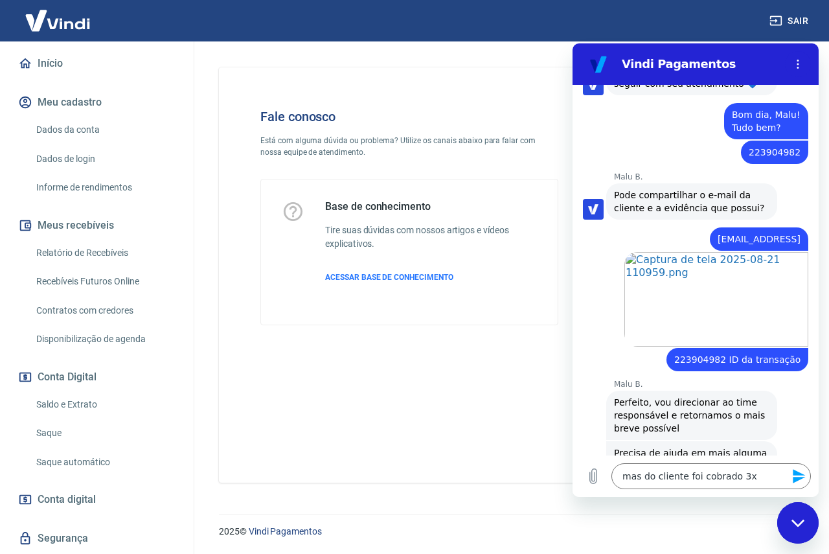
scroll to position [2193, 0]
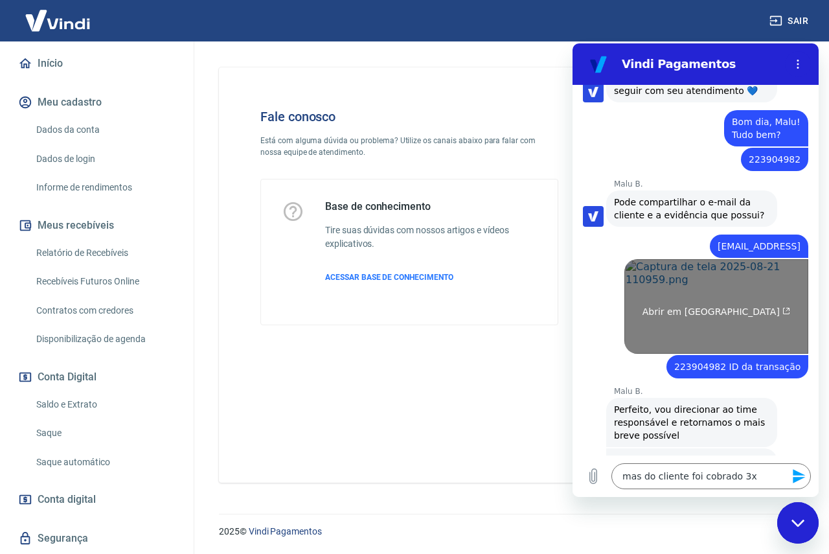
click at [729, 259] on link "Abrir em nova aba" at bounding box center [716, 306] width 184 height 95
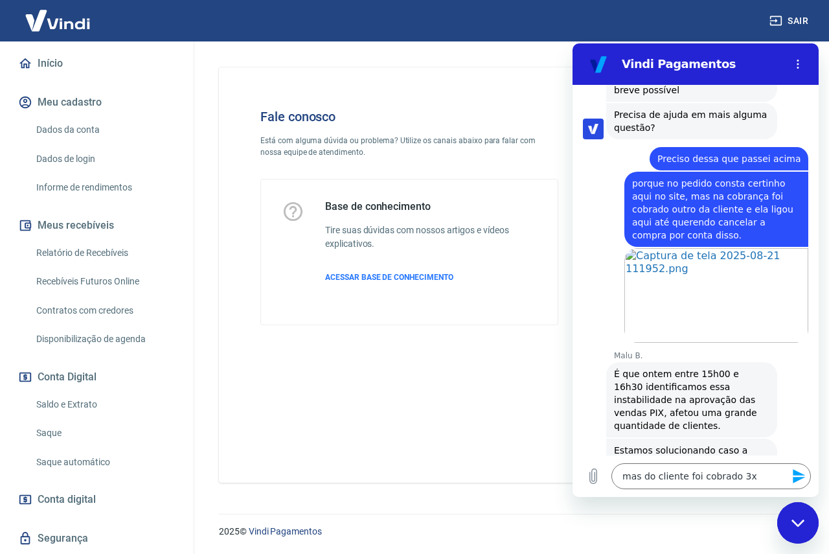
scroll to position [2581, 0]
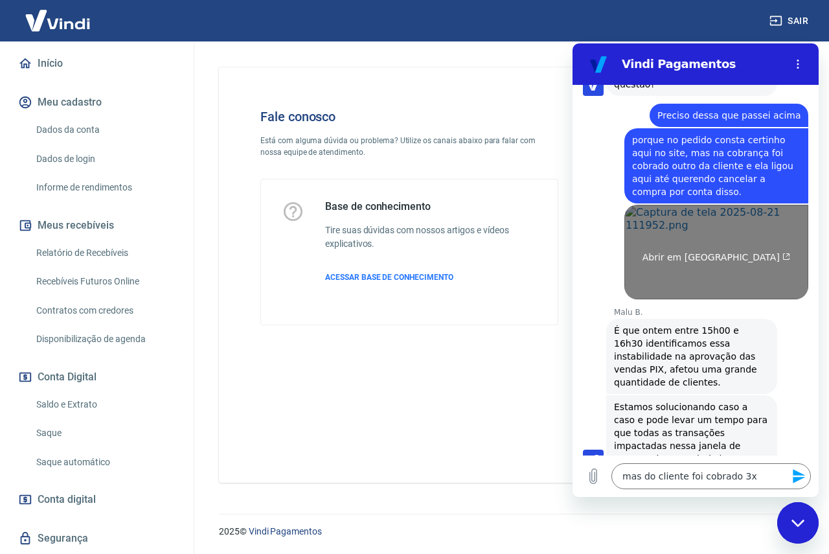
click at [737, 205] on link "Abrir em nova aba" at bounding box center [716, 252] width 184 height 95
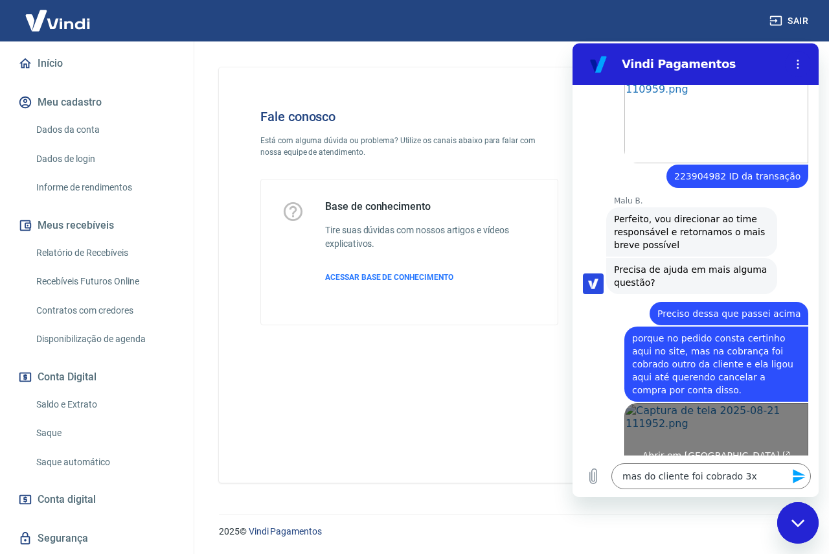
scroll to position [2322, 0]
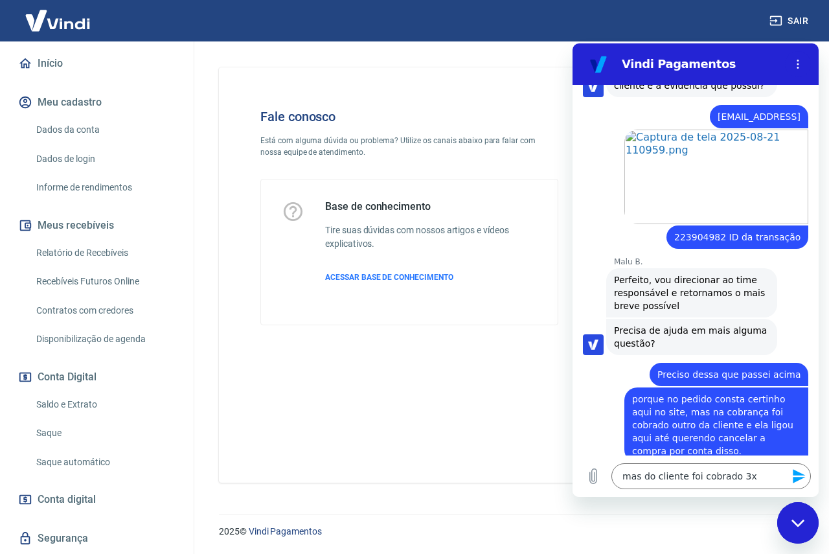
click at [729, 464] on link "Abrir em nova aba" at bounding box center [716, 511] width 184 height 95
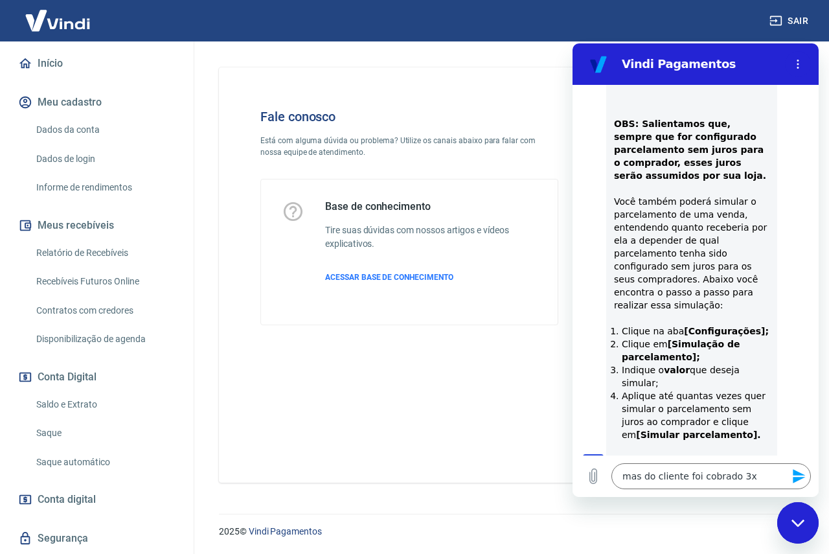
scroll to position [4719, 0]
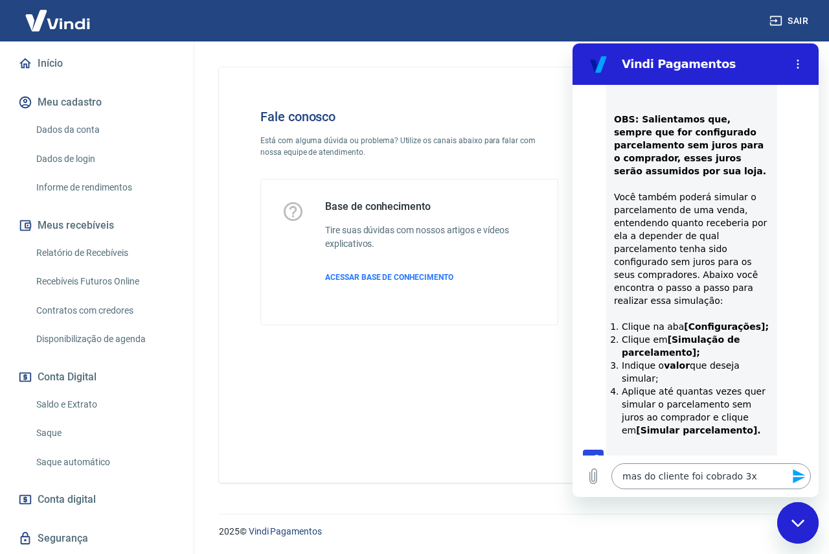
click at [739, 473] on textarea "mas do cliente foi cobrado 3x" at bounding box center [711, 476] width 200 height 26
click at [757, 477] on textarea "mas do cliente foi cobrado 3x" at bounding box center [711, 476] width 200 height 26
click at [770, 474] on textarea "mas do cliente foi cobrado 3x" at bounding box center [711, 476] width 200 height 26
click at [742, 477] on textarea "mas do cliente foi cobrado 3x61,10" at bounding box center [711, 476] width 200 height 26
click at [737, 474] on textarea "mas do cliente foi cobrado 3x 61,10" at bounding box center [711, 476] width 200 height 26
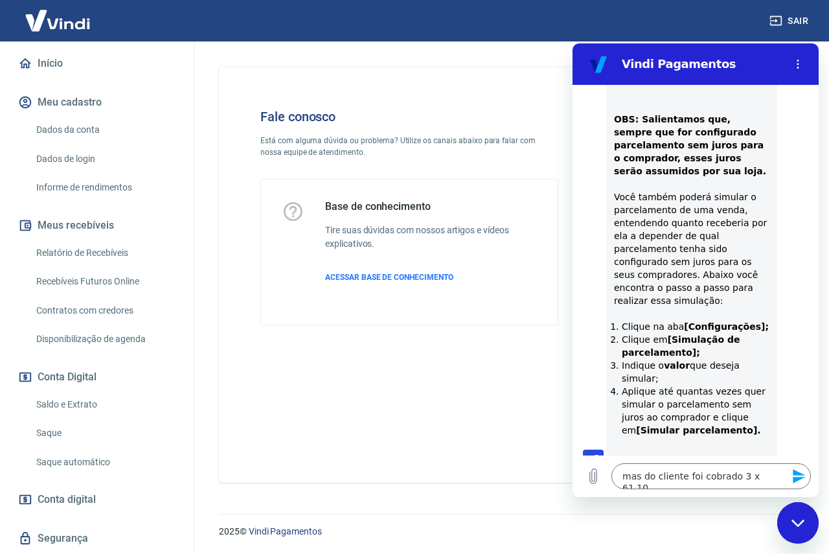
click at [801, 479] on icon "Enviar mensagem" at bounding box center [799, 476] width 12 height 14
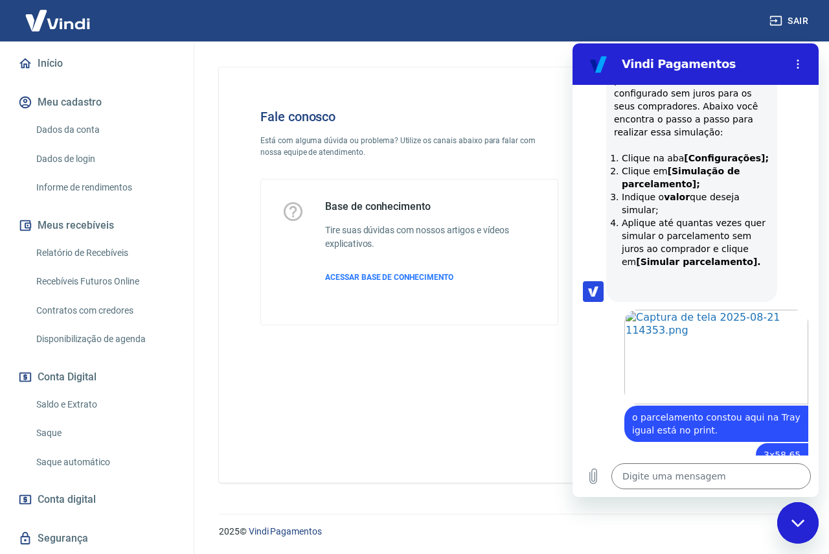
scroll to position [4890, 0]
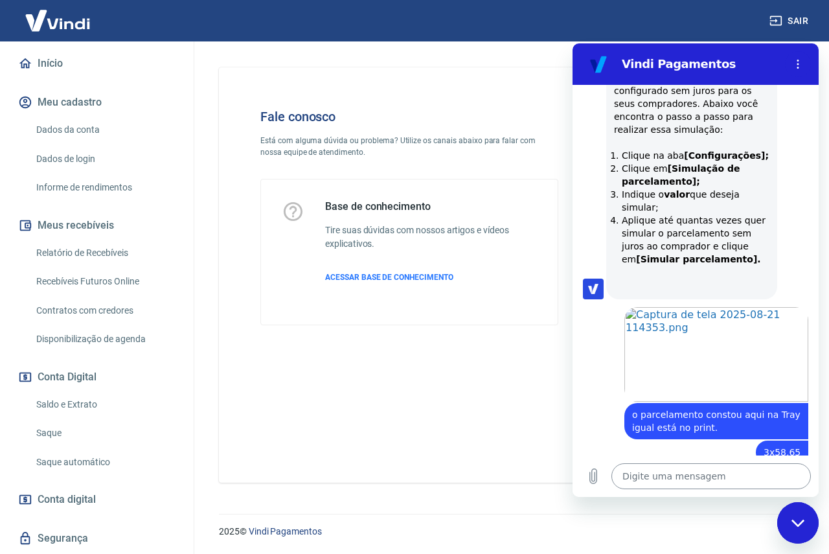
click at [712, 481] on textarea at bounding box center [711, 476] width 200 height 26
click at [719, 478] on textarea at bounding box center [711, 476] width 200 height 26
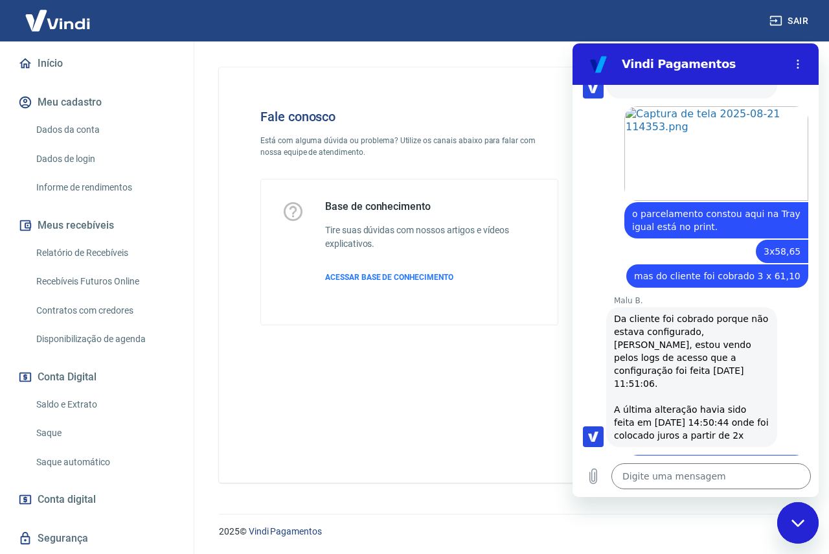
scroll to position [5093, 0]
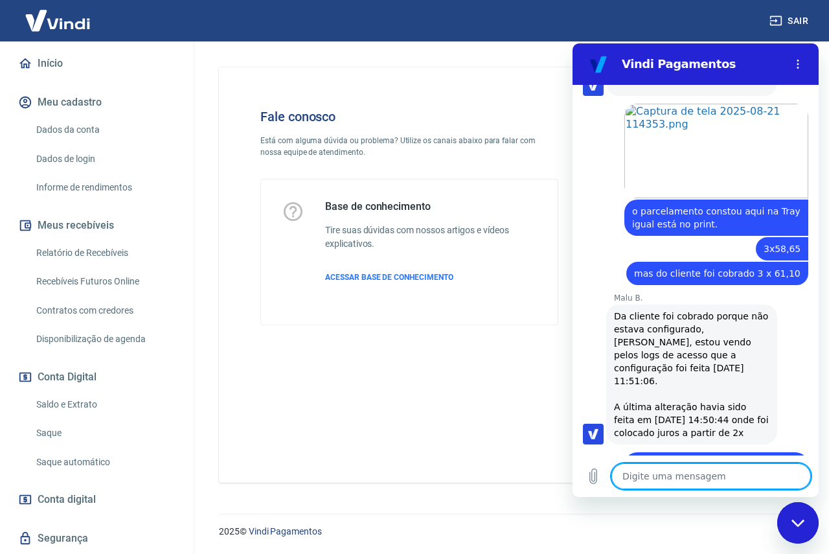
click at [682, 475] on textarea at bounding box center [711, 476] width 200 height 26
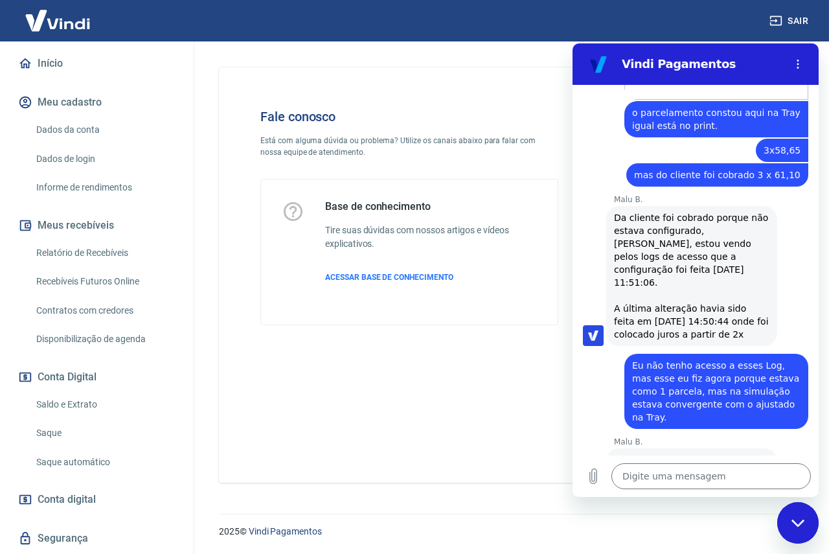
scroll to position [5194, 0]
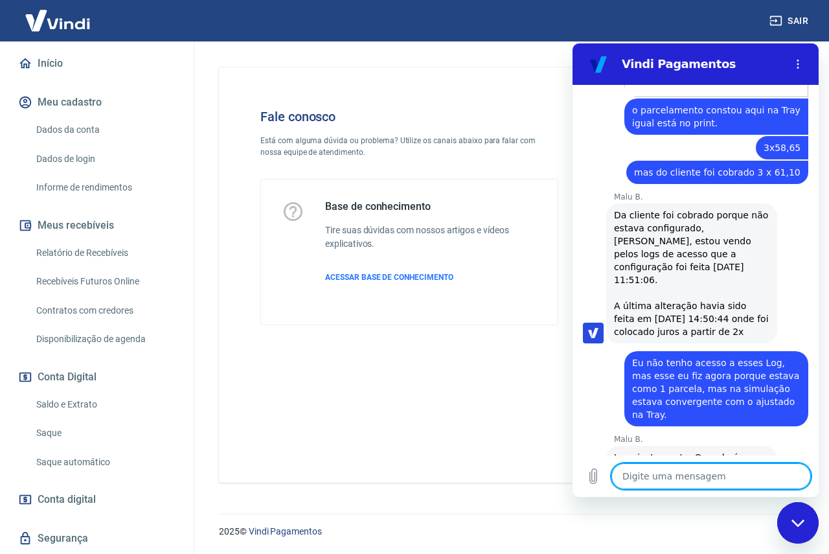
click at [703, 472] on textarea at bounding box center [711, 476] width 200 height 26
click at [713, 470] on textarea at bounding box center [711, 476] width 200 height 26
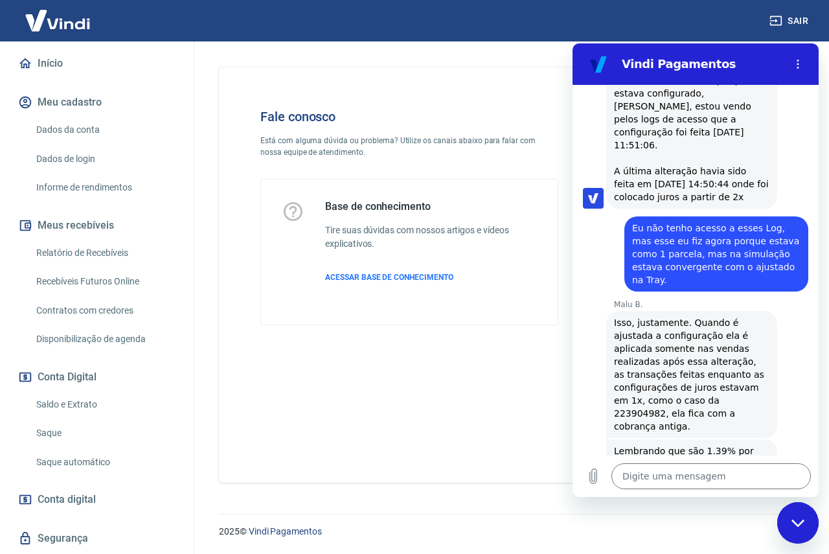
scroll to position [5332, 0]
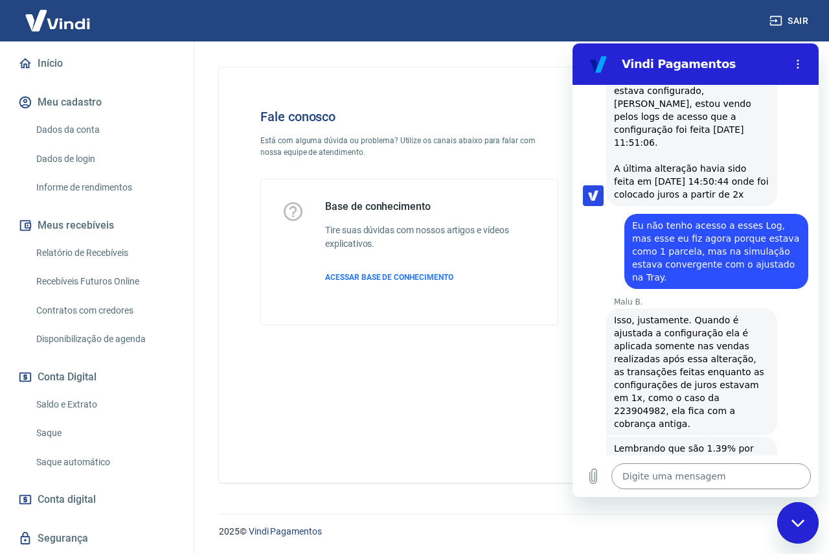
click at [664, 480] on textarea at bounding box center [711, 476] width 200 height 26
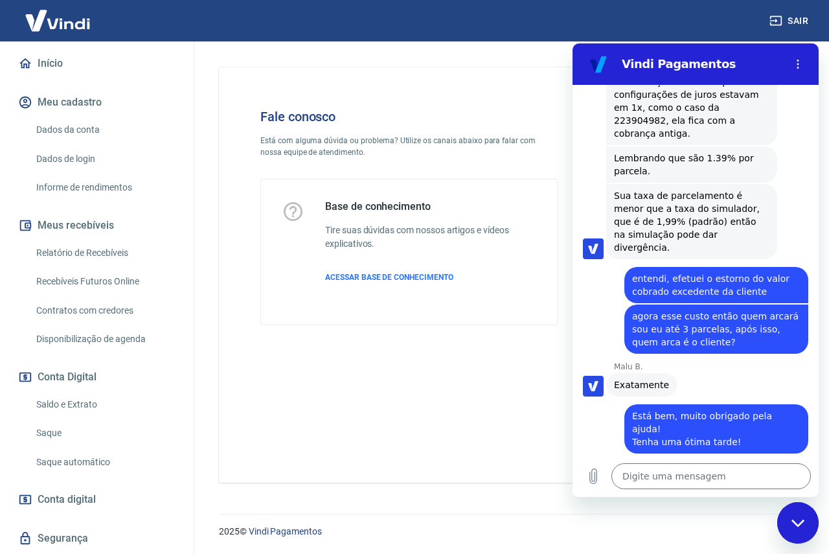
scroll to position [5625, 0]
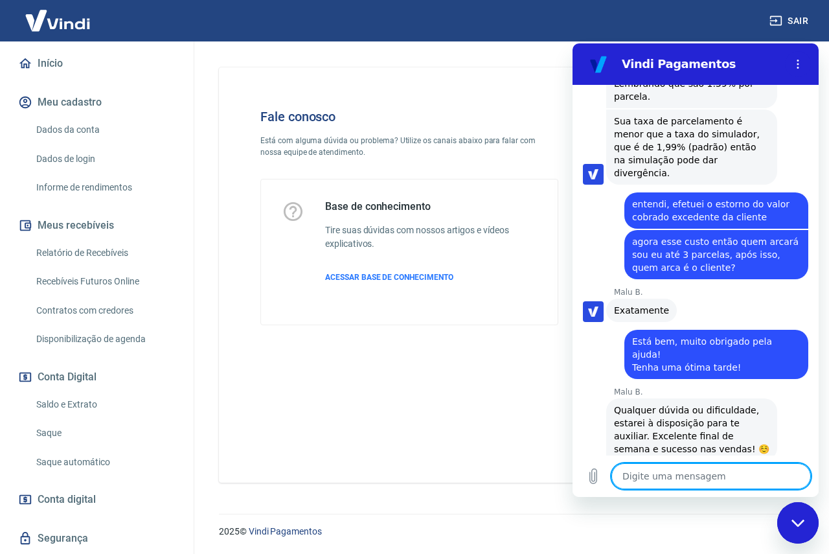
scroll to position [5697, 0]
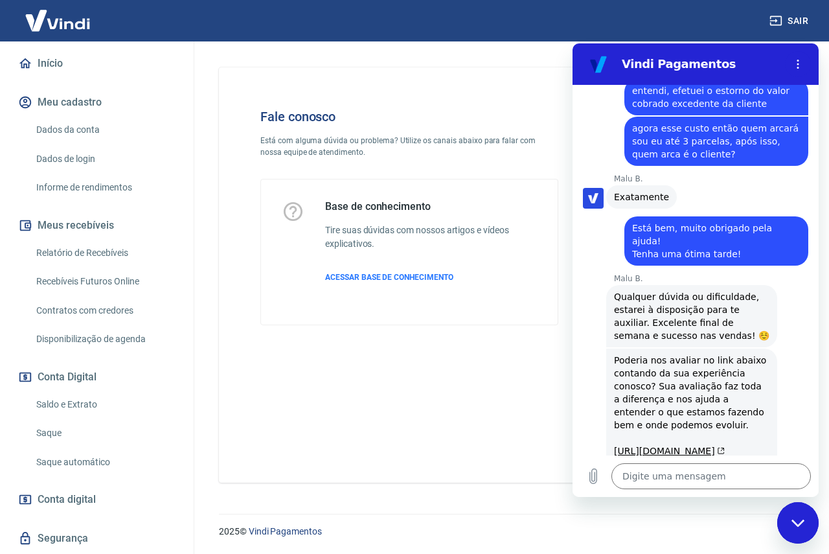
scroll to position [5809, 0]
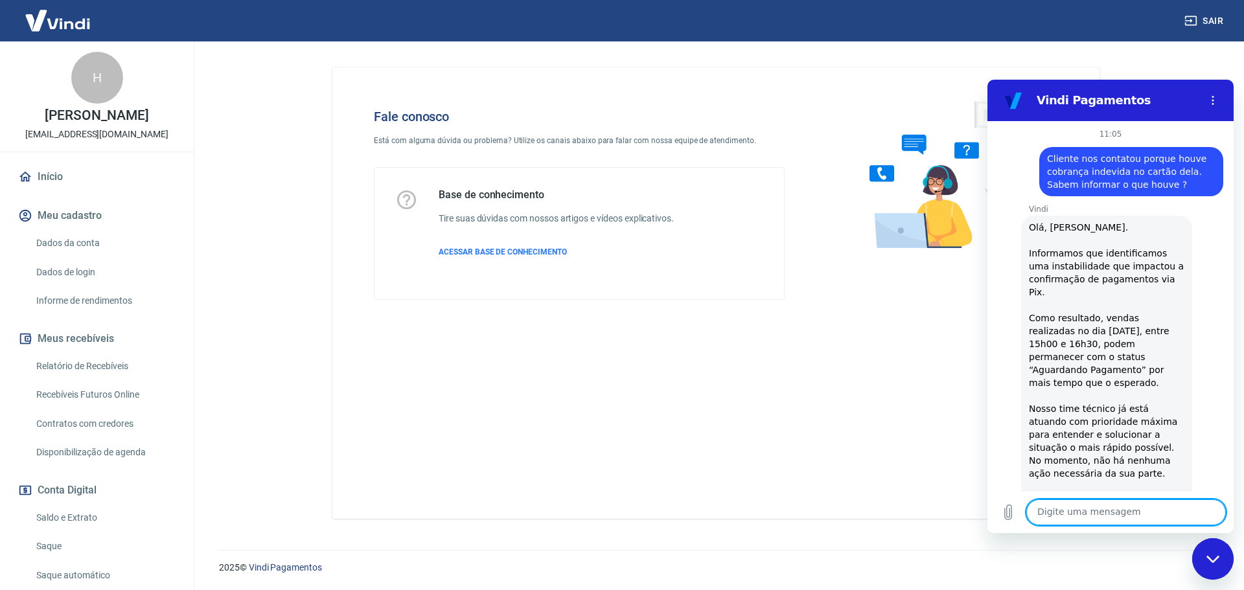
scroll to position [341, 0]
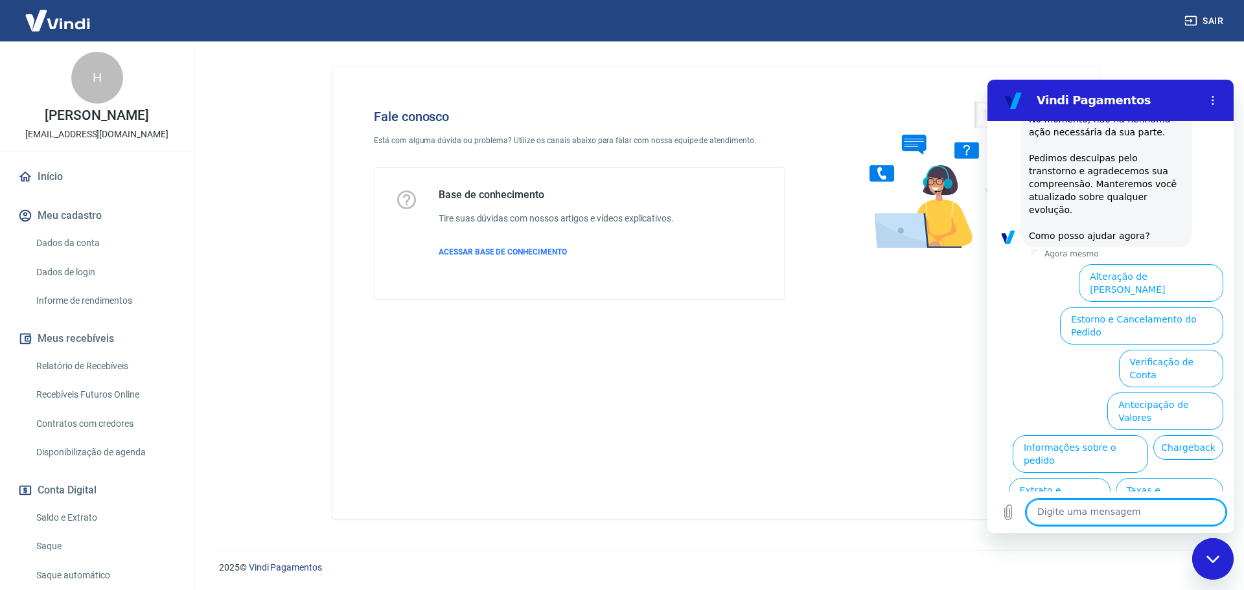
click at [62, 180] on link "Início" at bounding box center [97, 177] width 163 height 29
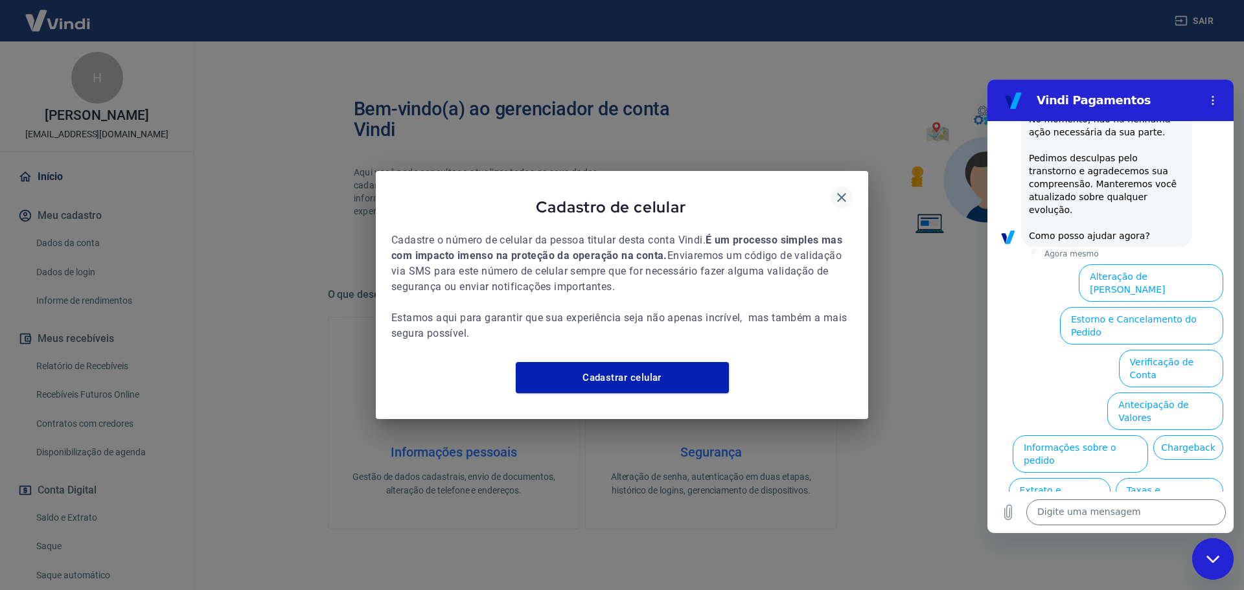
click at [840, 193] on icon "button" at bounding box center [841, 197] width 9 height 9
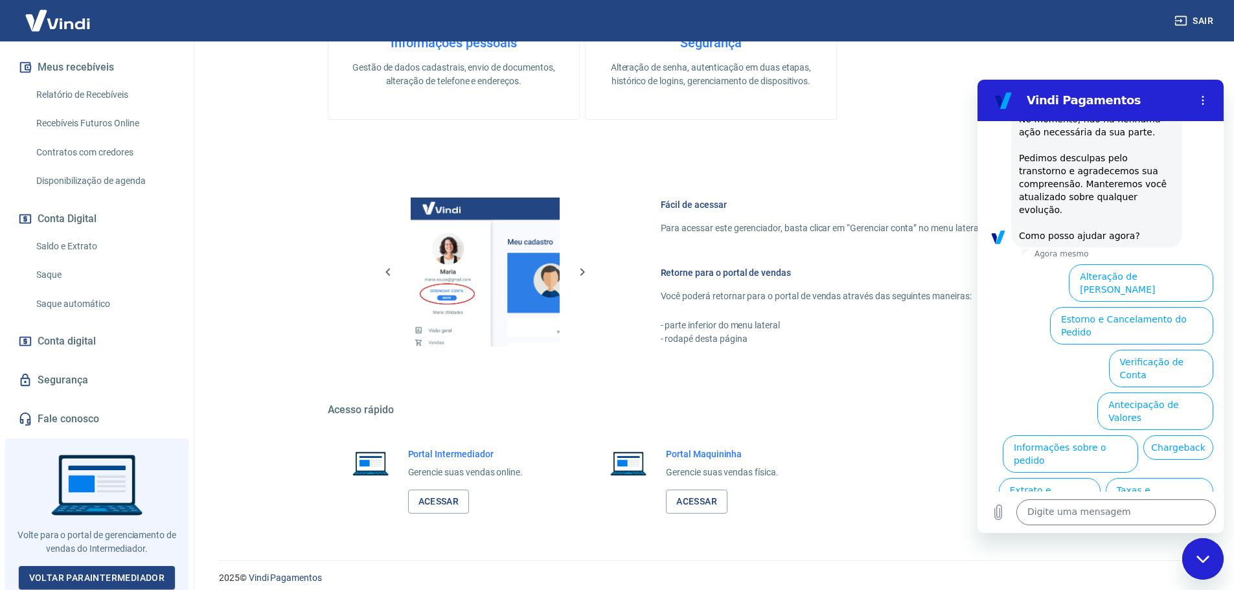
scroll to position [420, 0]
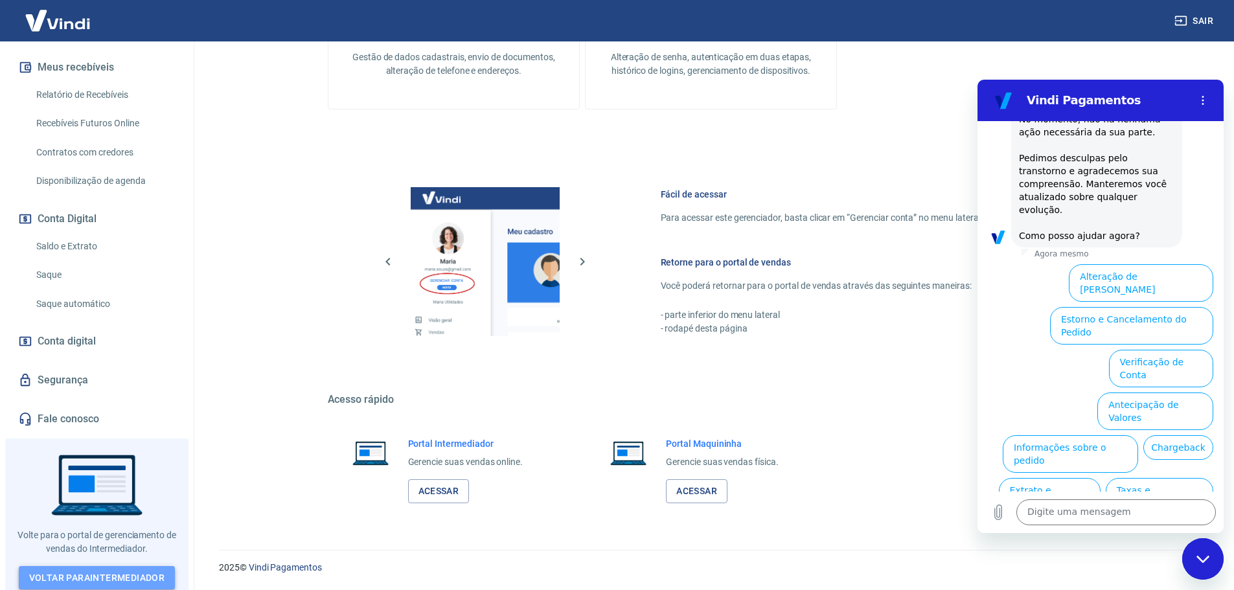
click at [110, 568] on link "Voltar para Intermediador" at bounding box center [97, 578] width 157 height 24
